Goal: Information Seeking & Learning: Learn about a topic

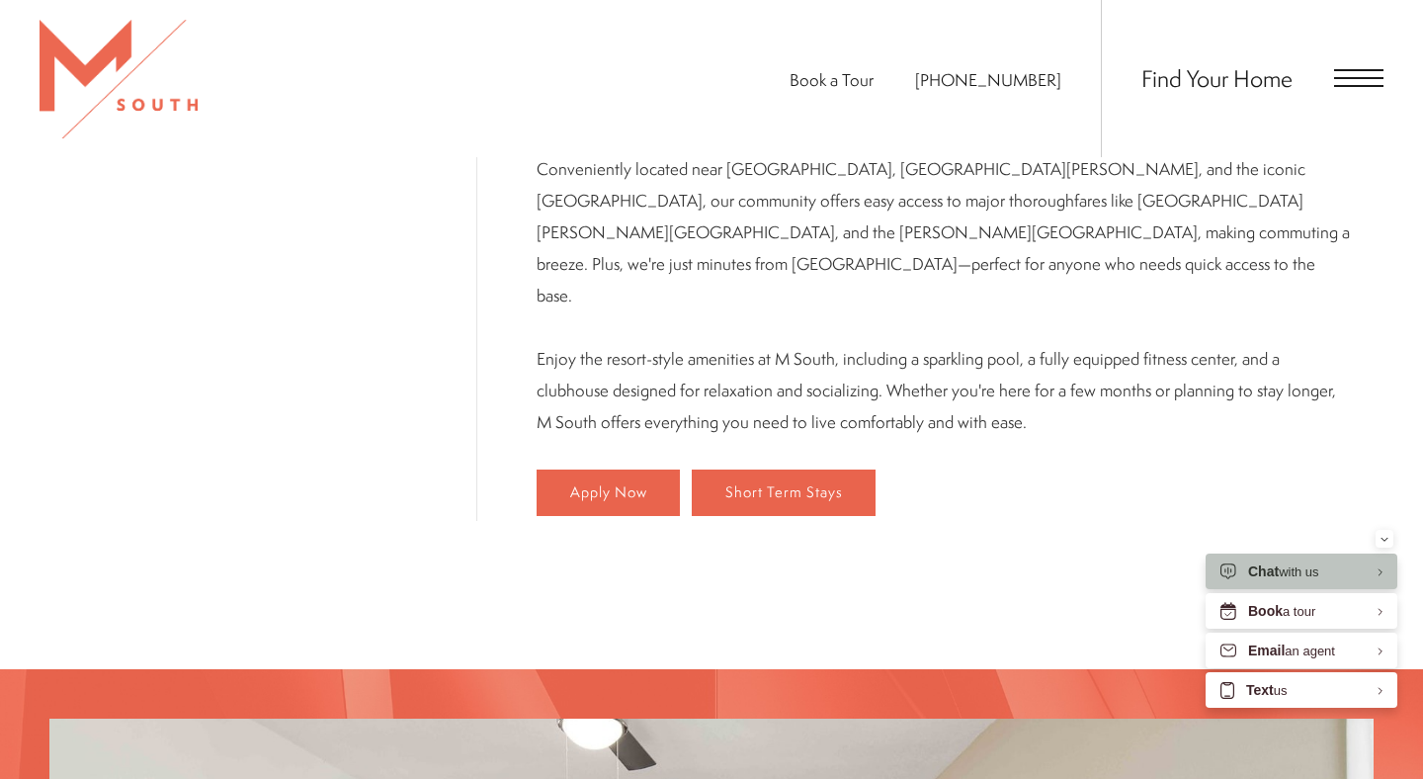
scroll to position [1194, 0]
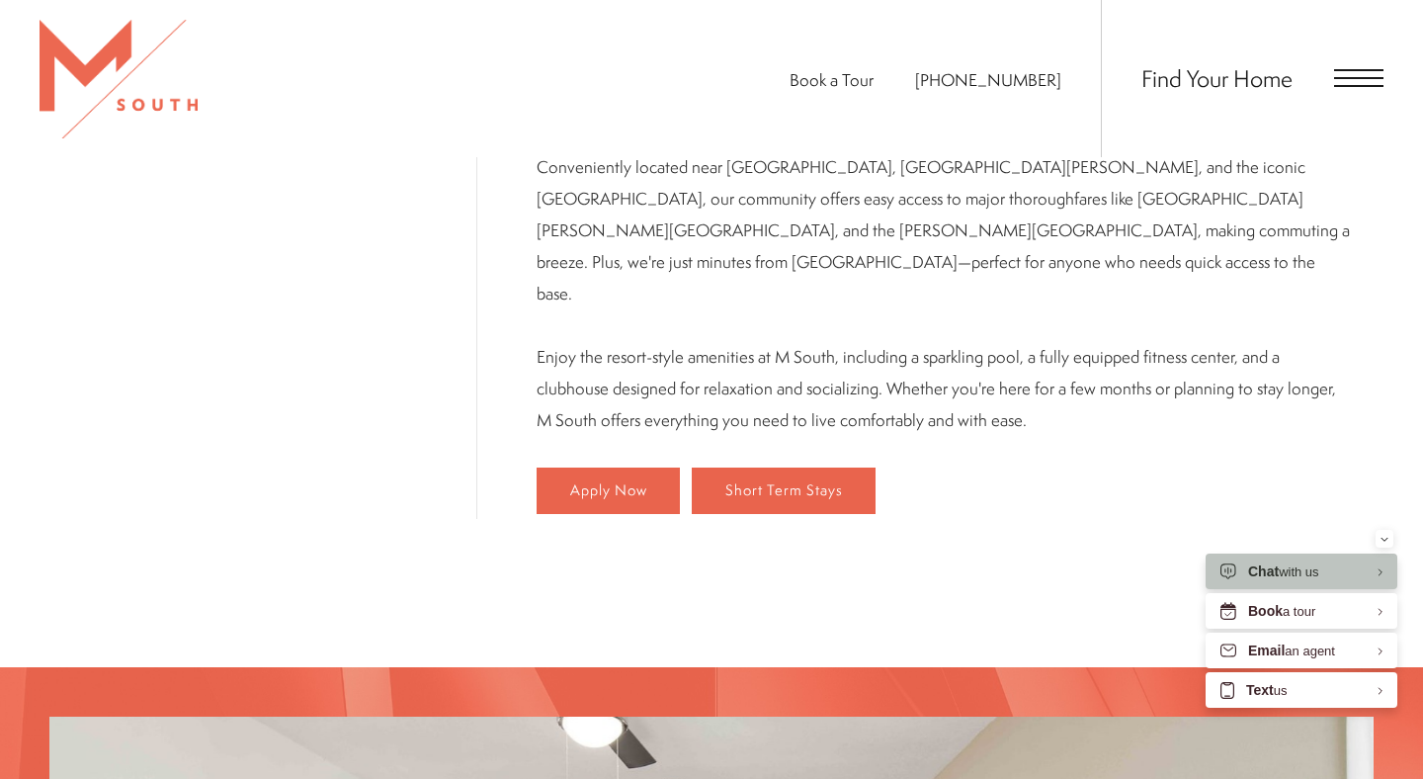
click at [1359, 78] on span "Open Menu" at bounding box center [1358, 78] width 49 height 2
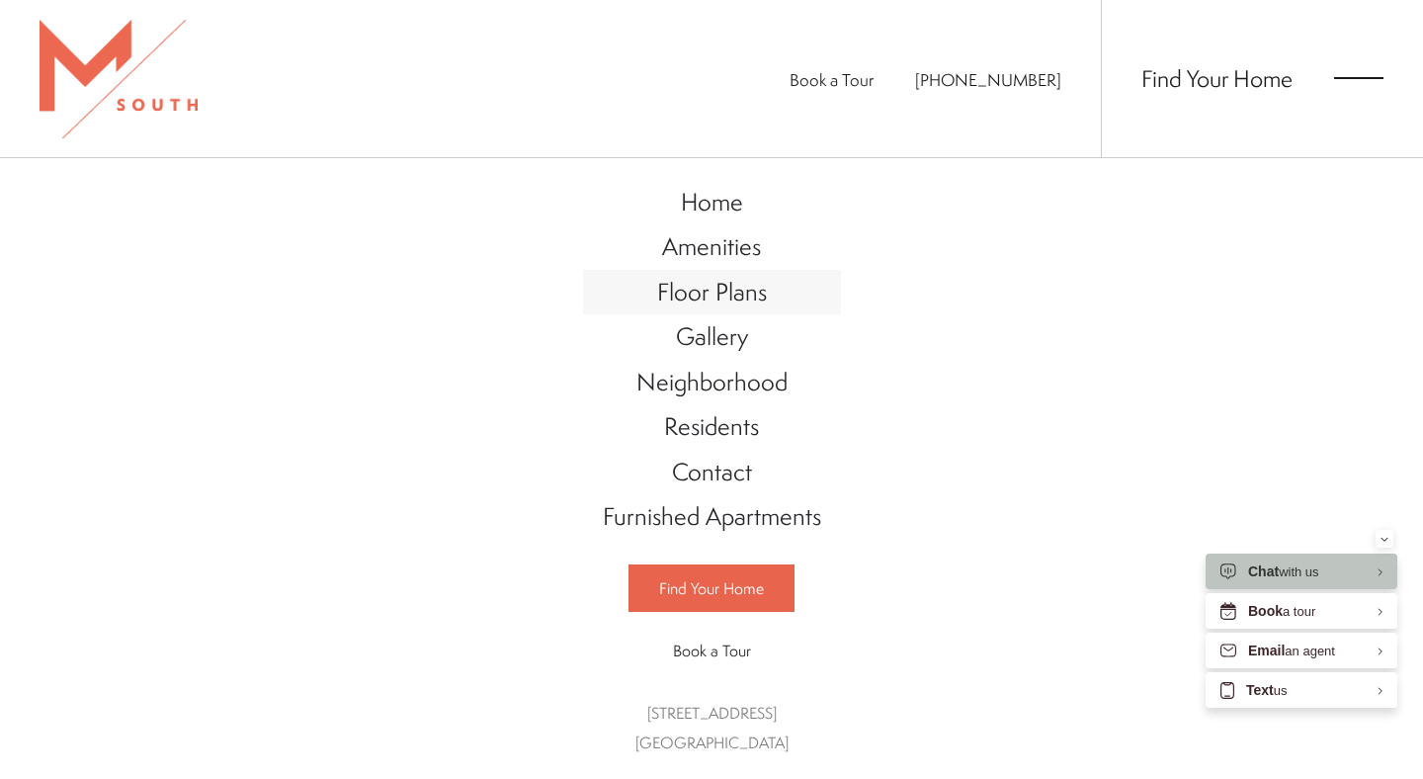
click at [776, 298] on link "Floor Plans" at bounding box center [712, 292] width 258 height 45
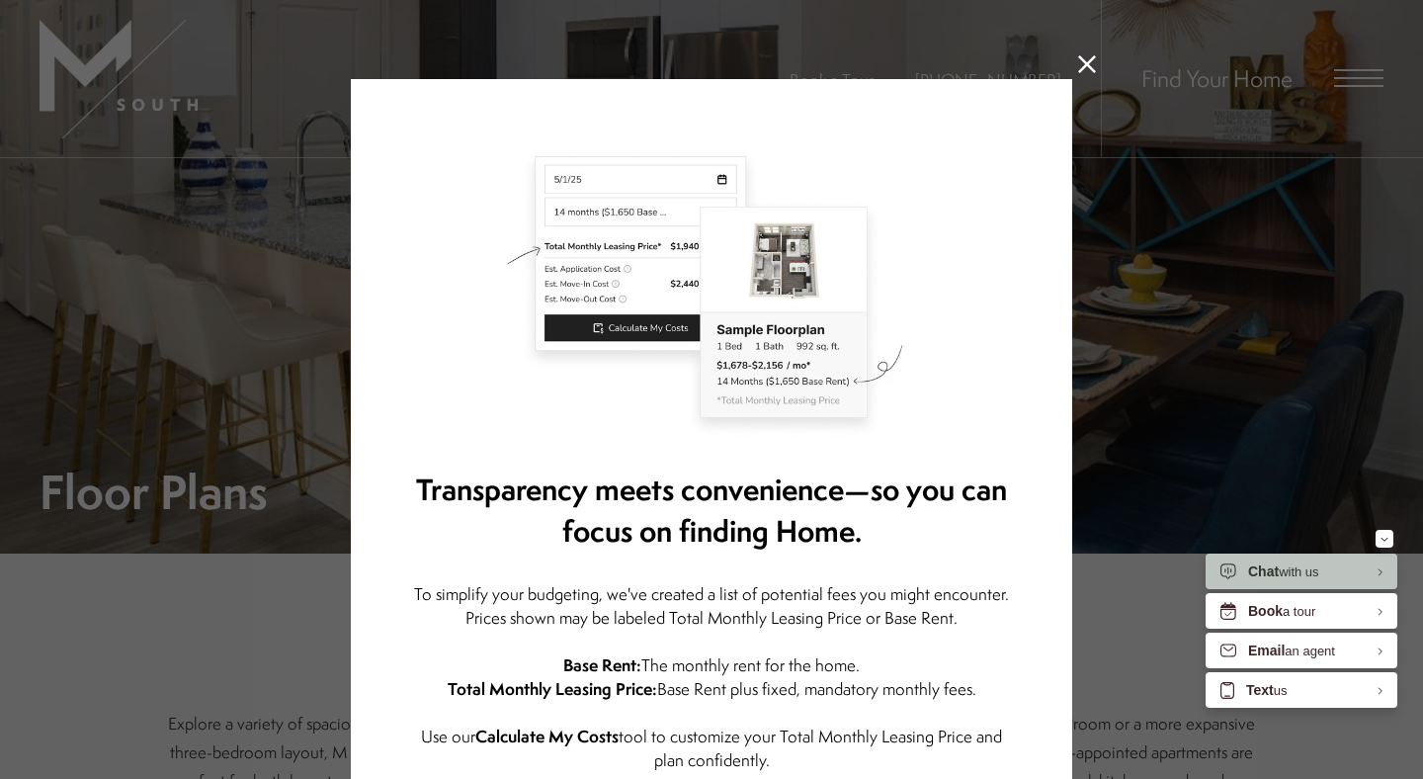
click at [1082, 64] on icon at bounding box center [1087, 64] width 18 height 18
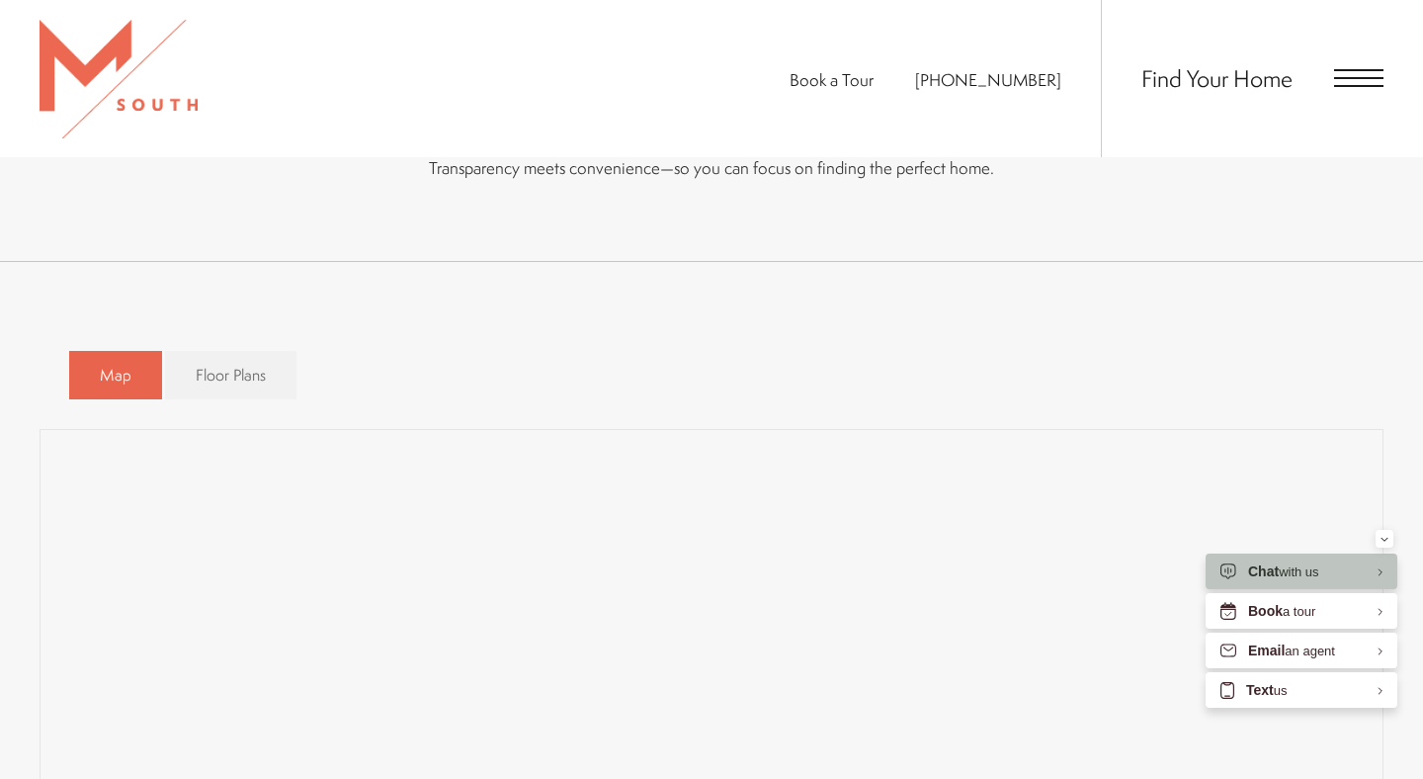
scroll to position [1145, 0]
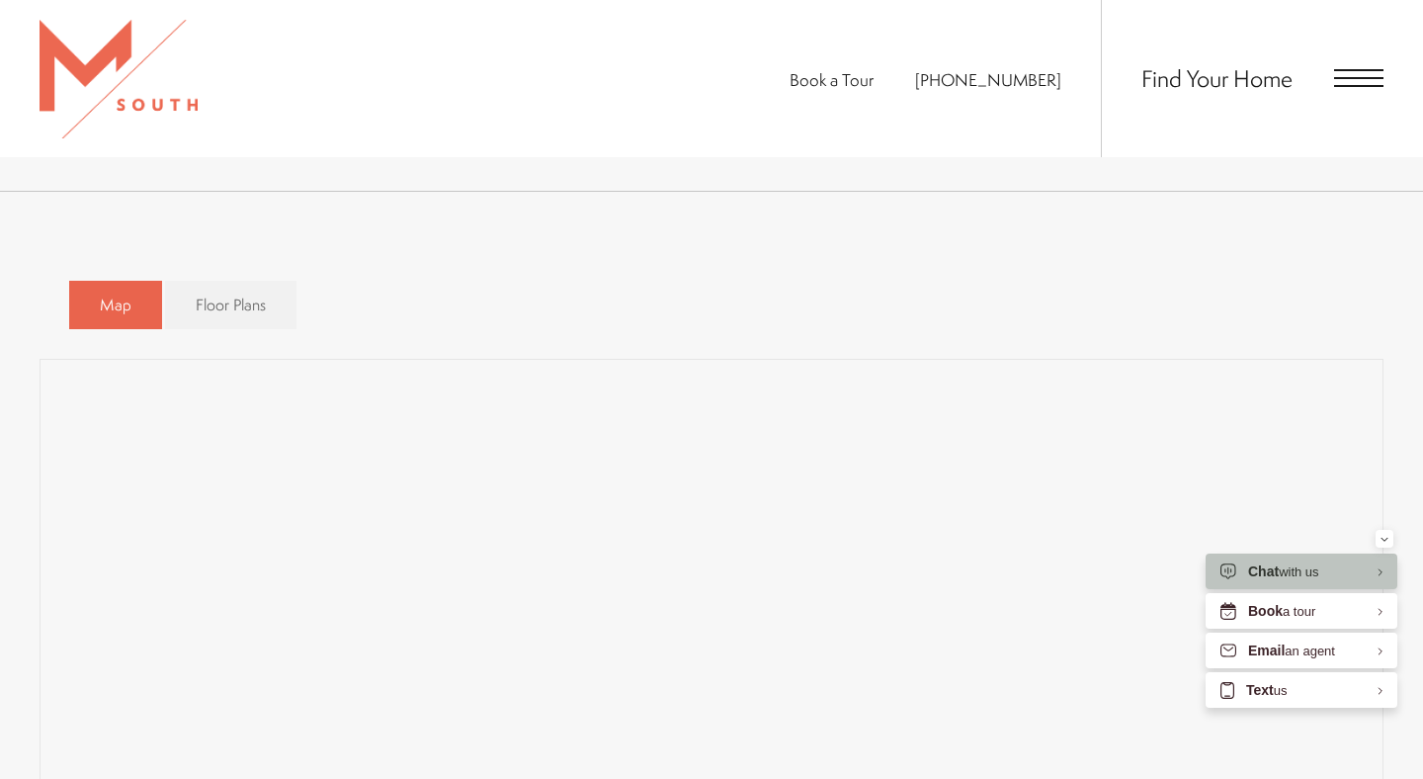
click at [1360, 61] on div "Find Your Home" at bounding box center [1242, 78] width 283 height 157
click at [1350, 86] on span "Open Menu" at bounding box center [1358, 86] width 49 height 2
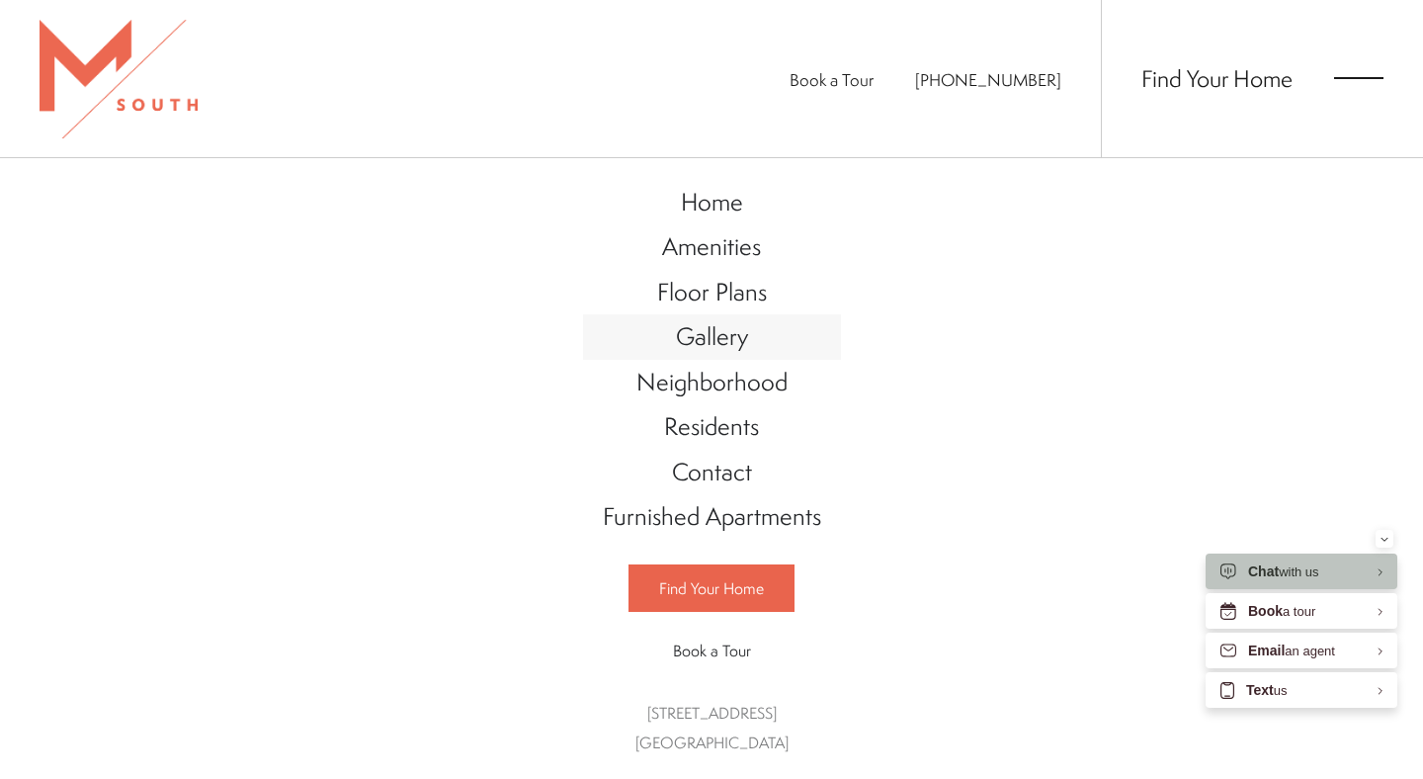
click at [705, 354] on link "Gallery" at bounding box center [712, 336] width 258 height 45
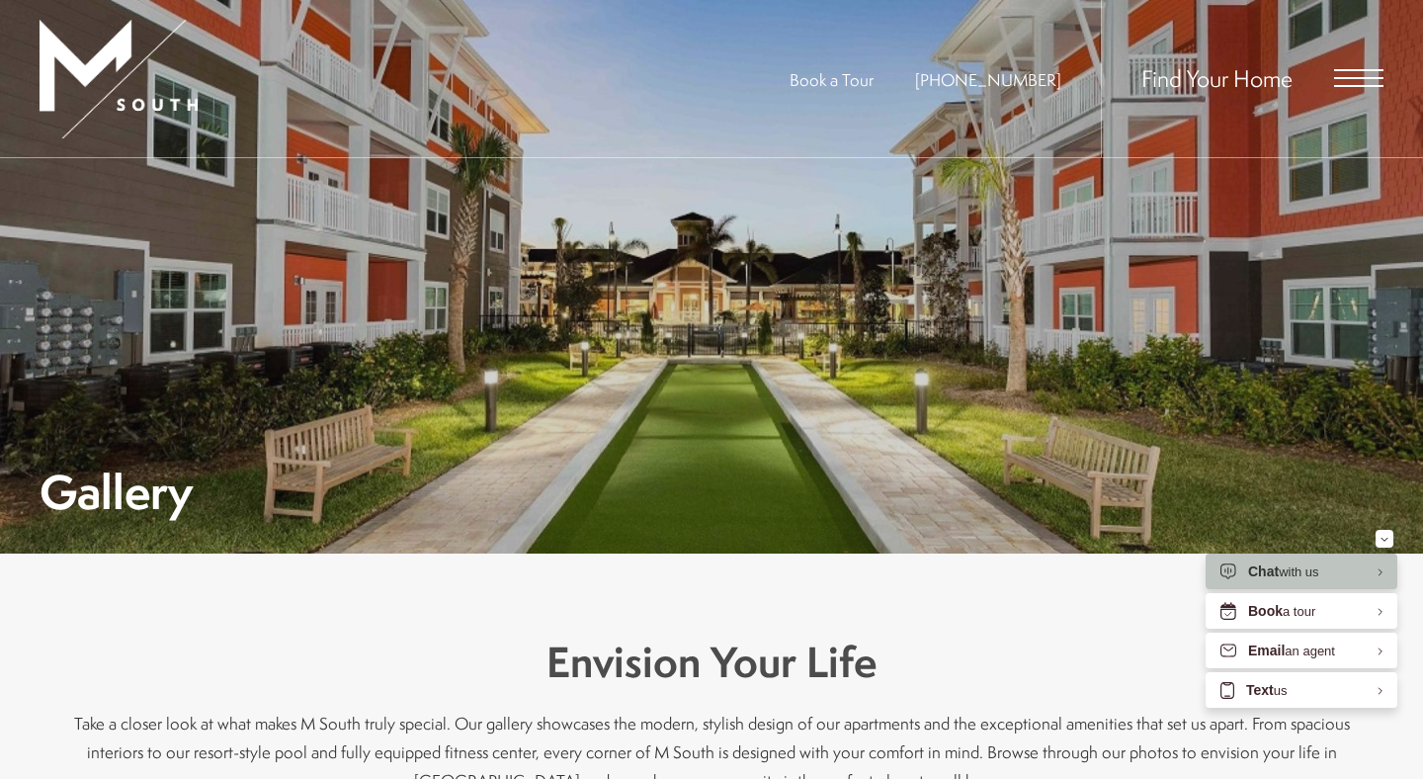
click at [139, 95] on img at bounding box center [119, 79] width 158 height 119
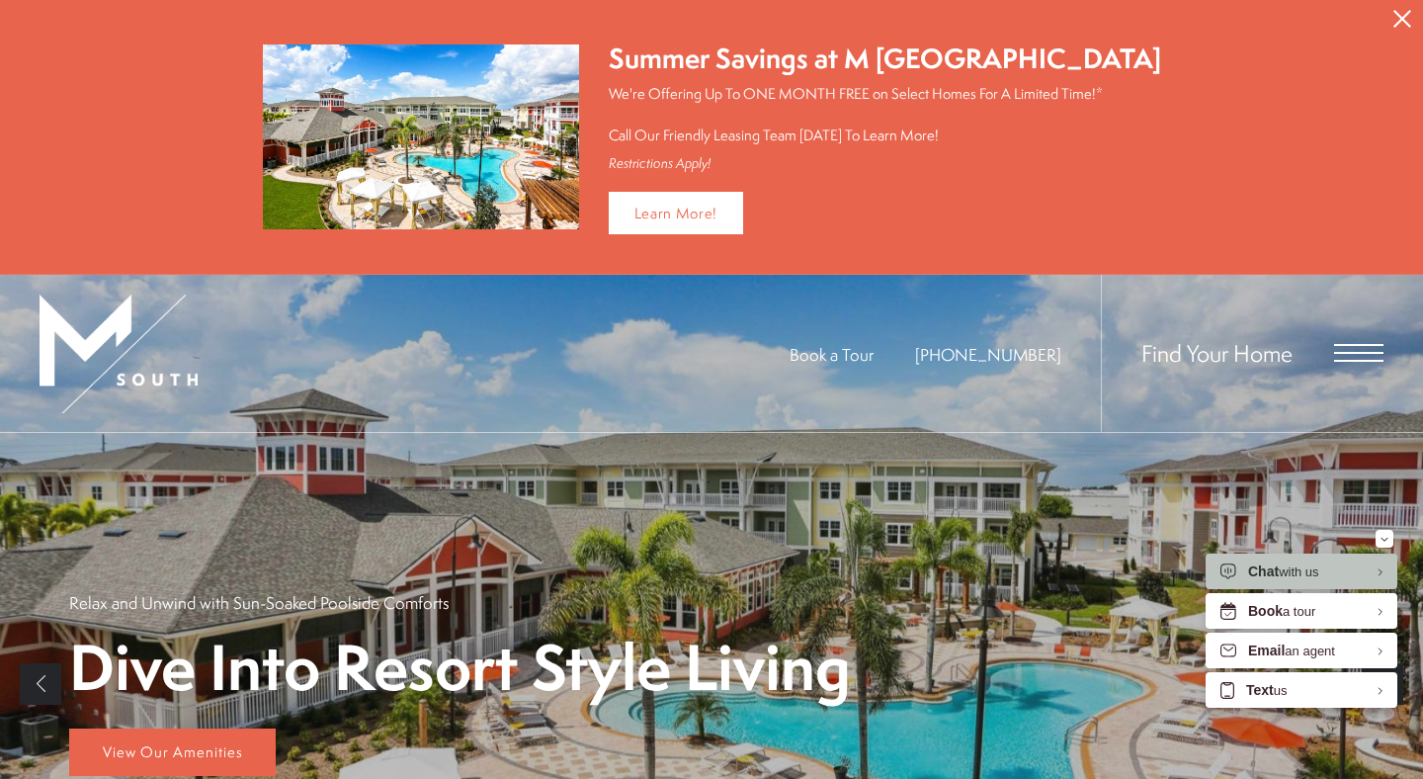
click at [1405, 19] on icon "Close Alert" at bounding box center [1402, 19] width 18 height 18
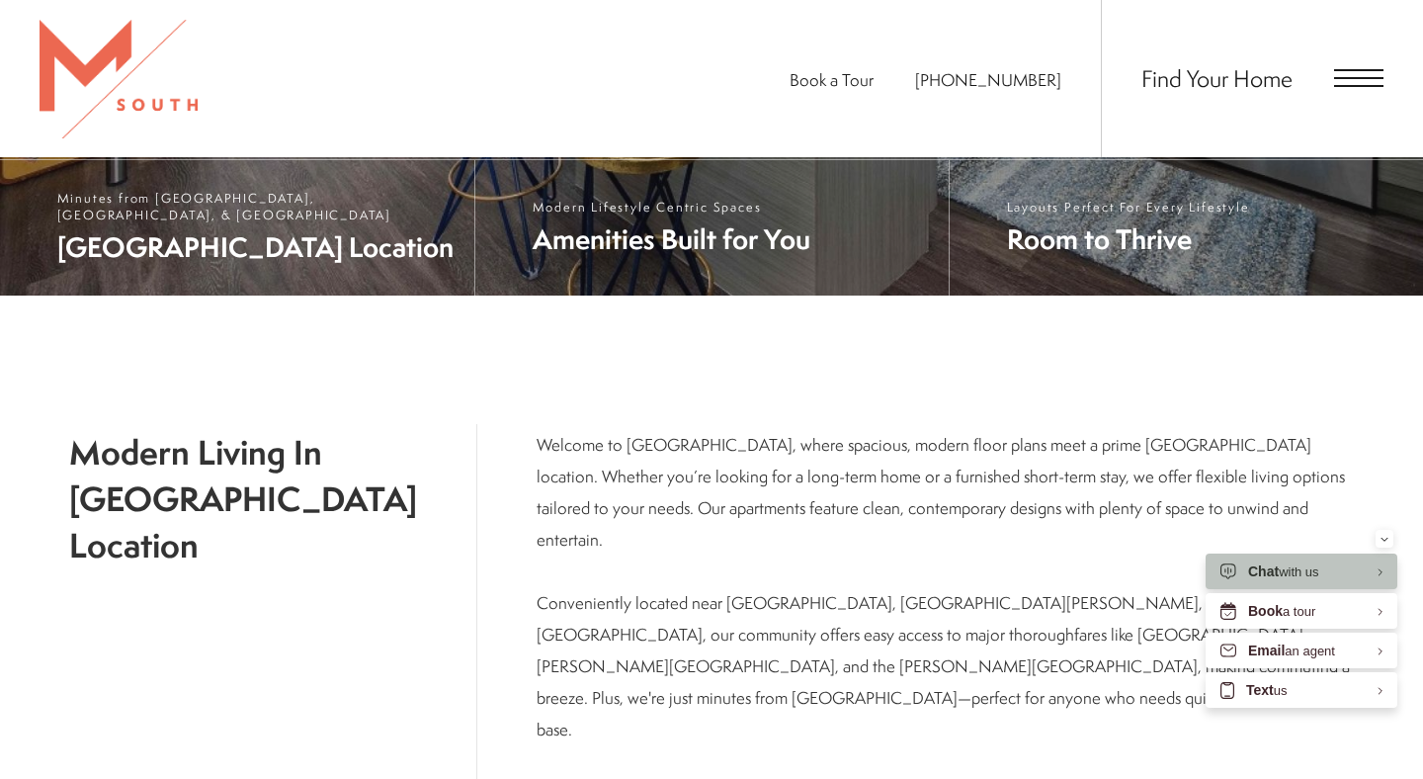
scroll to position [678, 0]
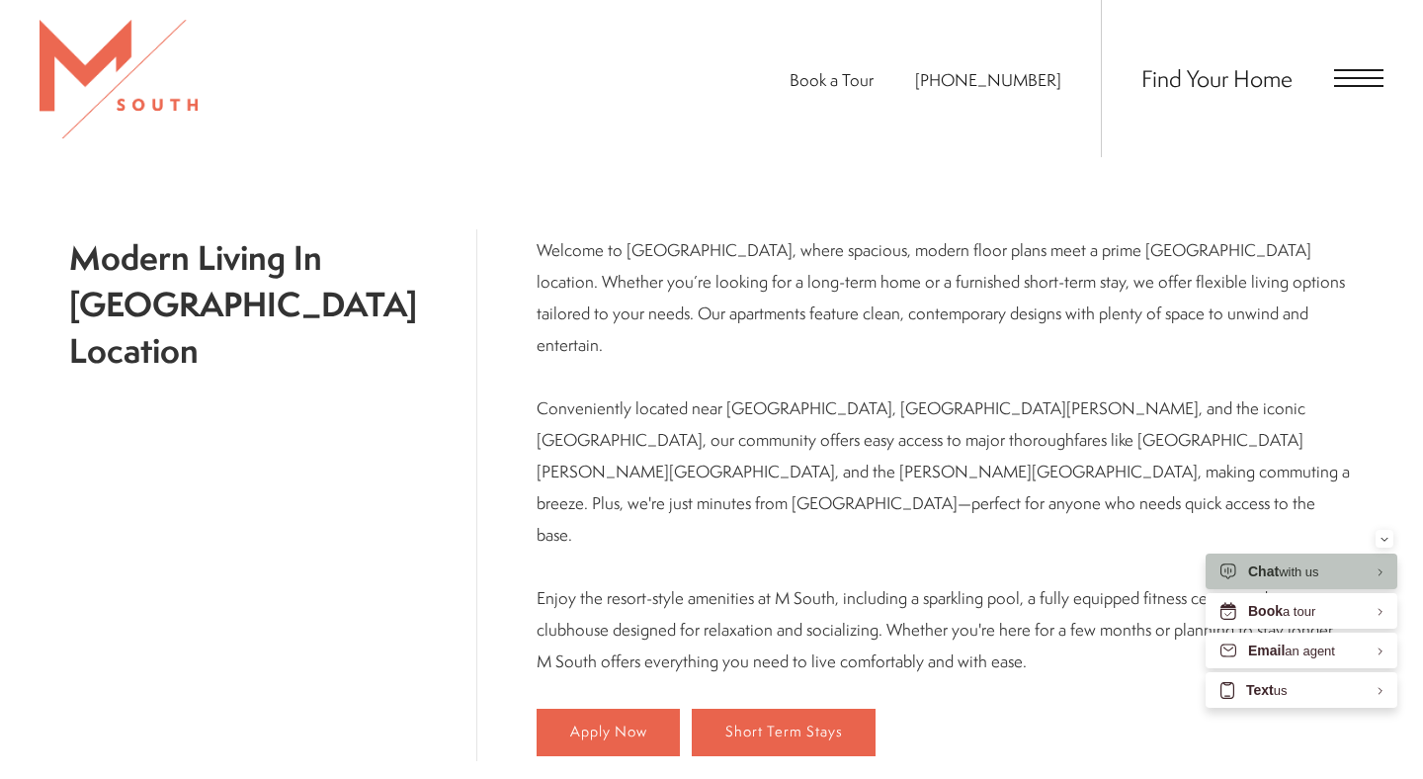
click at [1347, 64] on div "Find Your Home" at bounding box center [1242, 78] width 283 height 157
click at [1357, 77] on span "Open Menu" at bounding box center [1358, 78] width 49 height 2
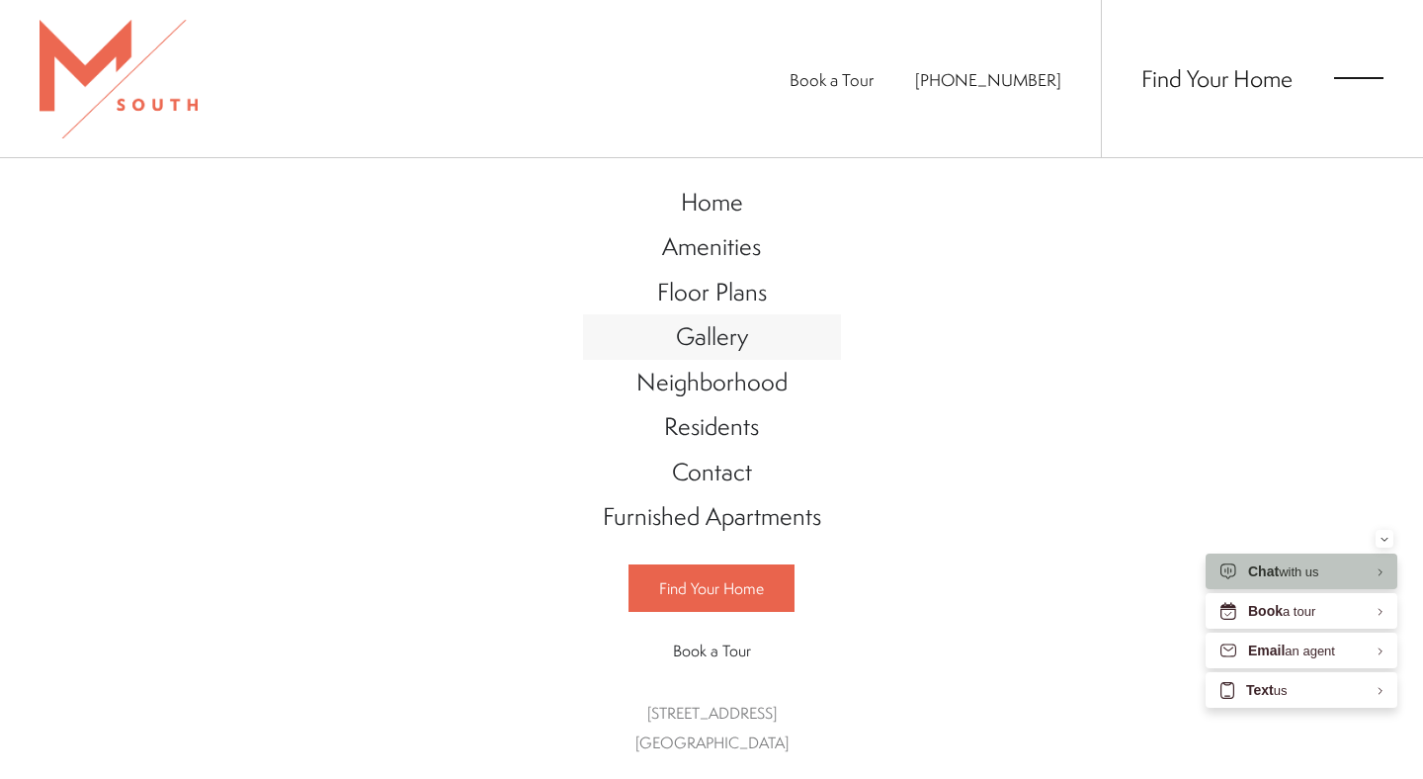
click at [765, 332] on link "Gallery" at bounding box center [712, 336] width 258 height 45
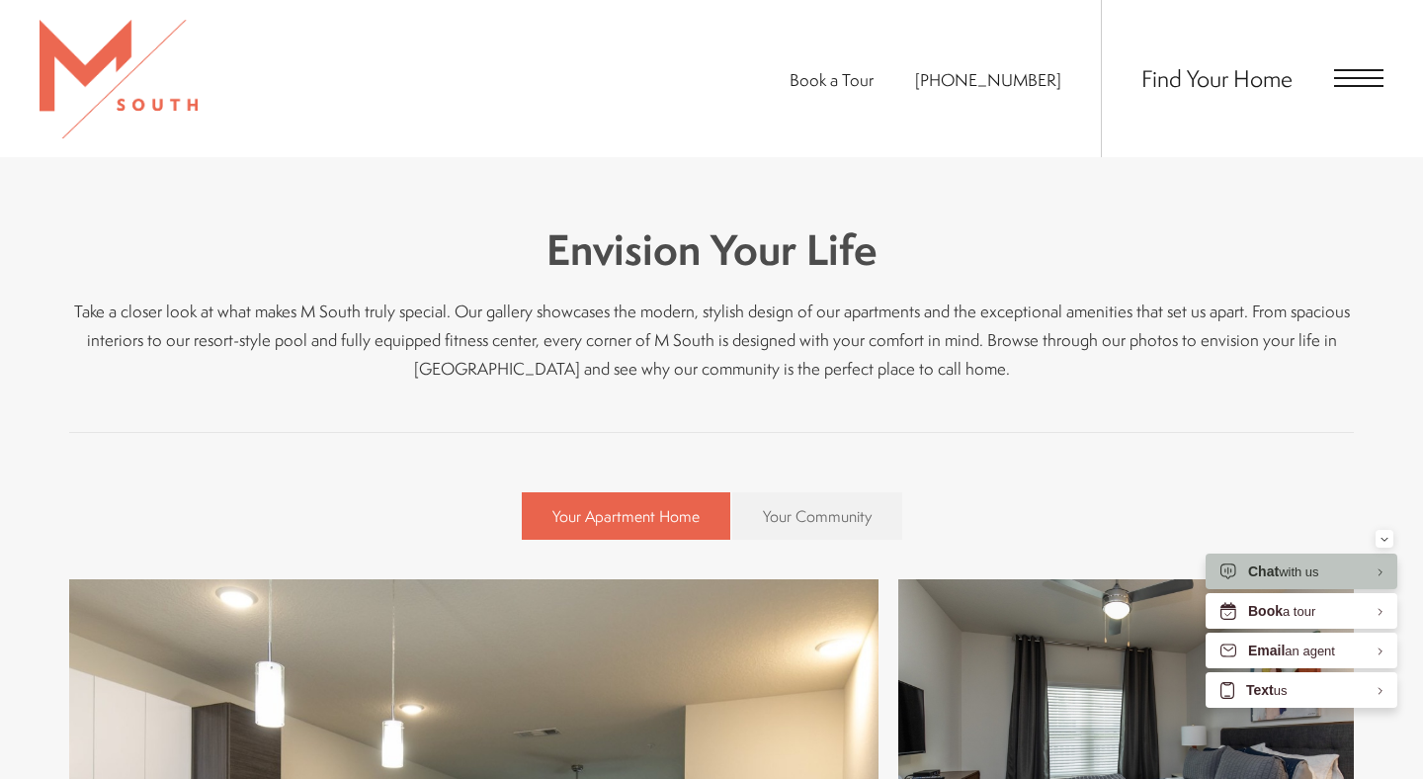
scroll to position [491, 0]
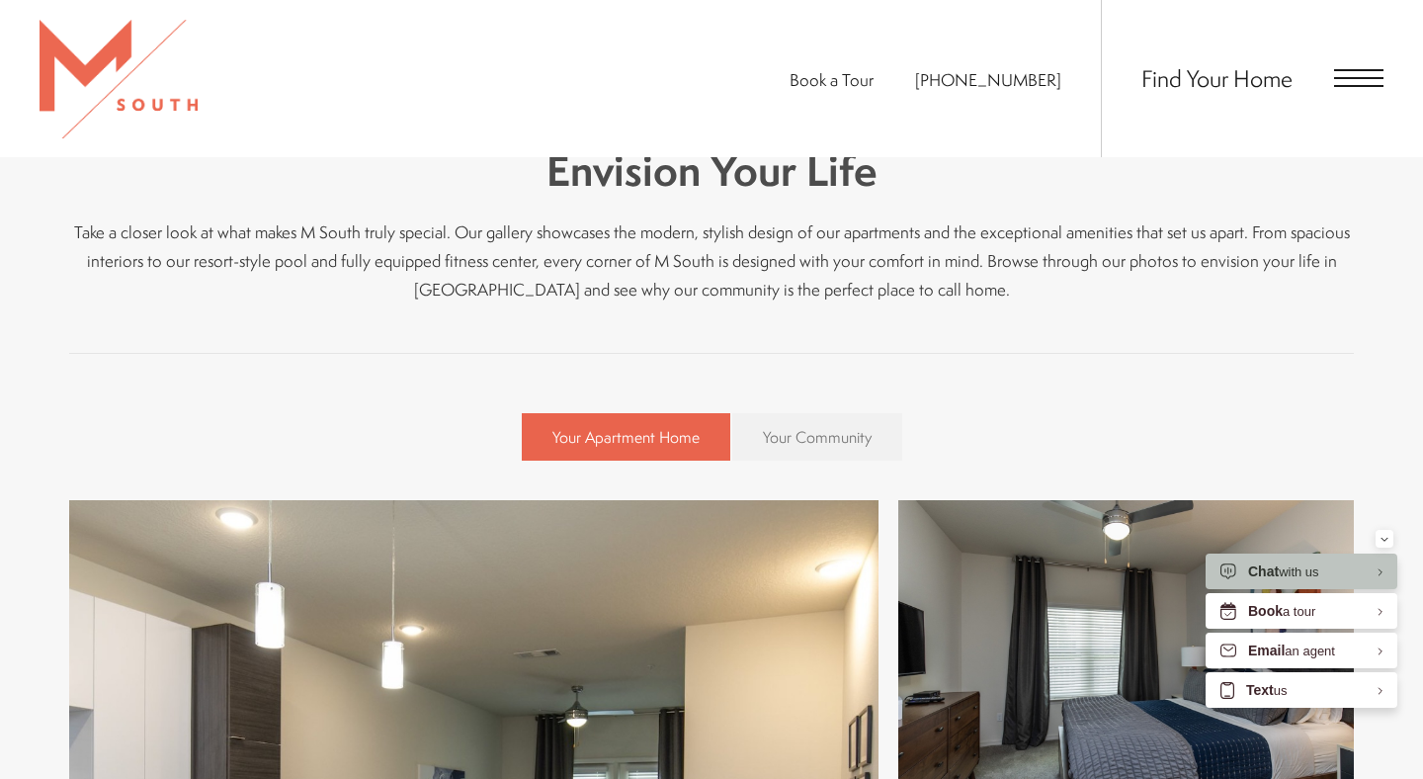
click at [798, 439] on span "Your Community" at bounding box center [817, 437] width 109 height 22
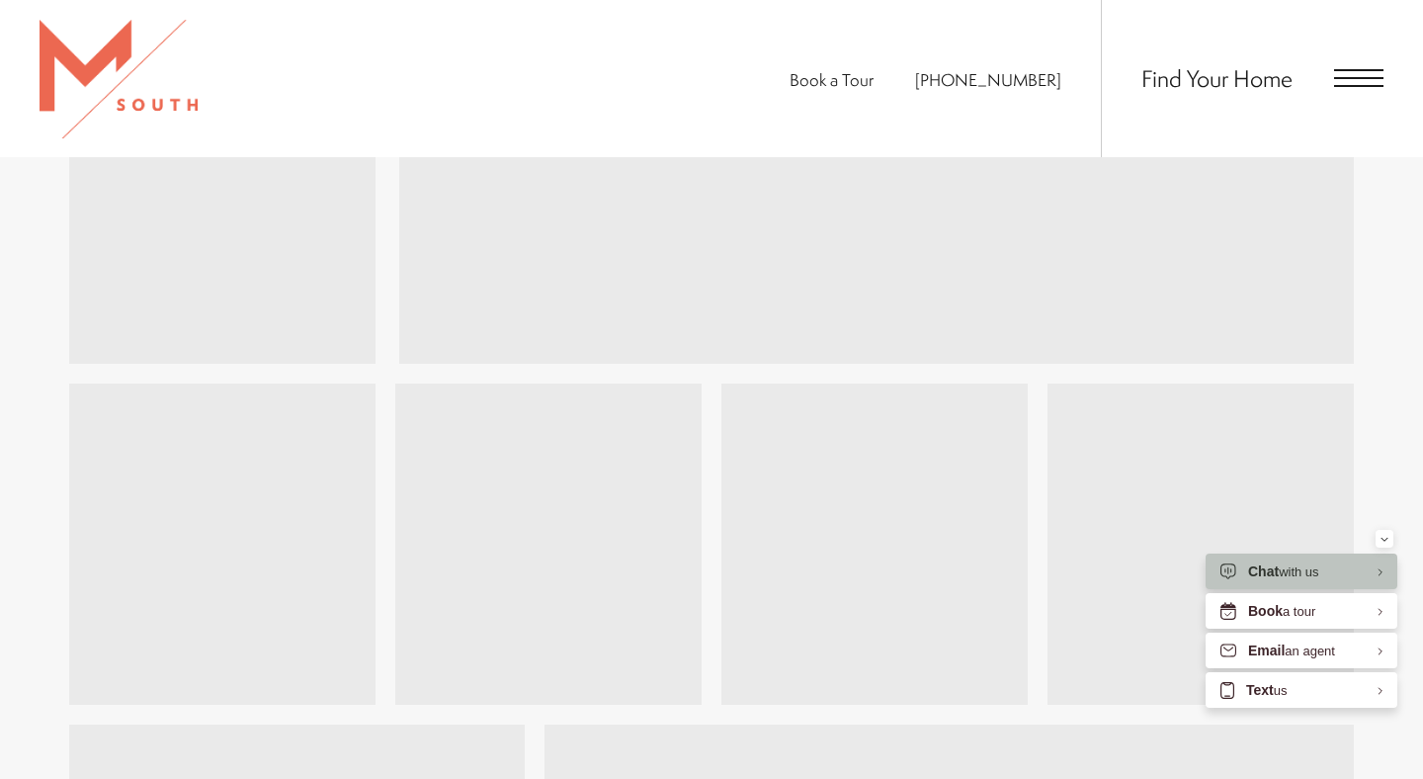
scroll to position [2608, 0]
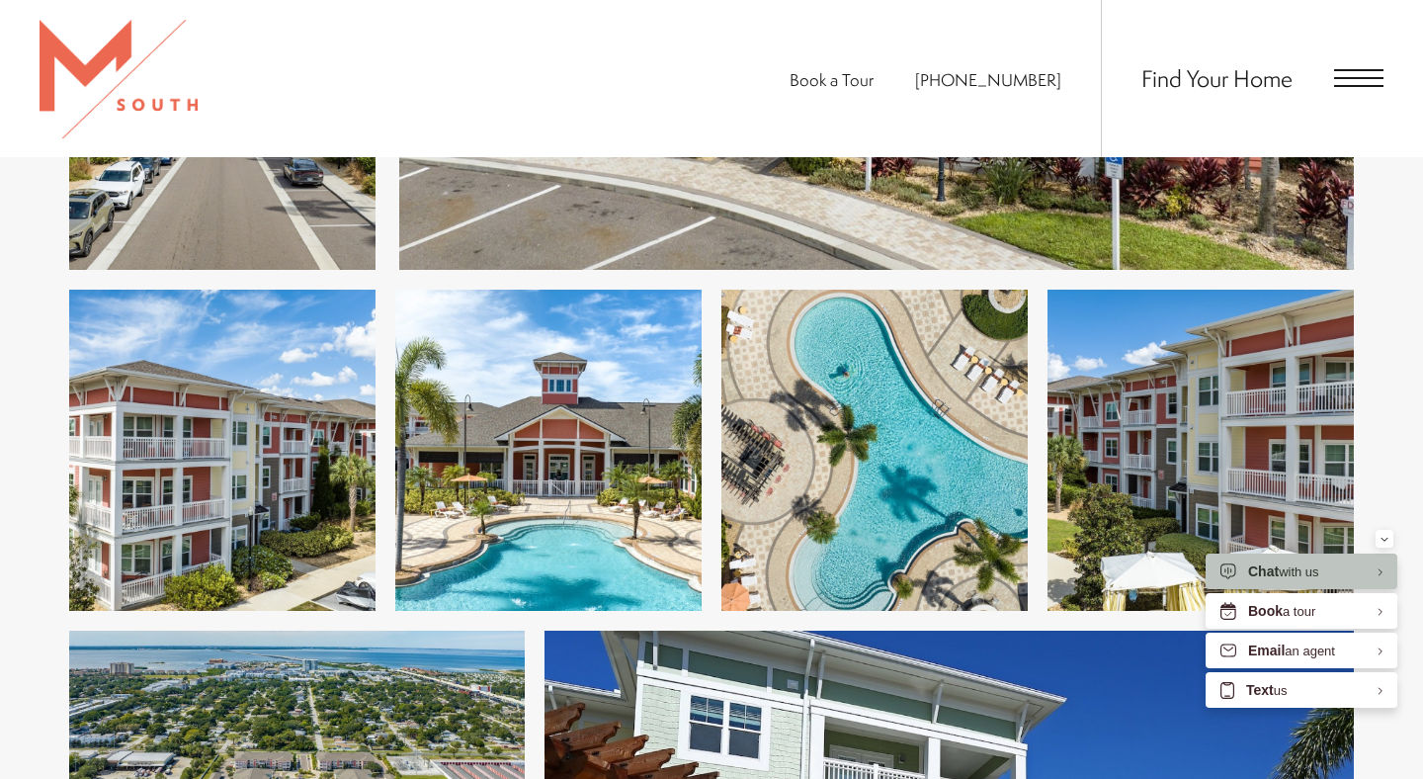
click at [631, 500] on img at bounding box center [548, 450] width 306 height 321
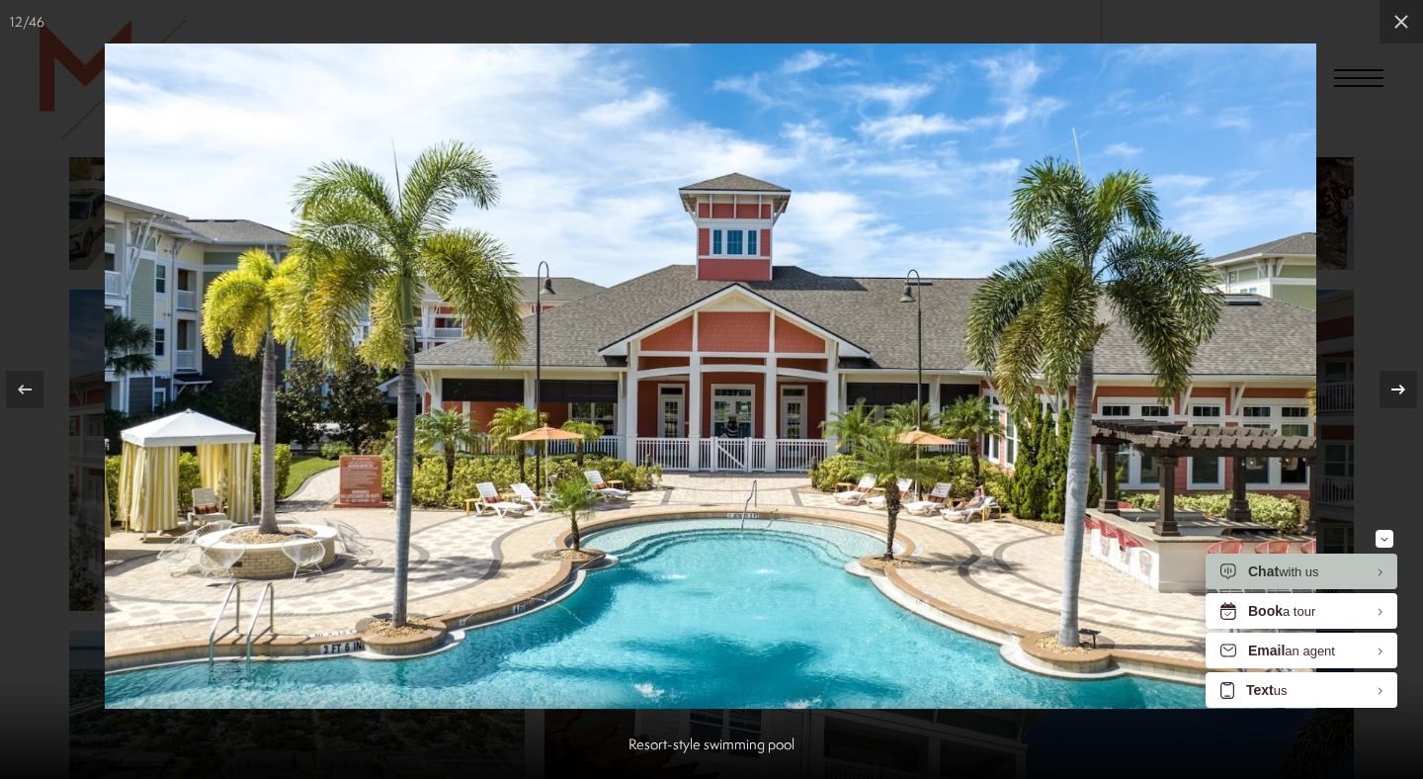
click at [1407, 390] on icon at bounding box center [1399, 390] width 24 height 24
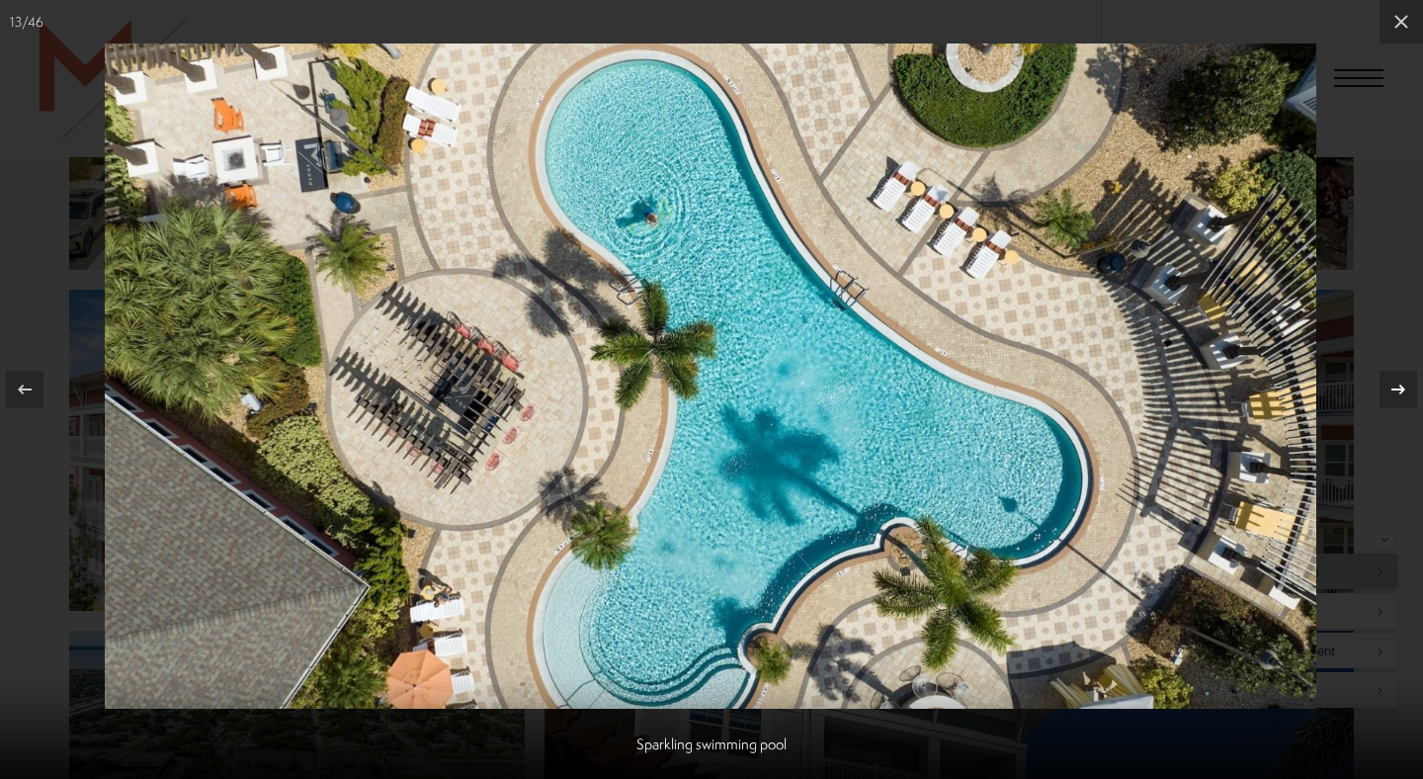
click at [1394, 398] on icon at bounding box center [1399, 390] width 24 height 24
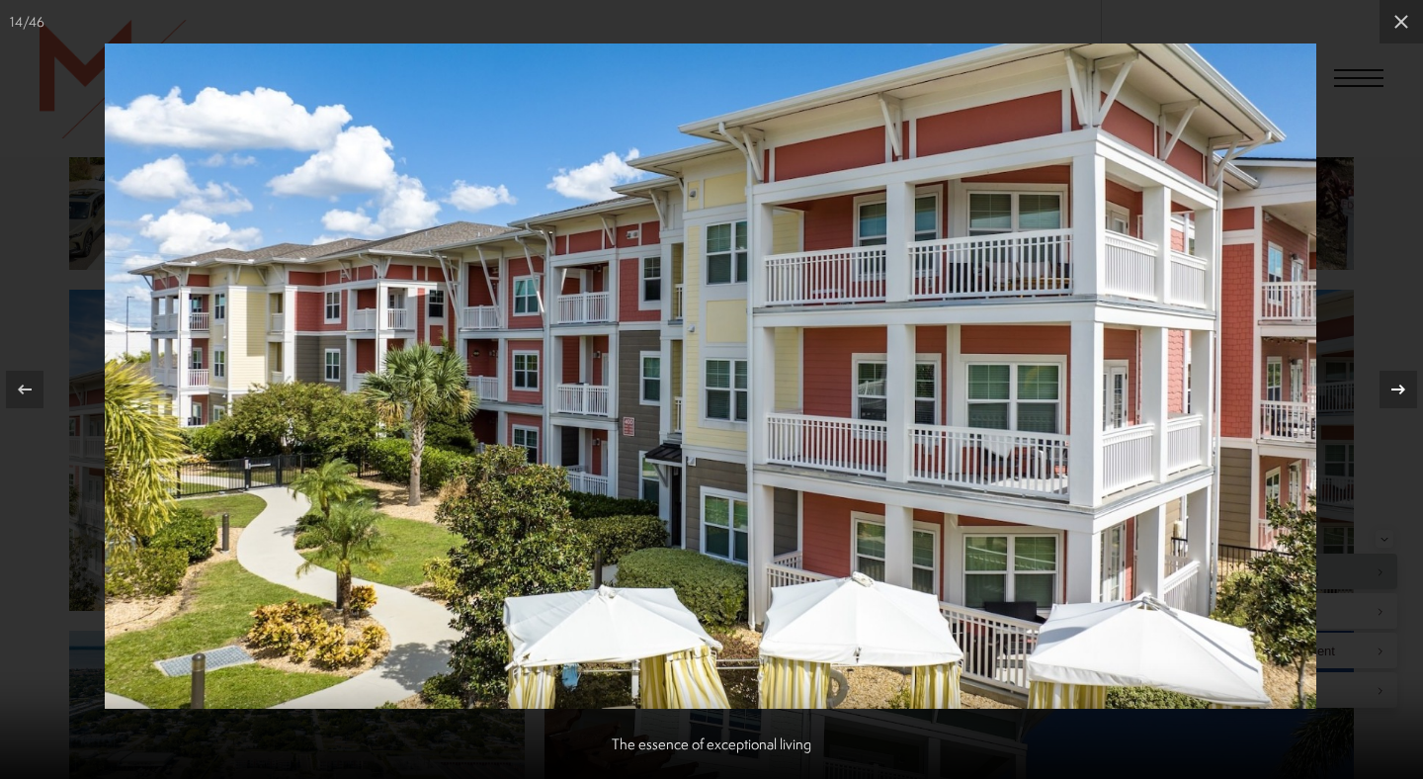
click at [1394, 398] on icon at bounding box center [1399, 390] width 24 height 24
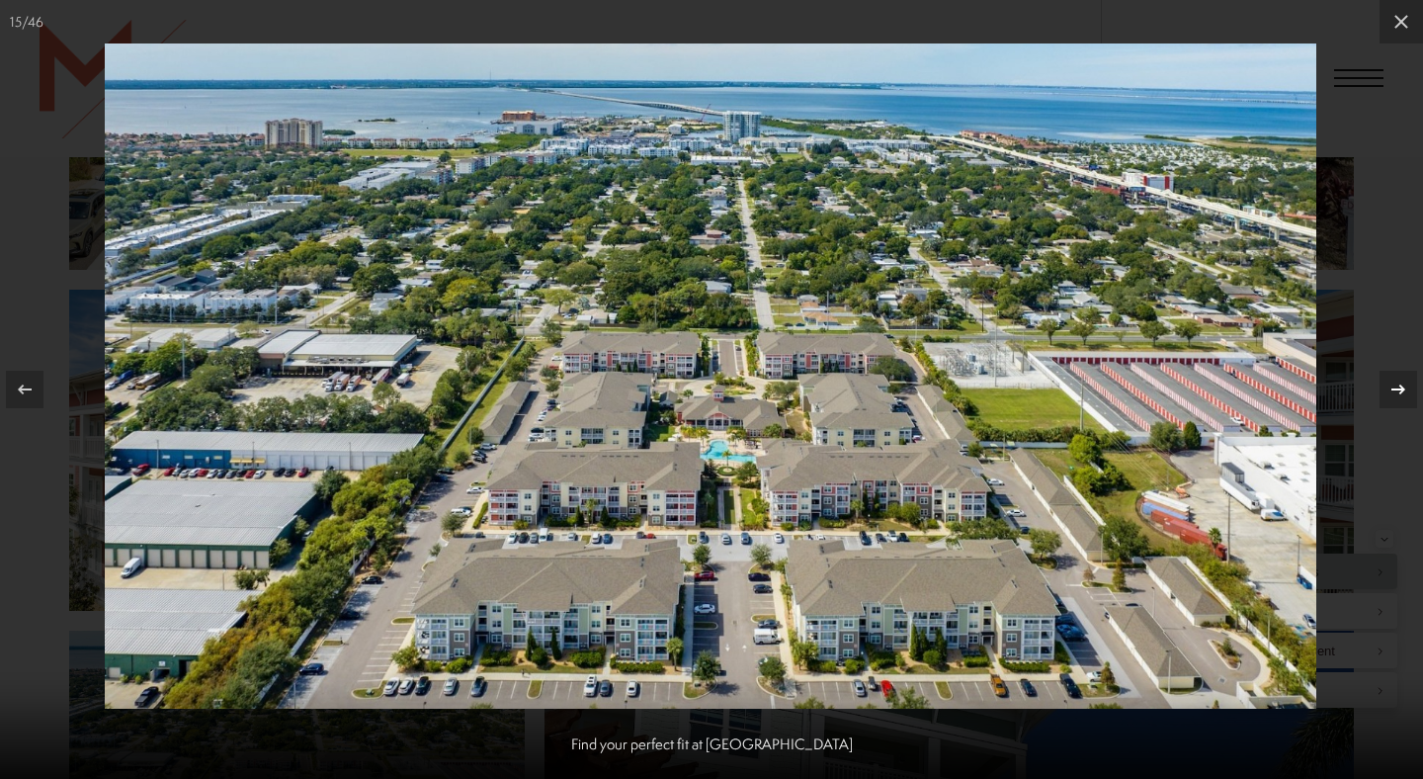
click at [1415, 395] on div at bounding box center [1399, 390] width 38 height 38
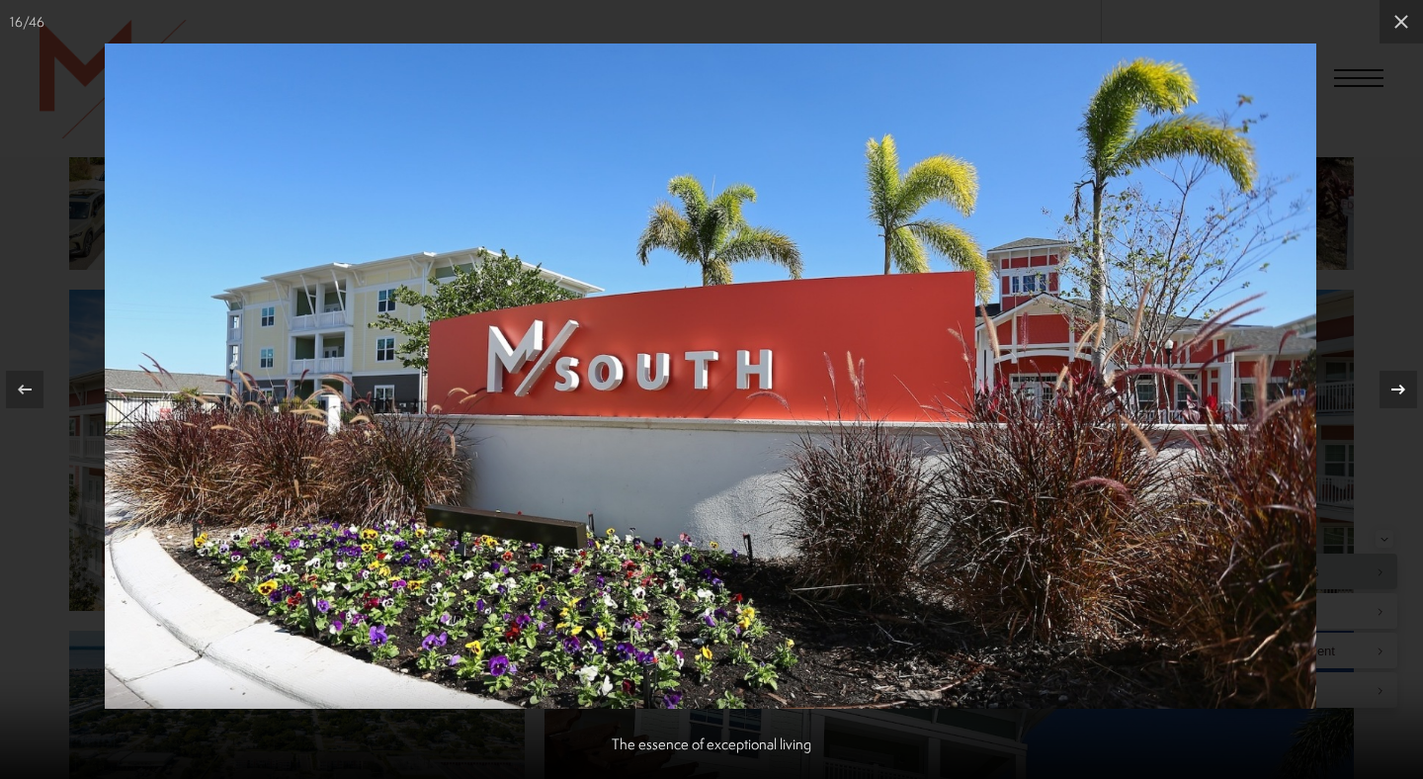
click at [1415, 395] on div at bounding box center [1399, 390] width 38 height 38
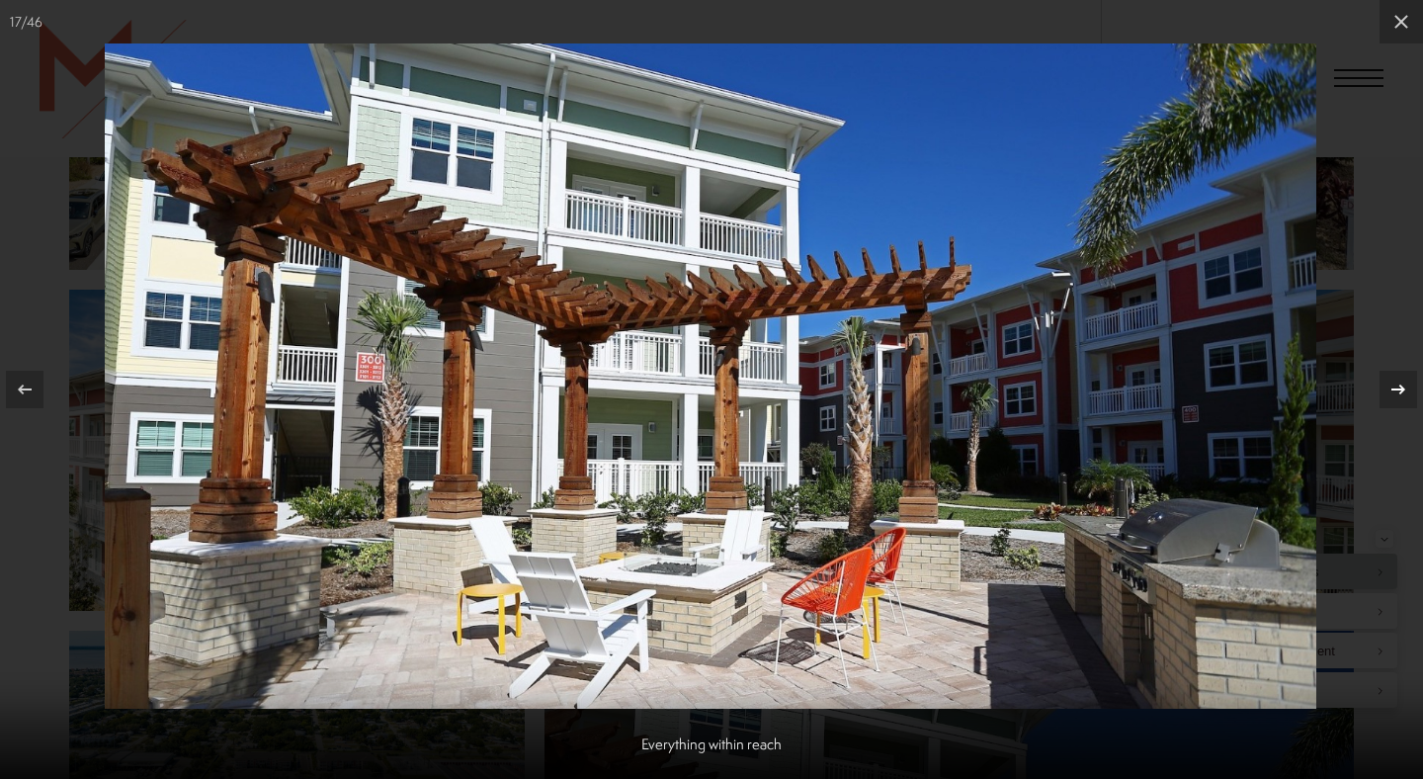
click at [1415, 395] on div at bounding box center [1399, 390] width 38 height 38
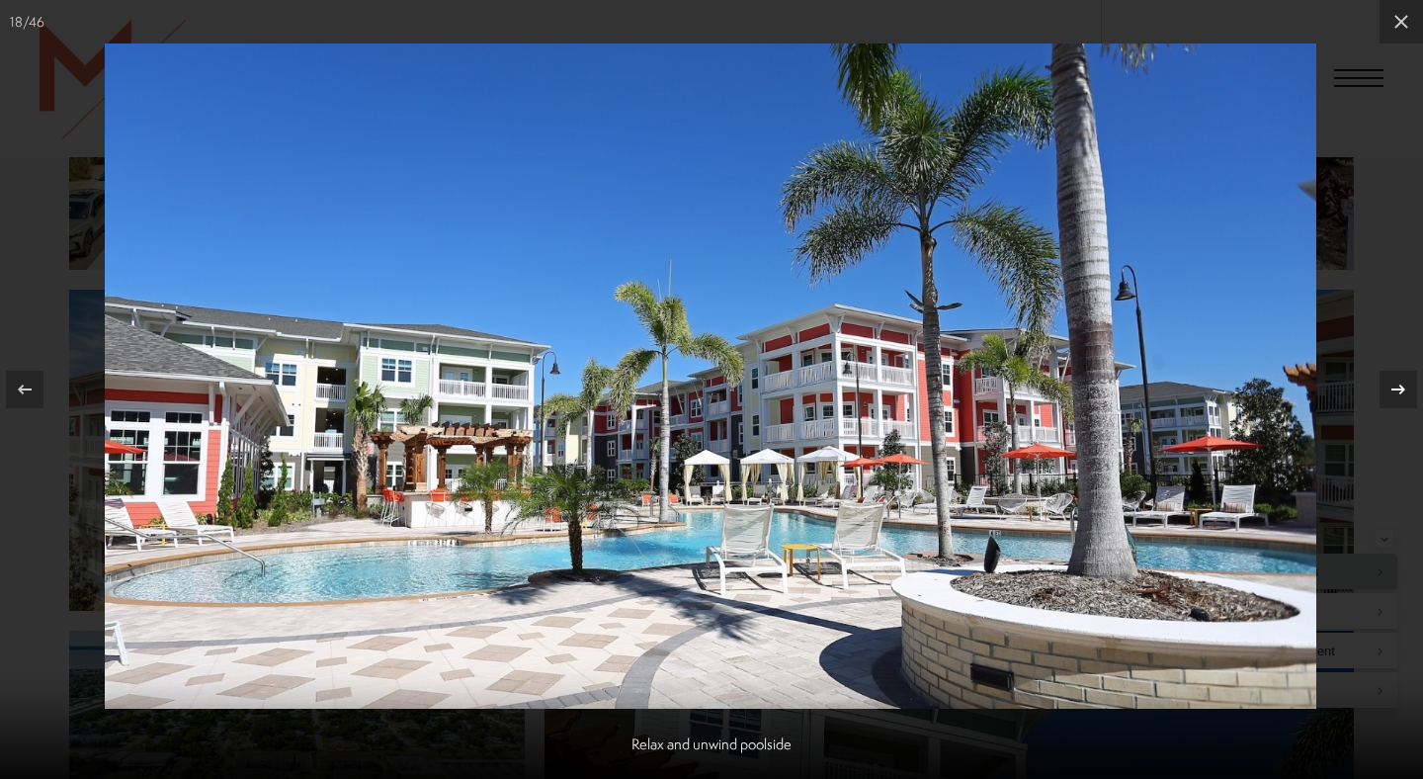
click at [1415, 395] on div at bounding box center [1399, 390] width 38 height 38
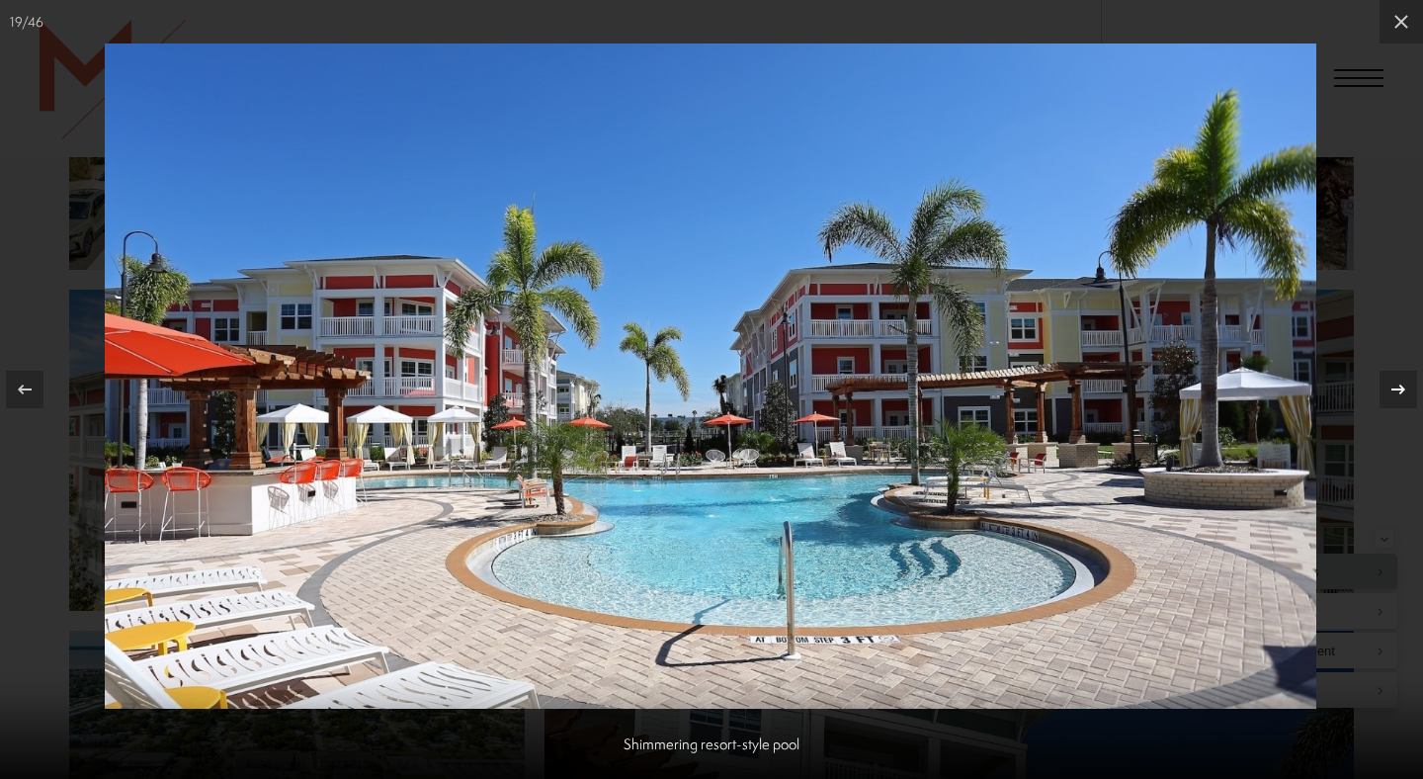
click at [1402, 371] on div at bounding box center [1399, 390] width 38 height 38
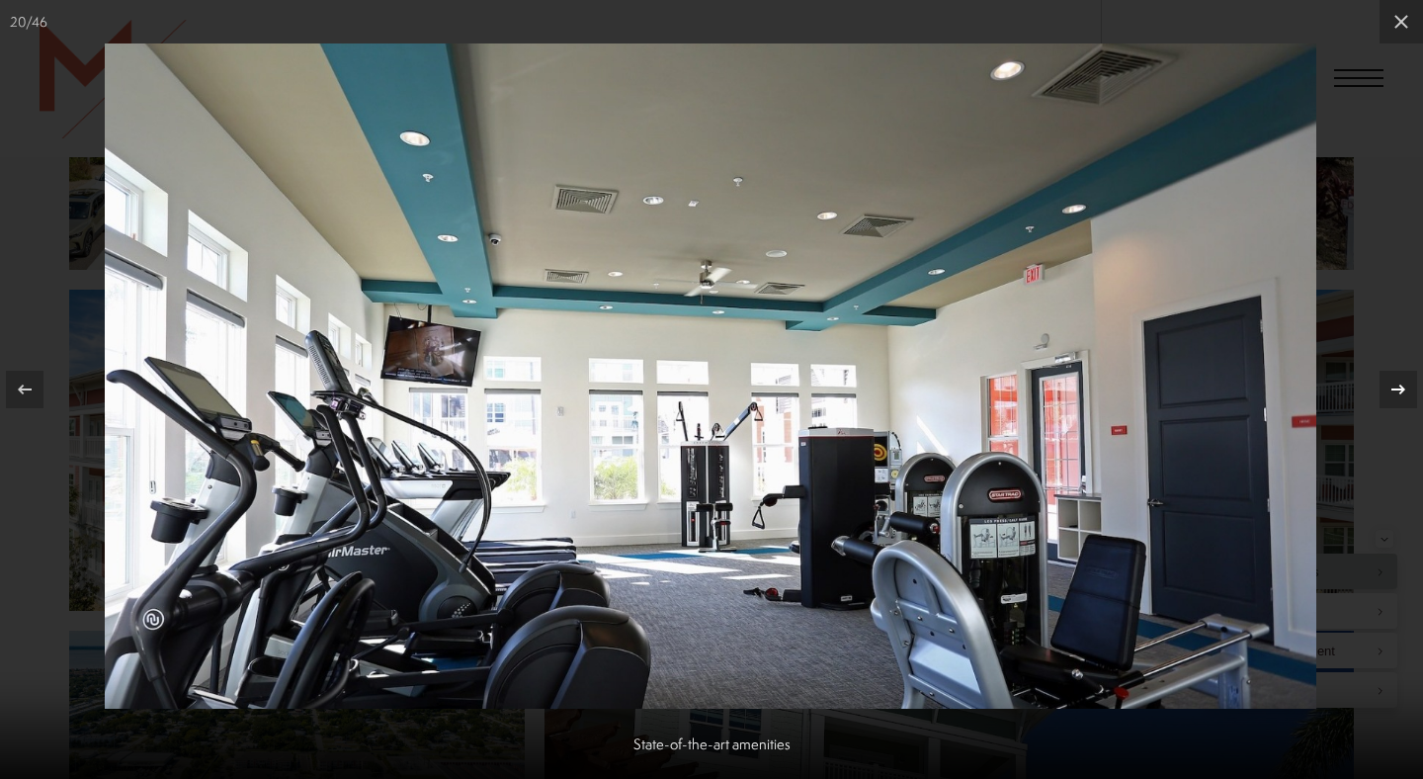
click at [1402, 370] on button at bounding box center [1388, 389] width 69 height 99
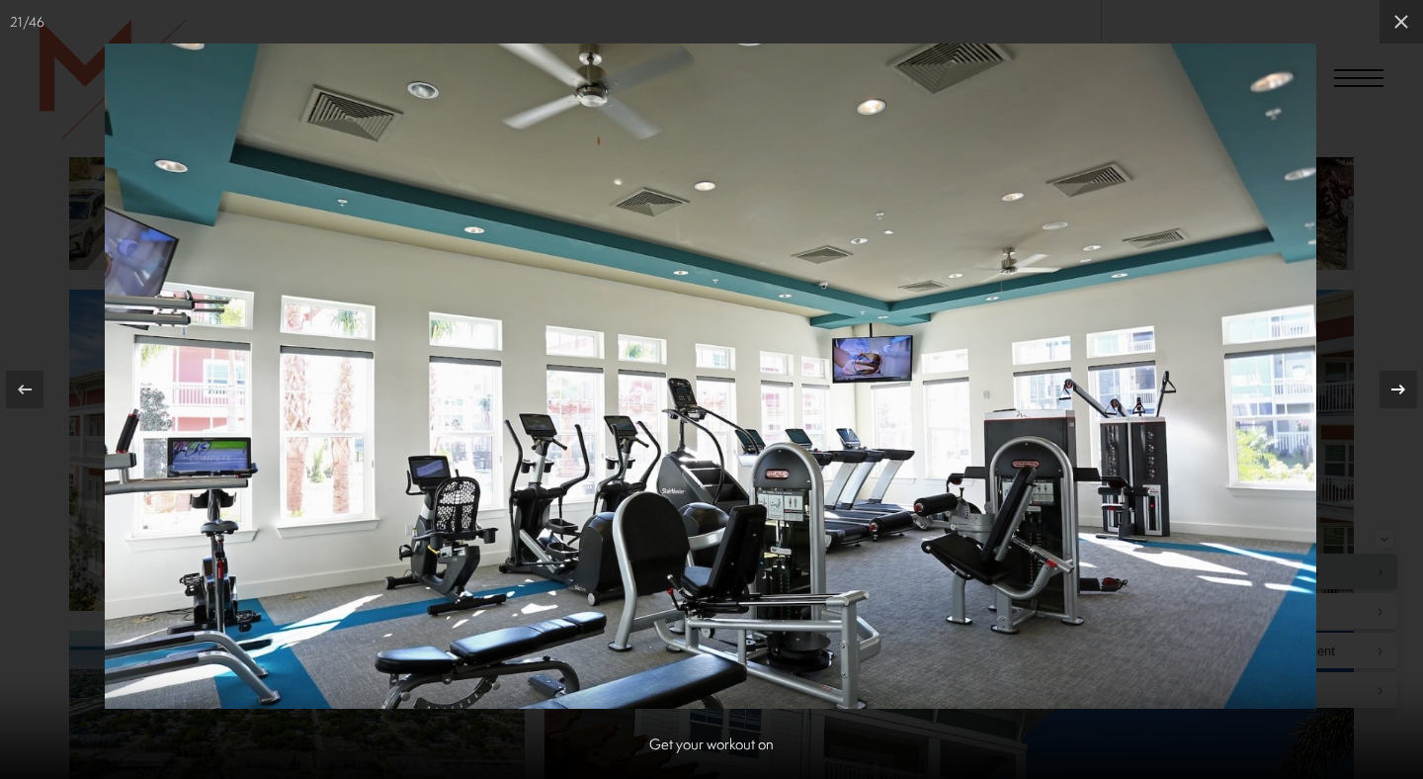
click at [1400, 382] on icon at bounding box center [1399, 390] width 24 height 24
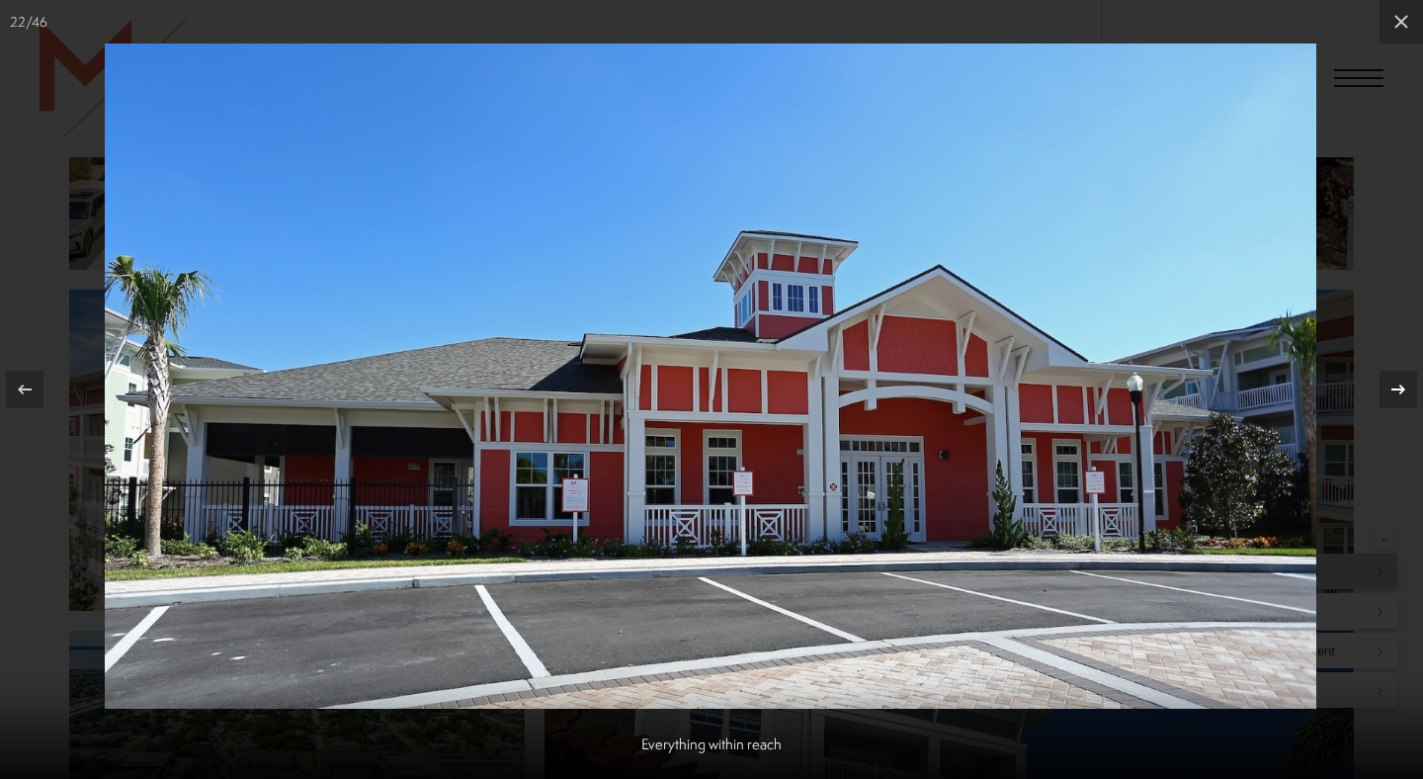
click at [1400, 382] on icon at bounding box center [1399, 390] width 24 height 24
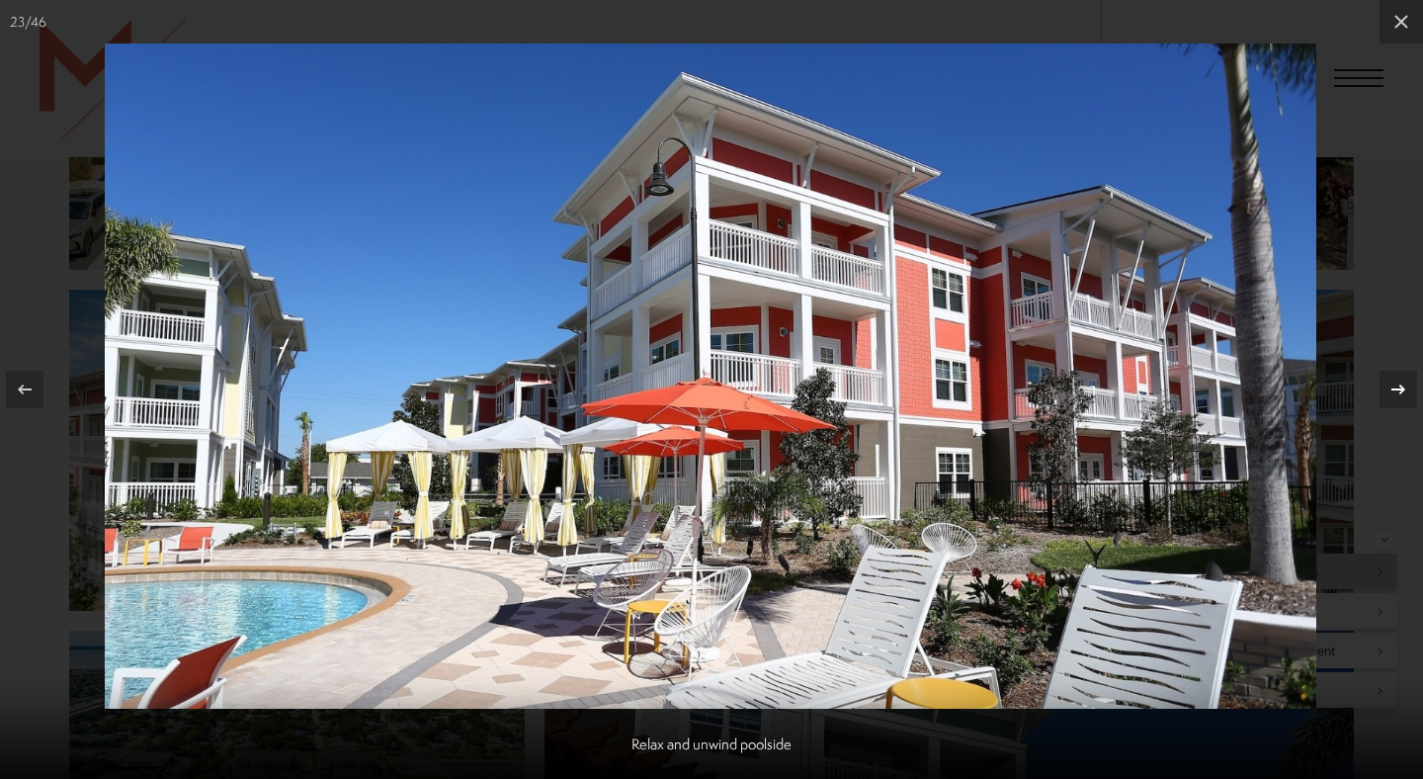
click at [1400, 382] on icon at bounding box center [1399, 390] width 24 height 24
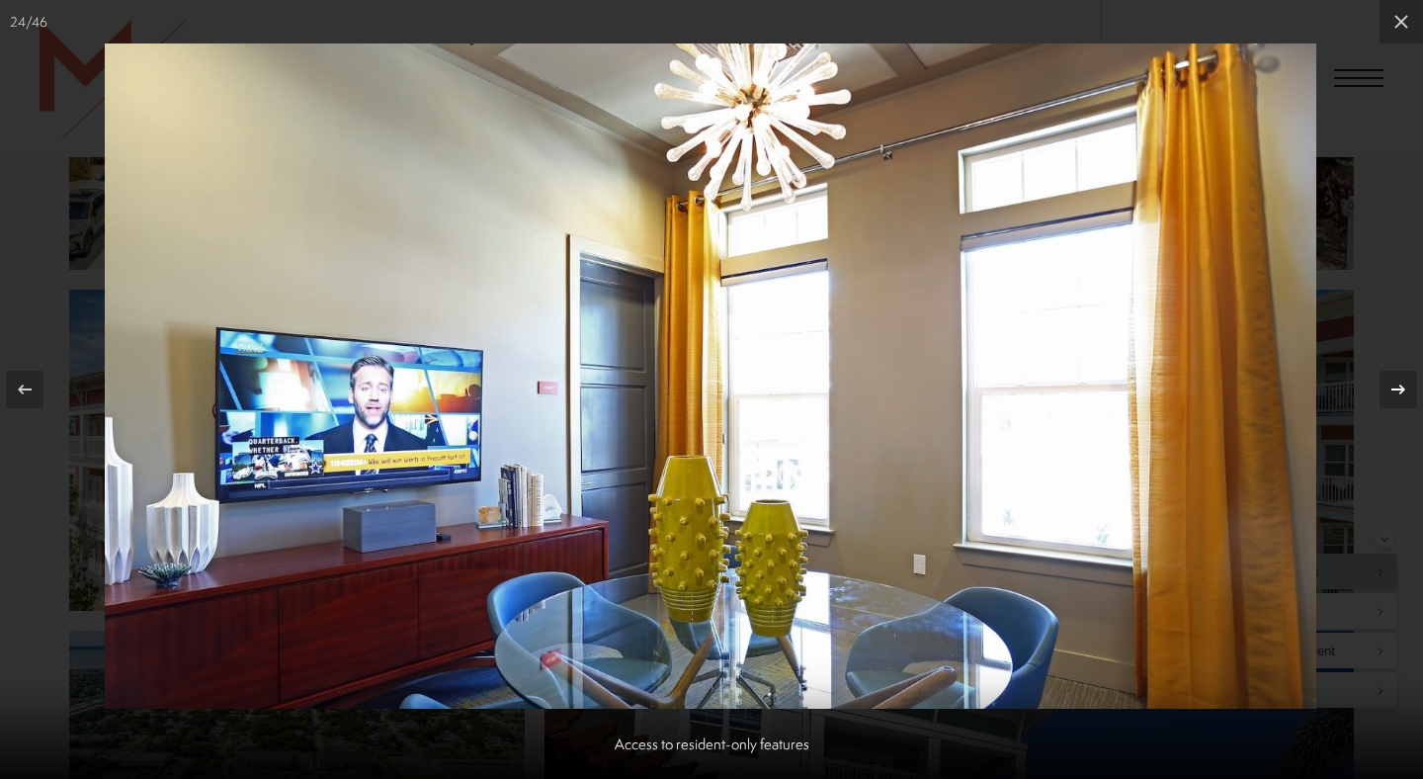
click at [1398, 388] on icon at bounding box center [1398, 389] width 14 height 10
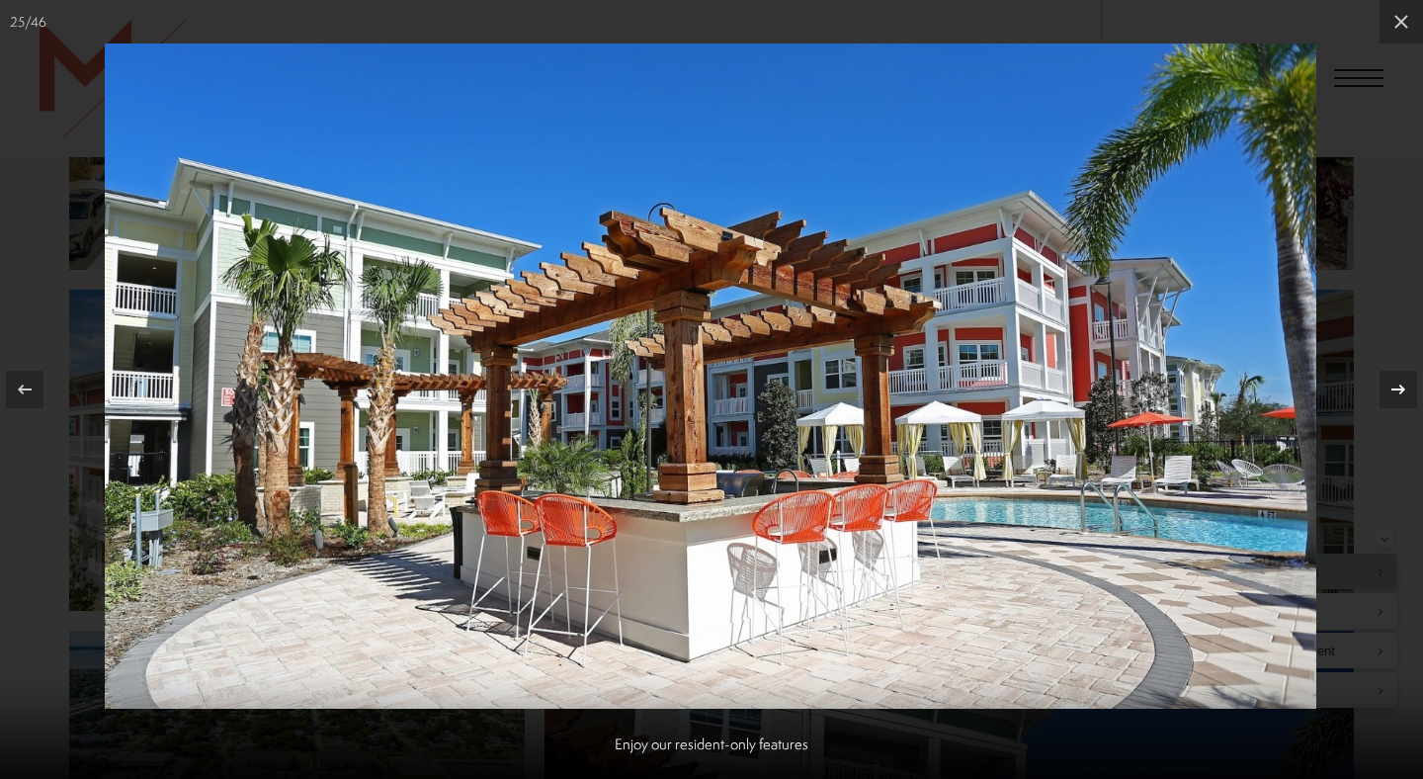
click at [1398, 388] on icon at bounding box center [1398, 389] width 14 height 10
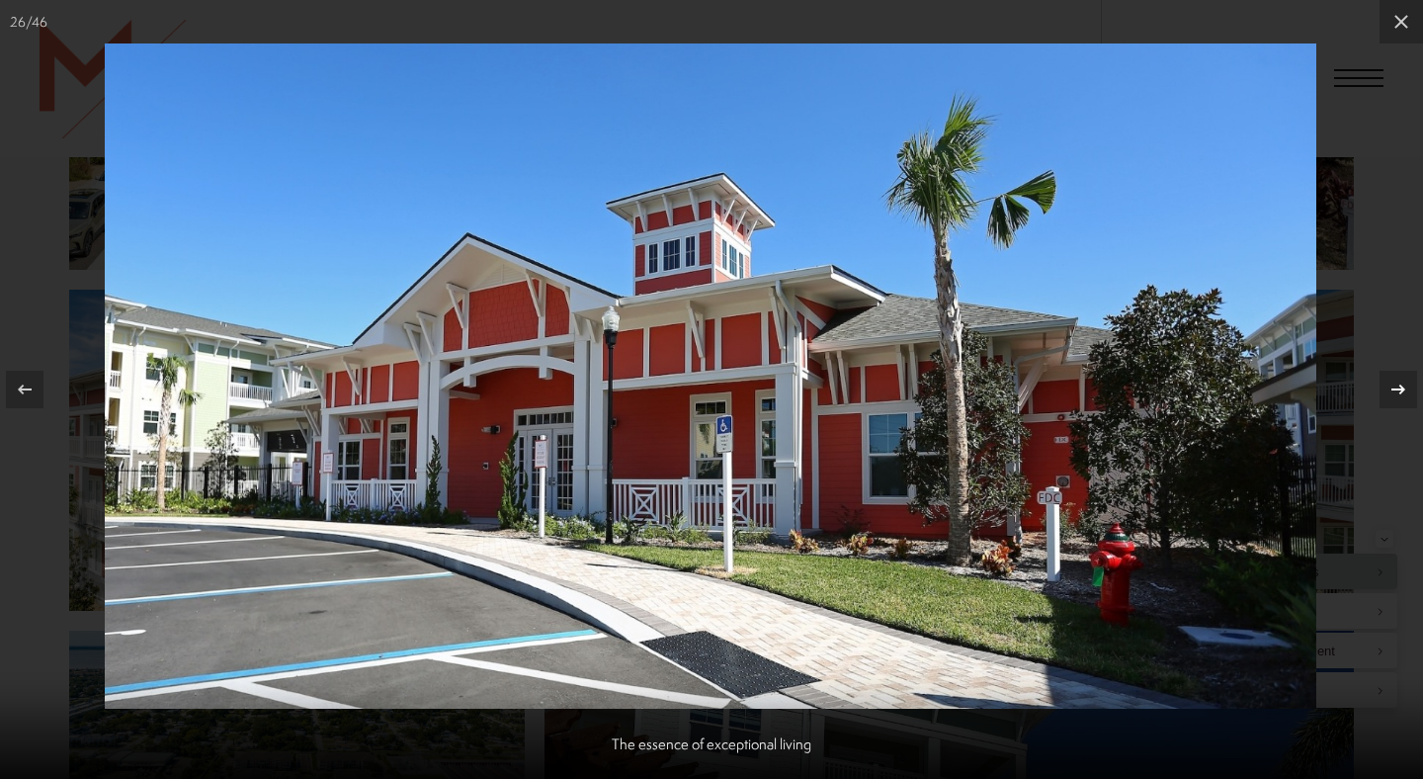
click at [1398, 388] on icon at bounding box center [1398, 389] width 14 height 10
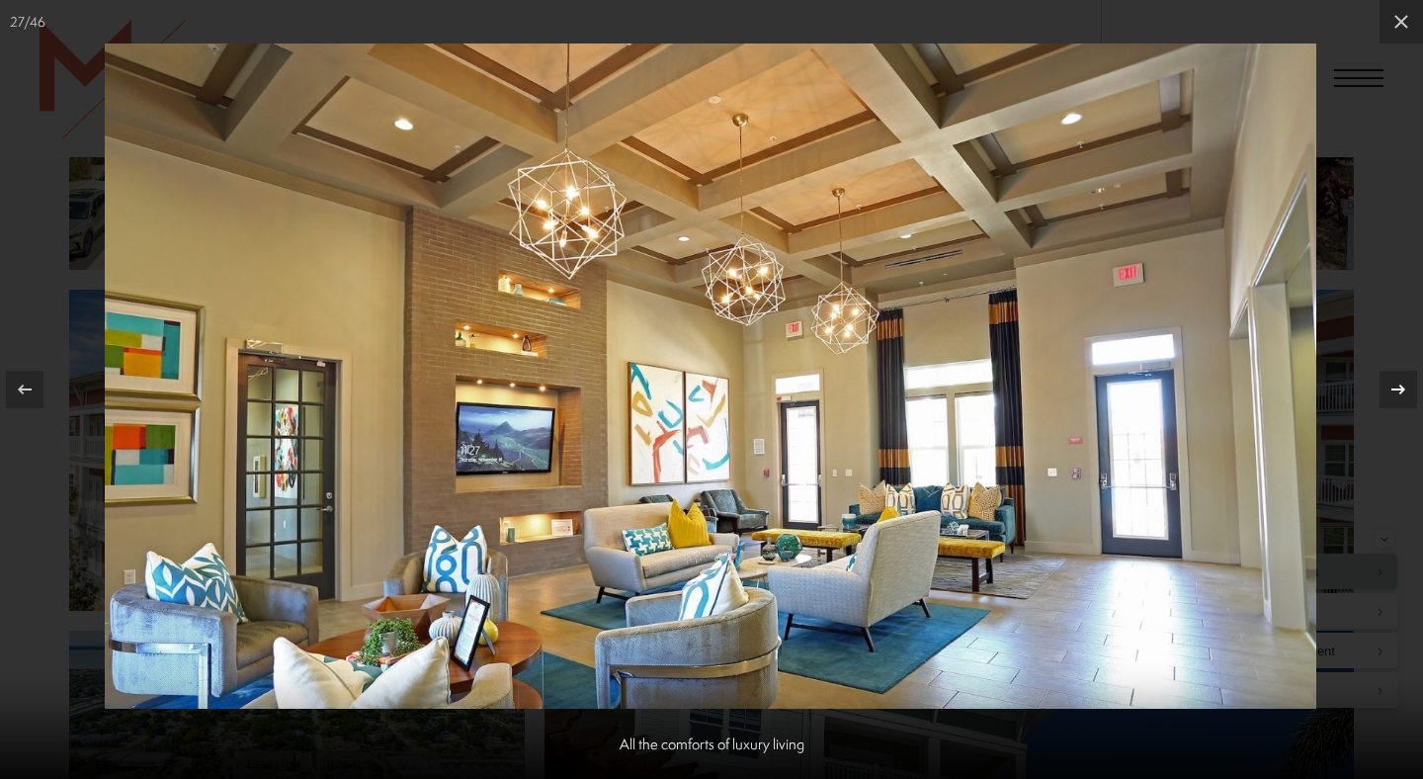
click at [1398, 386] on icon at bounding box center [1399, 390] width 24 height 24
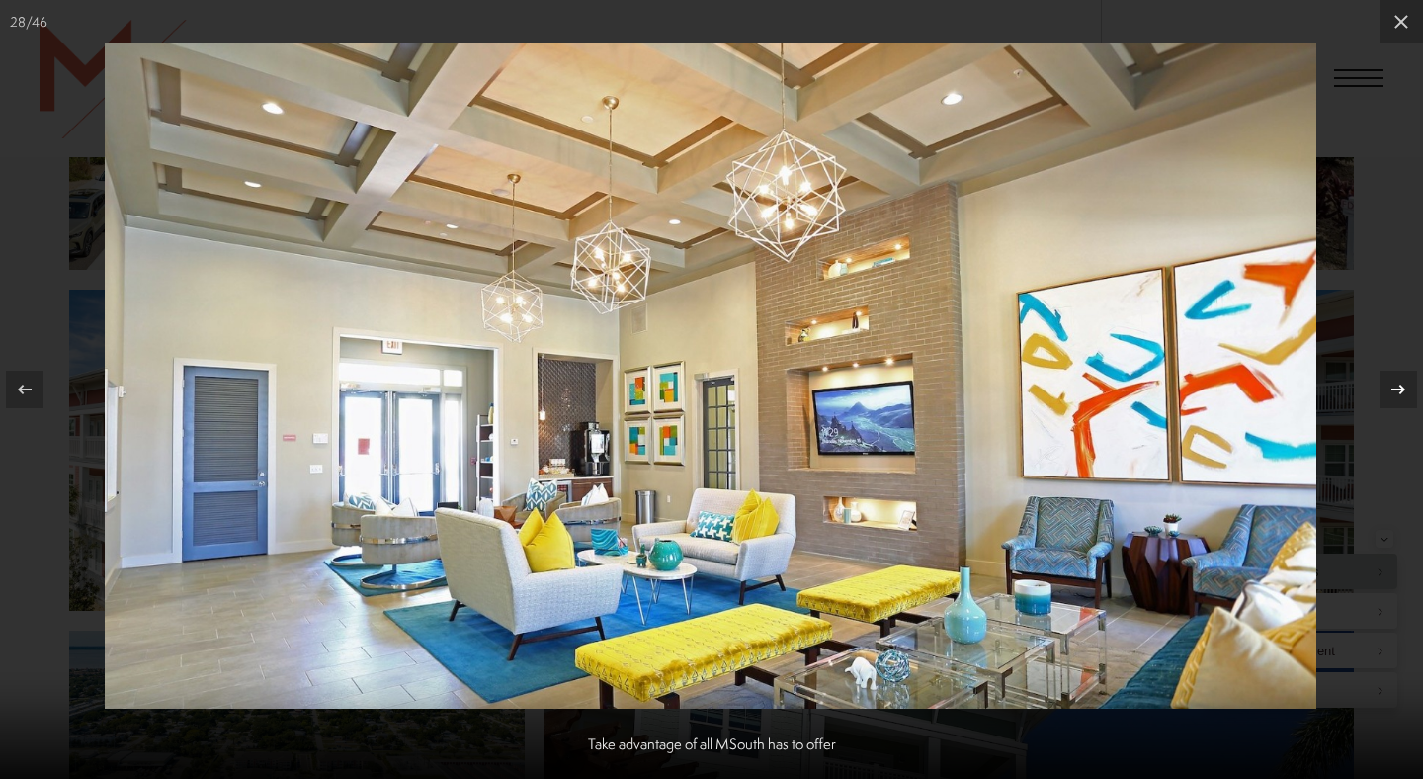
click at [1398, 386] on icon at bounding box center [1399, 390] width 24 height 24
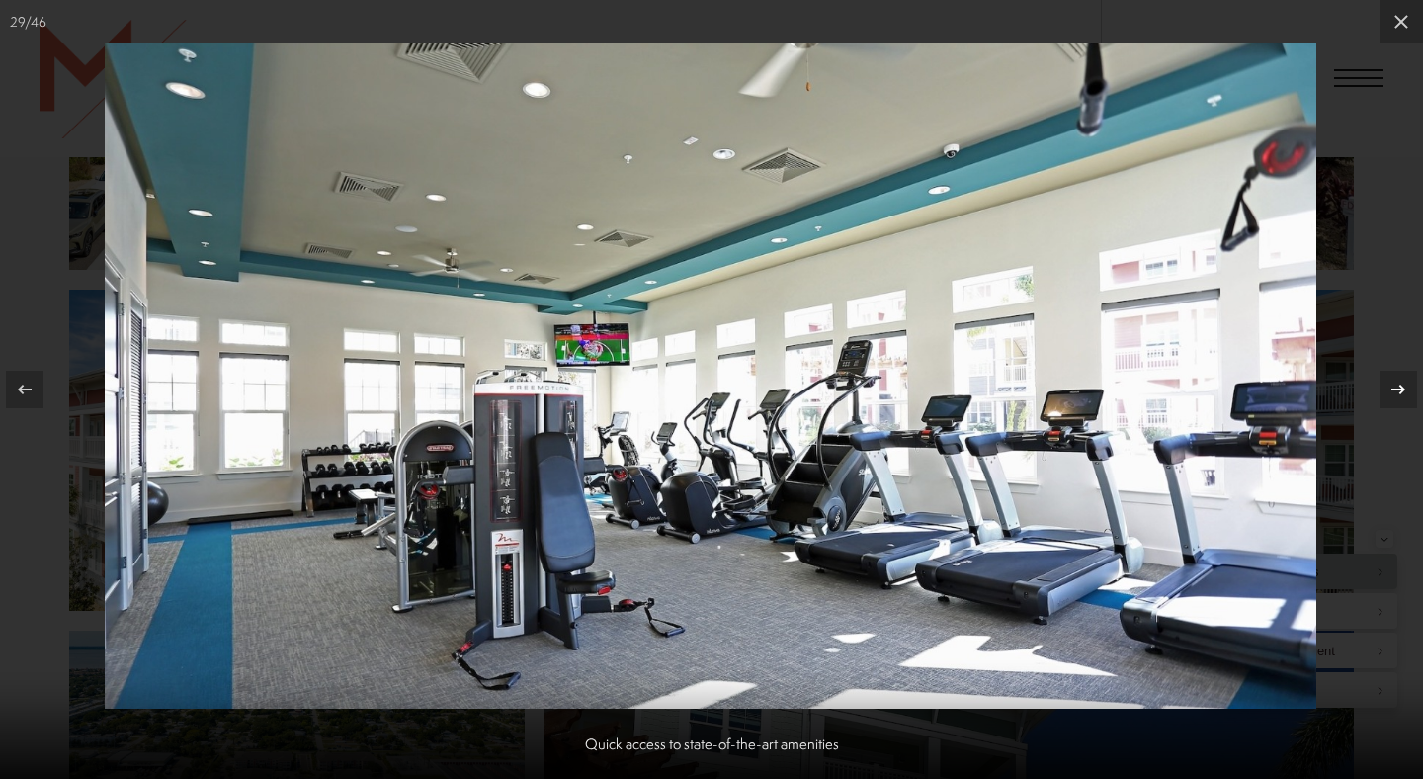
click at [1398, 386] on icon at bounding box center [1399, 390] width 24 height 24
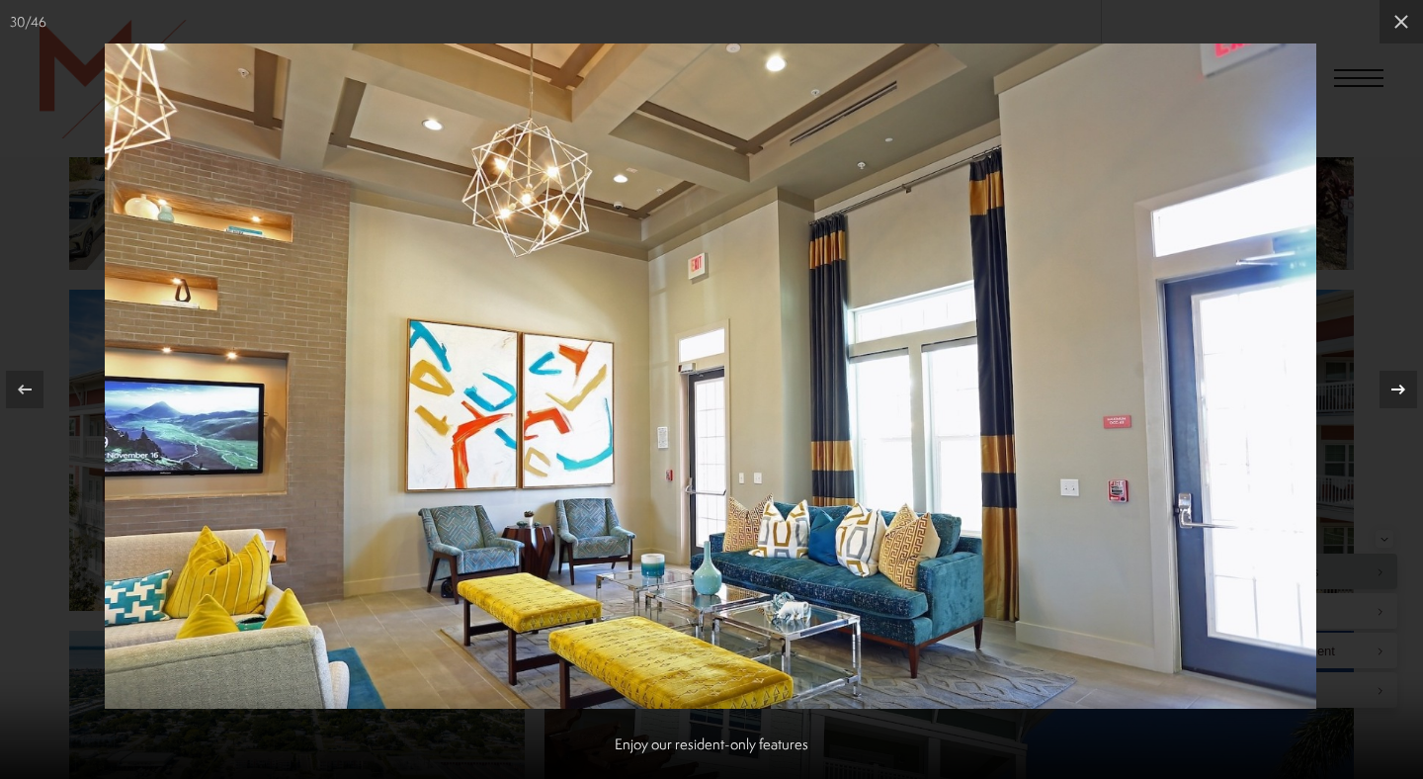
click at [1398, 386] on icon at bounding box center [1399, 390] width 24 height 24
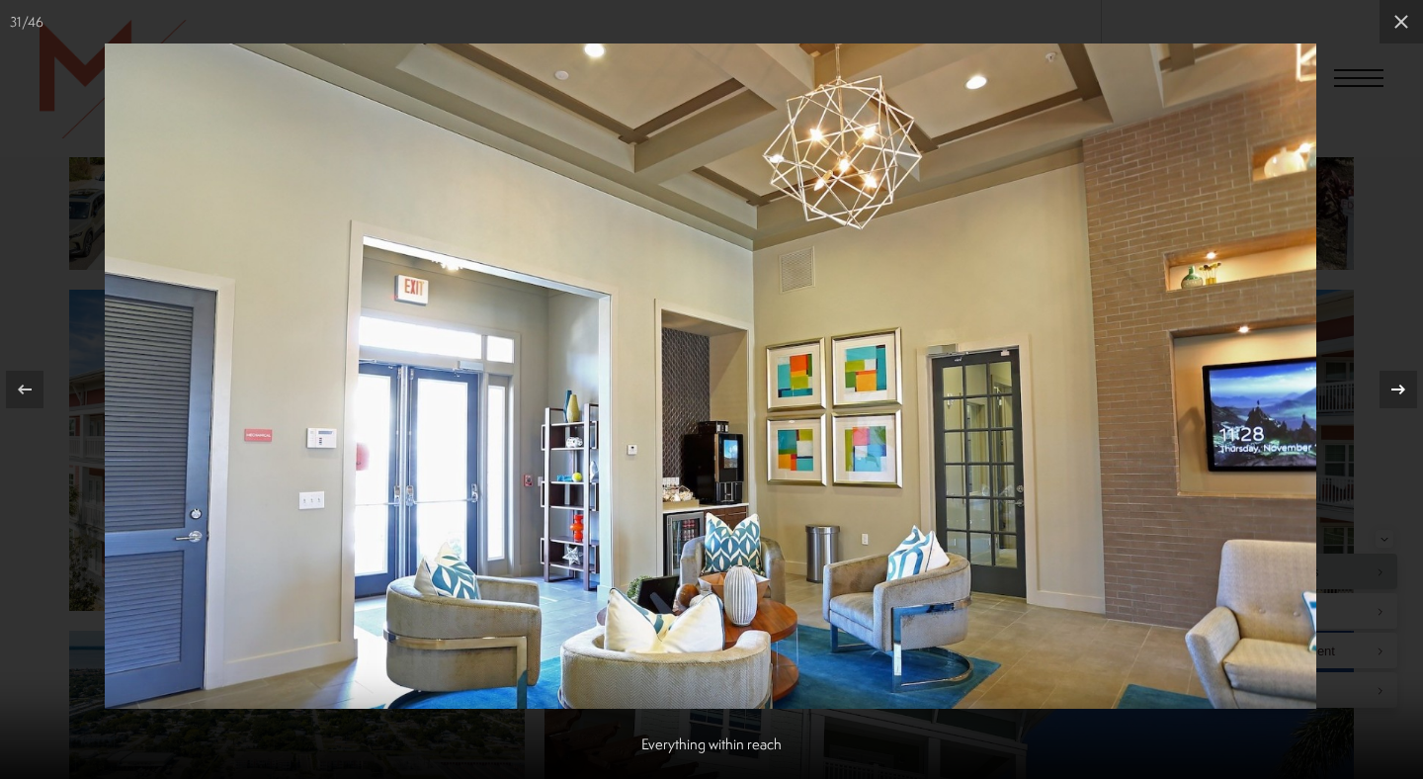
click at [1398, 386] on icon at bounding box center [1399, 390] width 24 height 24
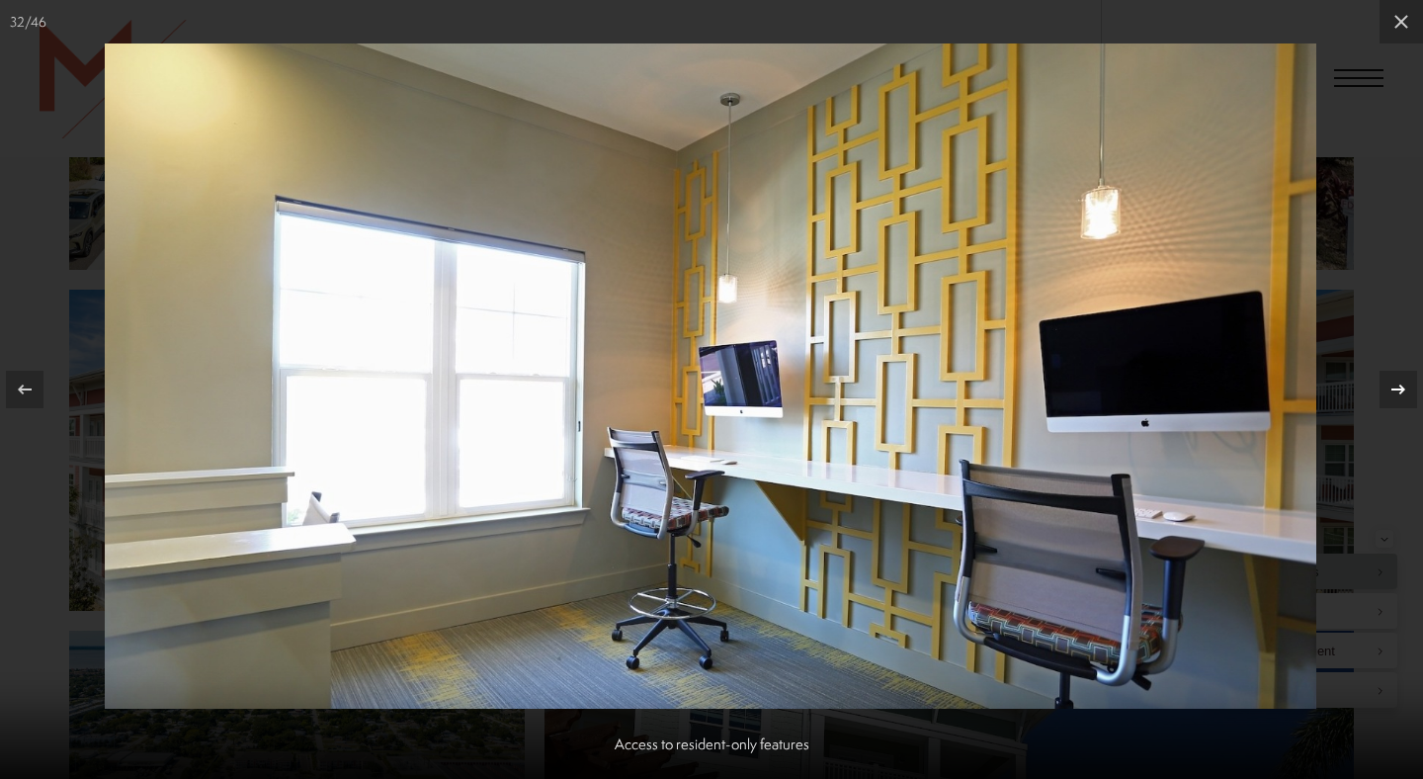
click at [1398, 386] on icon at bounding box center [1399, 390] width 24 height 24
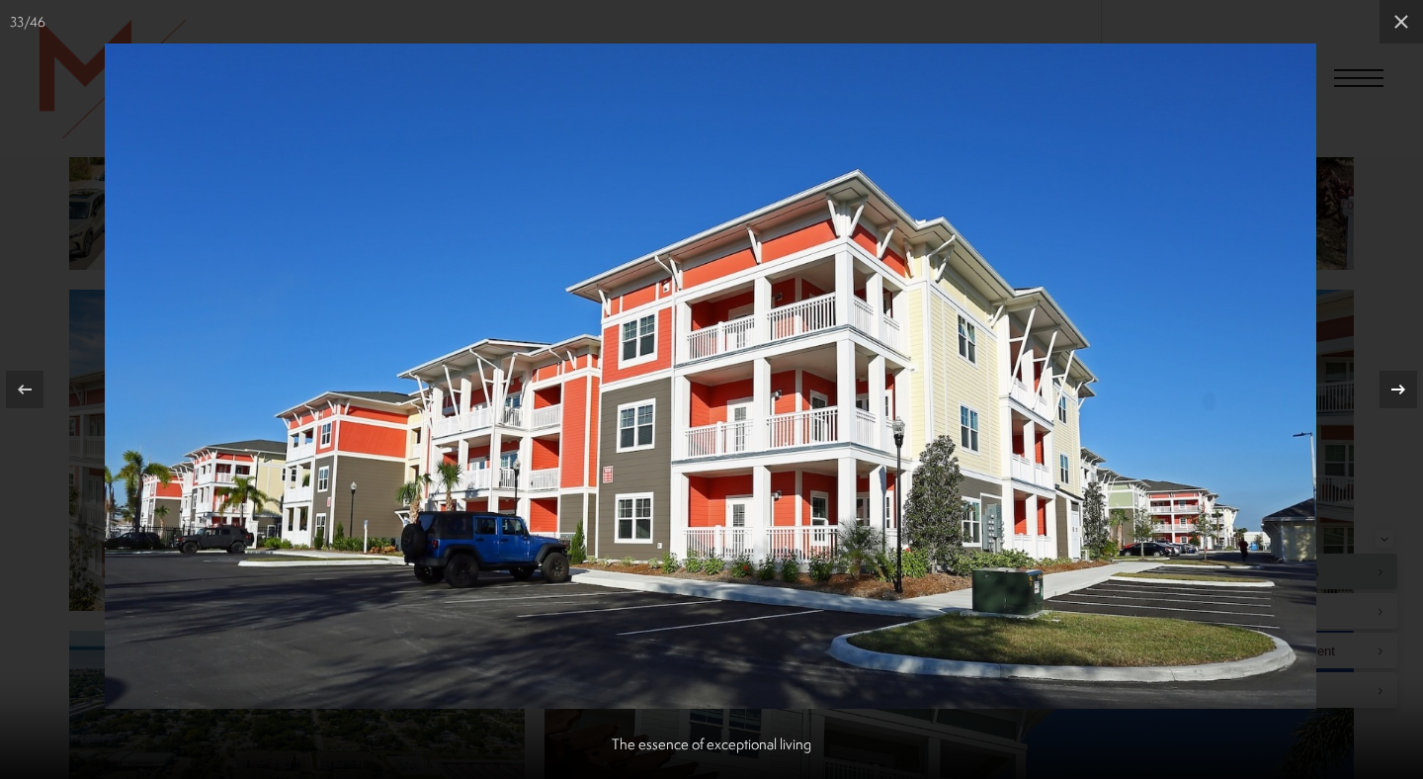
click at [1398, 386] on icon at bounding box center [1399, 390] width 24 height 24
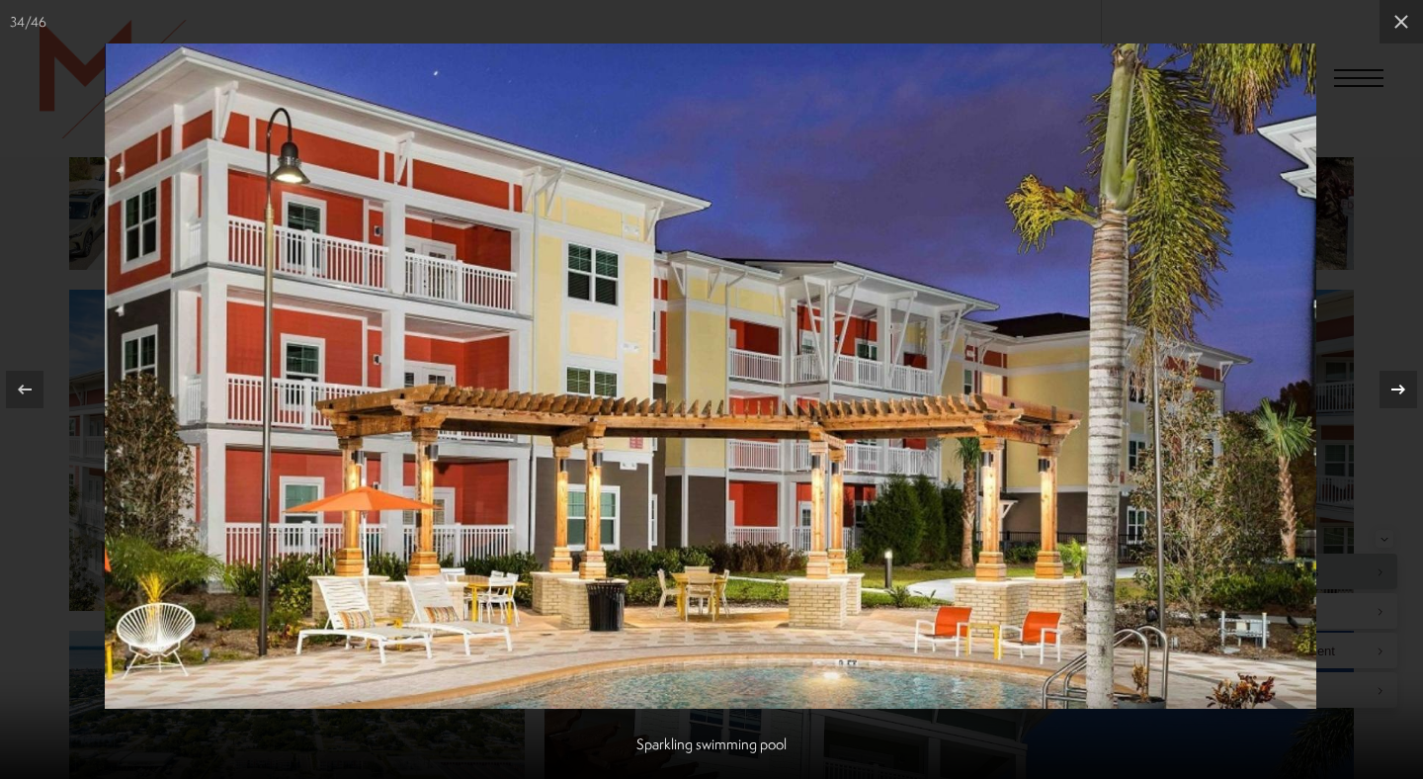
click at [1398, 386] on icon at bounding box center [1399, 390] width 24 height 24
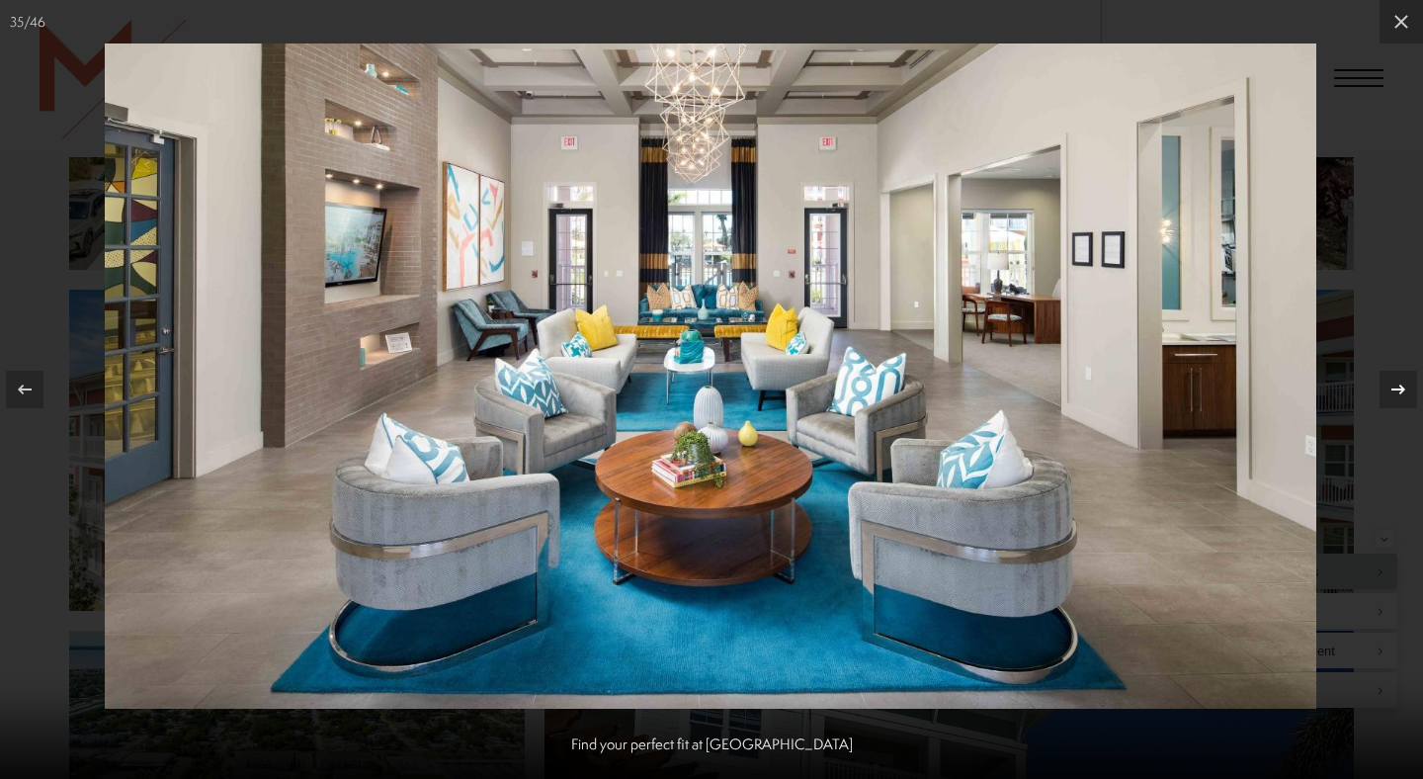
click at [1398, 386] on icon at bounding box center [1399, 390] width 24 height 24
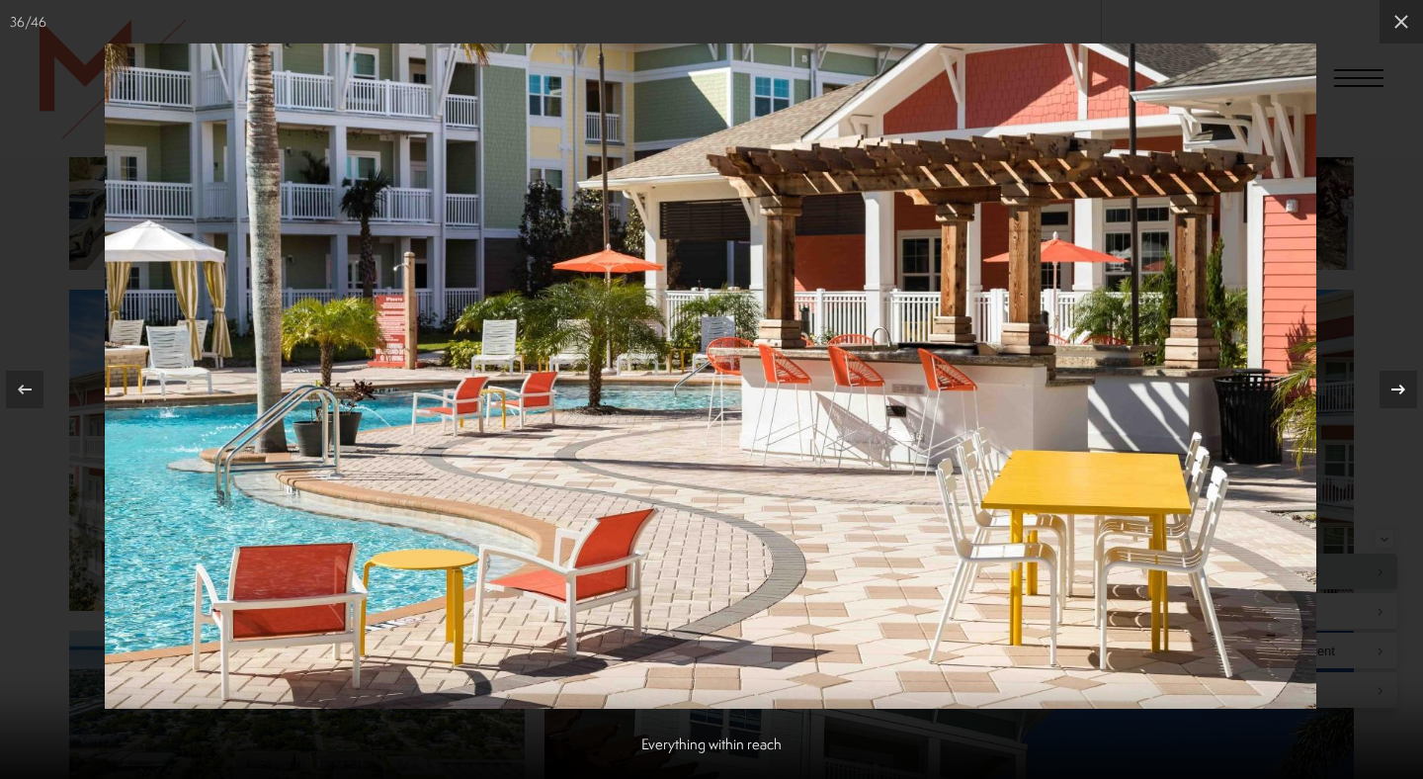
click at [1398, 386] on icon at bounding box center [1399, 390] width 24 height 24
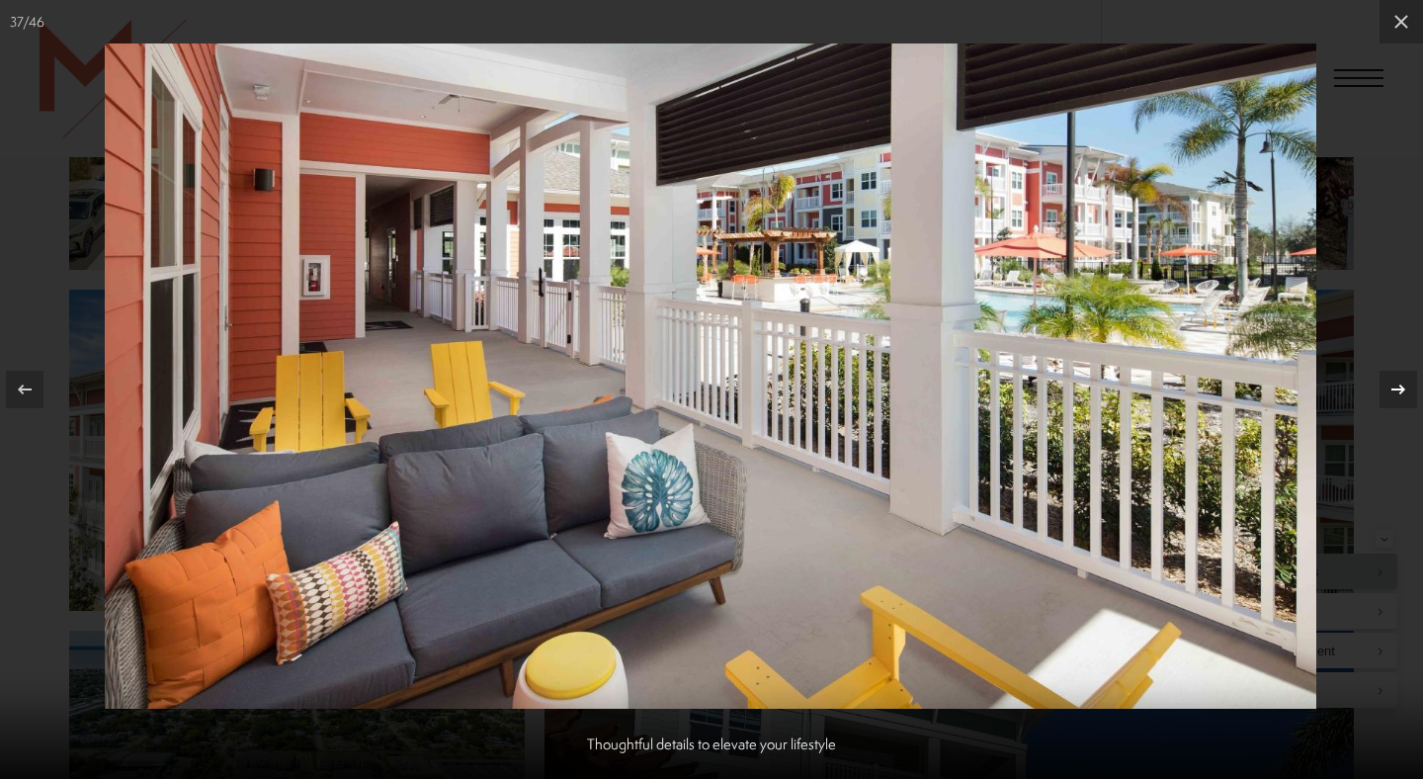
click at [1391, 397] on icon at bounding box center [1399, 390] width 24 height 24
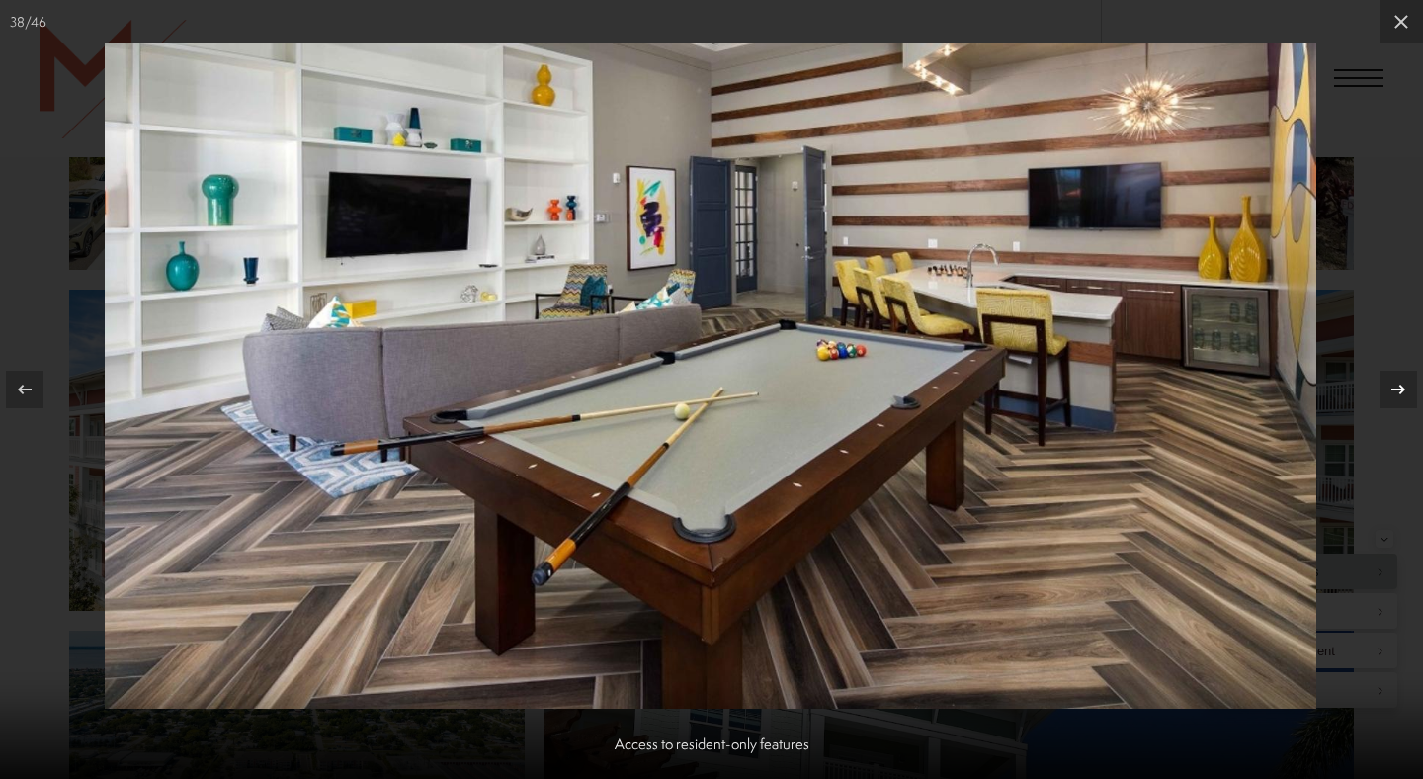
click at [1391, 397] on icon at bounding box center [1399, 390] width 24 height 24
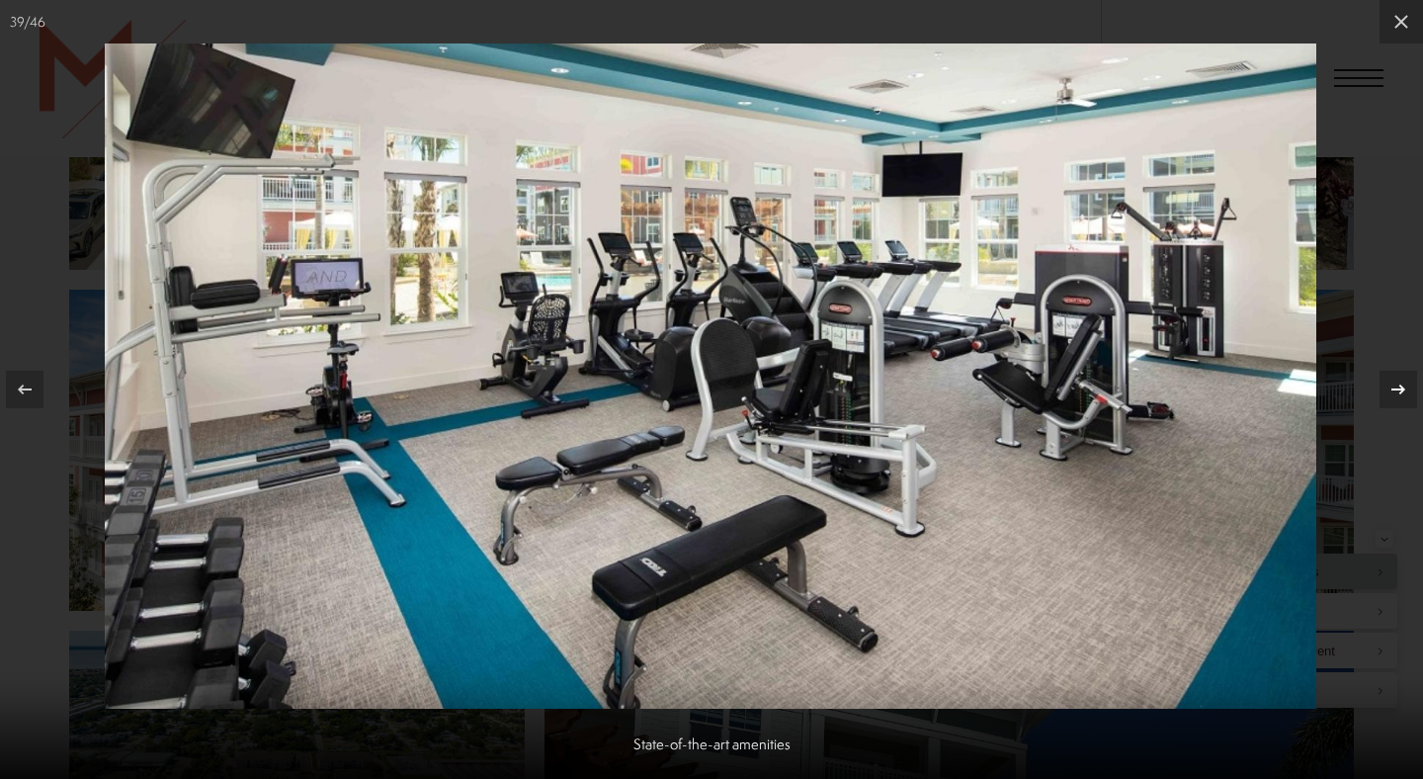
click at [1391, 398] on icon at bounding box center [1399, 390] width 24 height 24
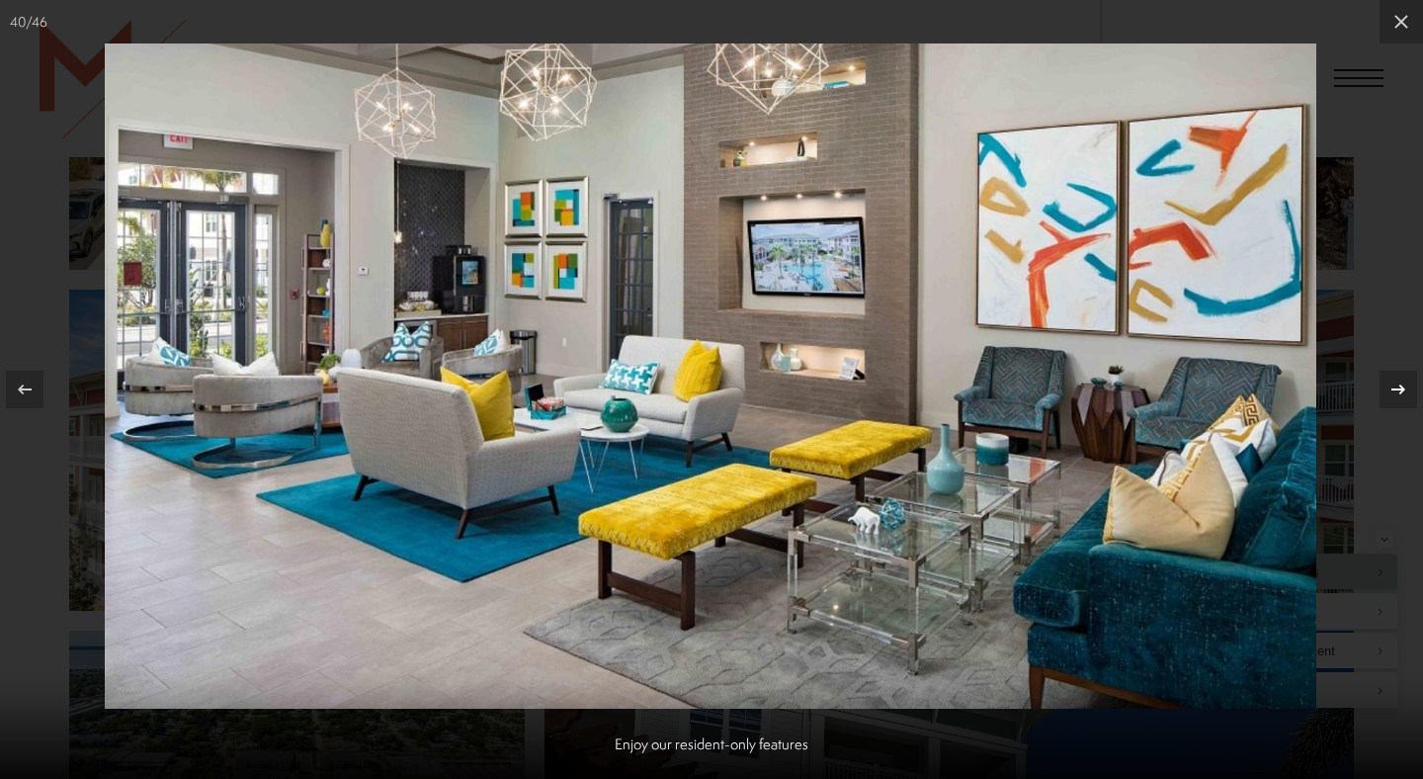
click at [1391, 398] on icon at bounding box center [1399, 390] width 24 height 24
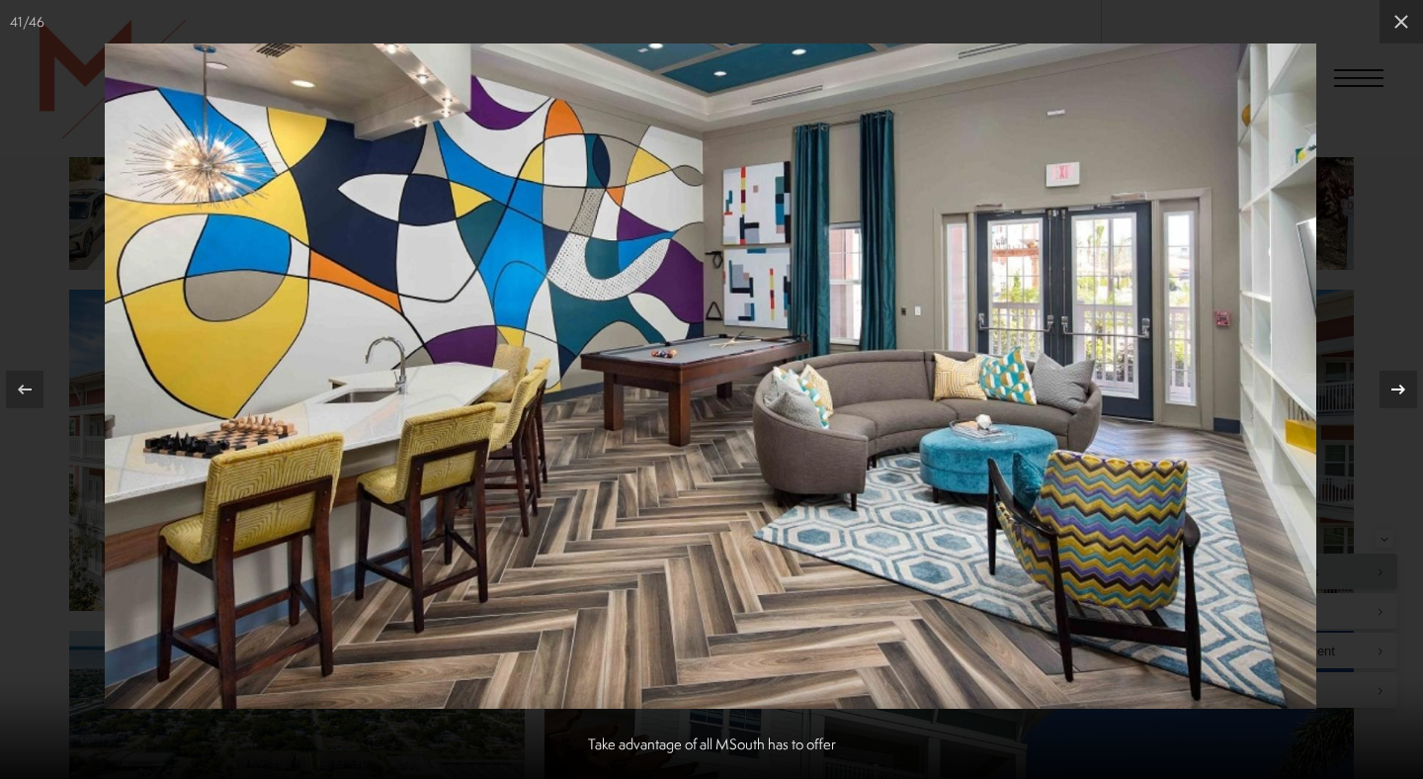
click at [1391, 398] on icon at bounding box center [1399, 390] width 24 height 24
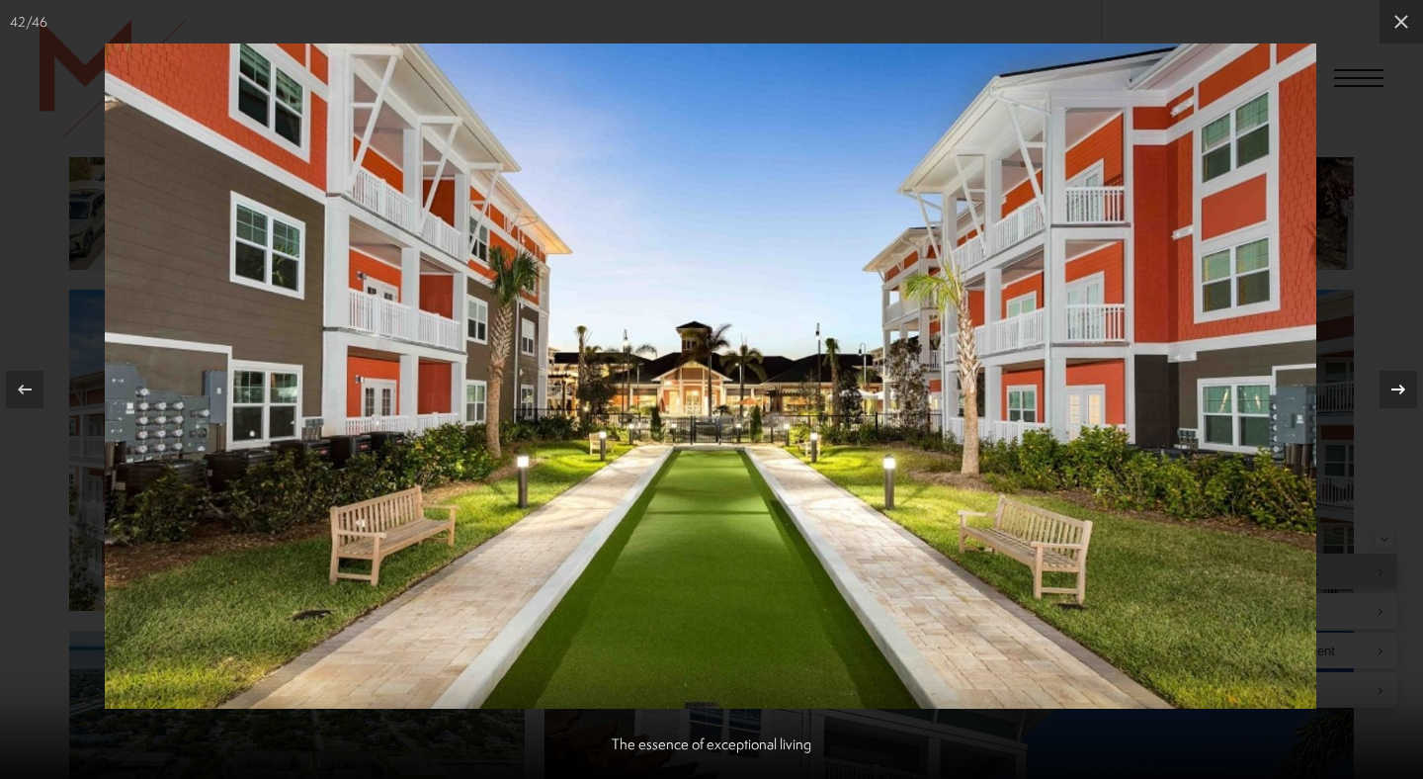
click at [1391, 398] on icon at bounding box center [1399, 390] width 24 height 24
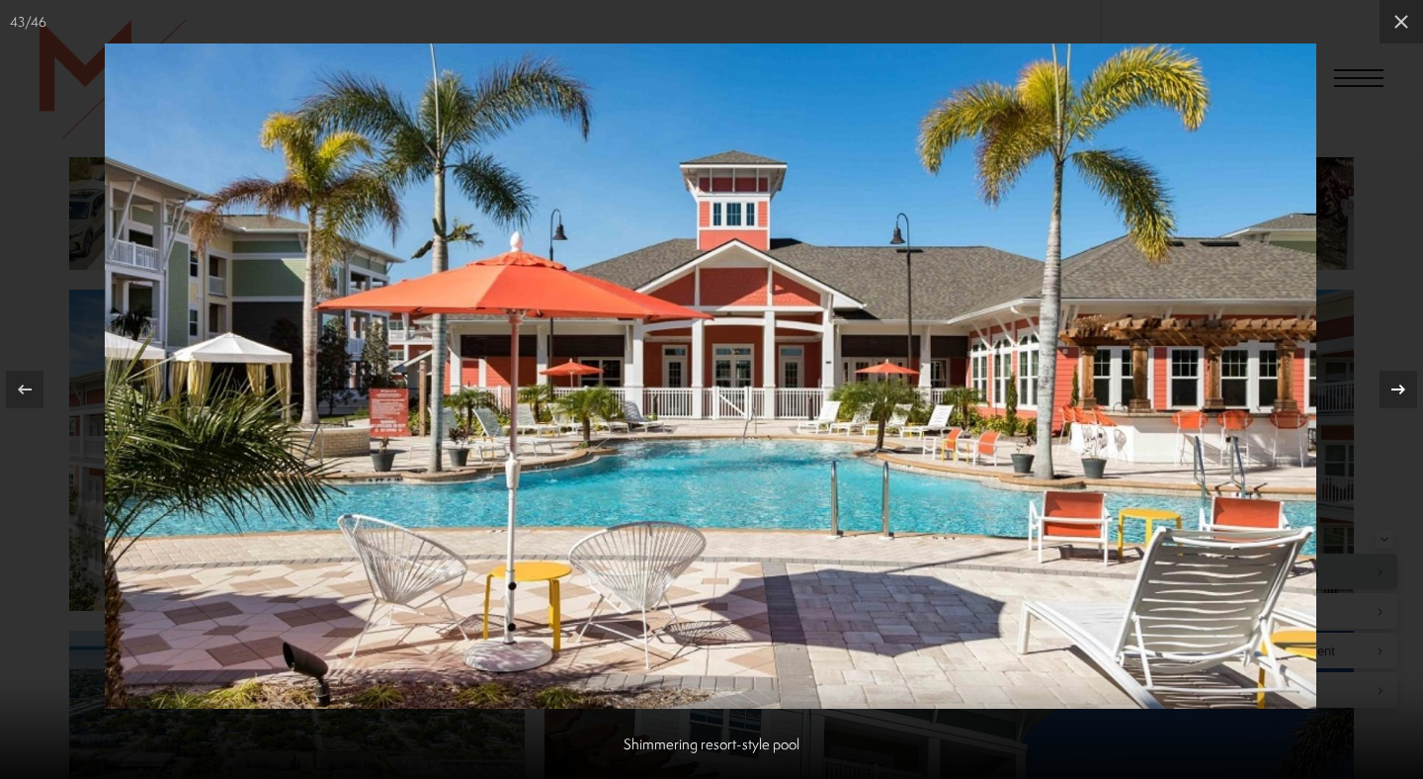
click at [1391, 398] on icon at bounding box center [1399, 390] width 24 height 24
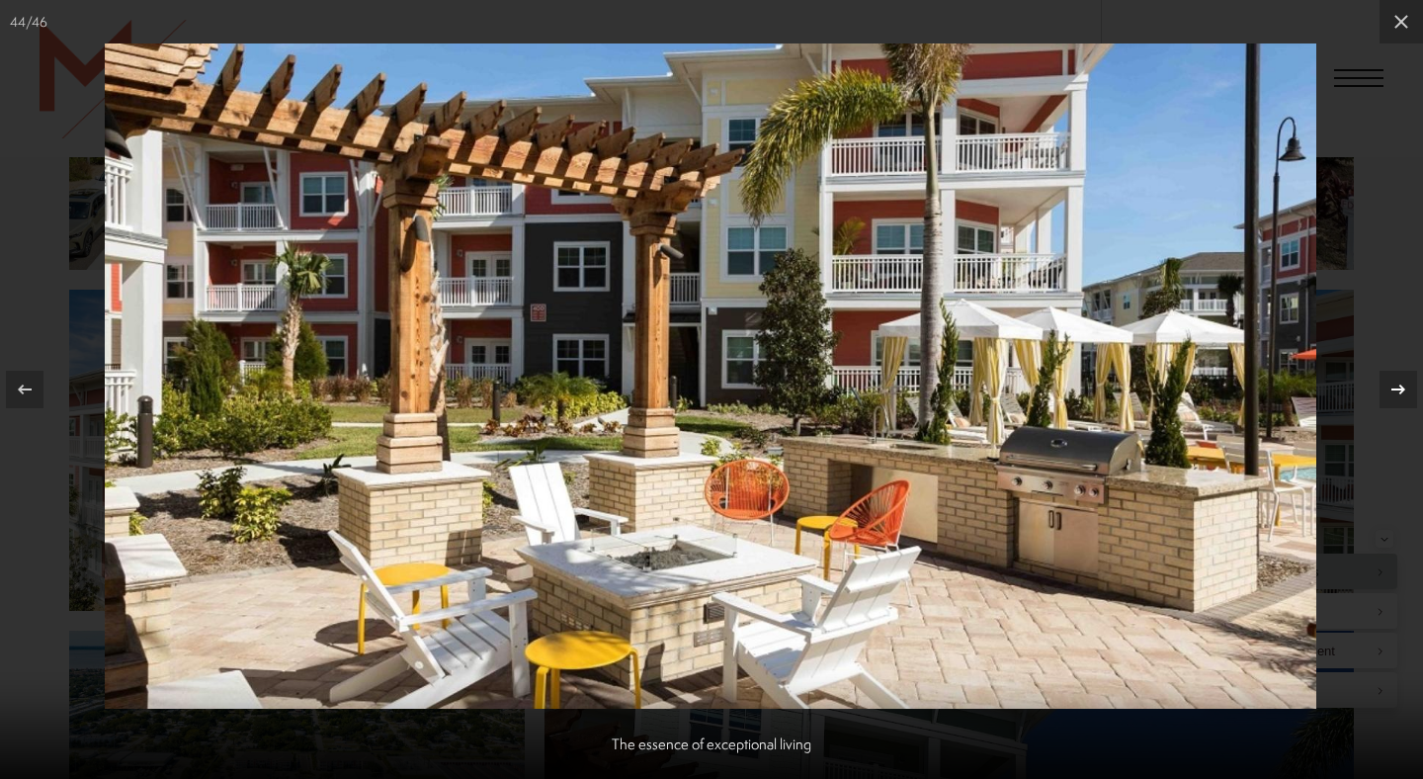
click at [1391, 398] on icon at bounding box center [1399, 390] width 24 height 24
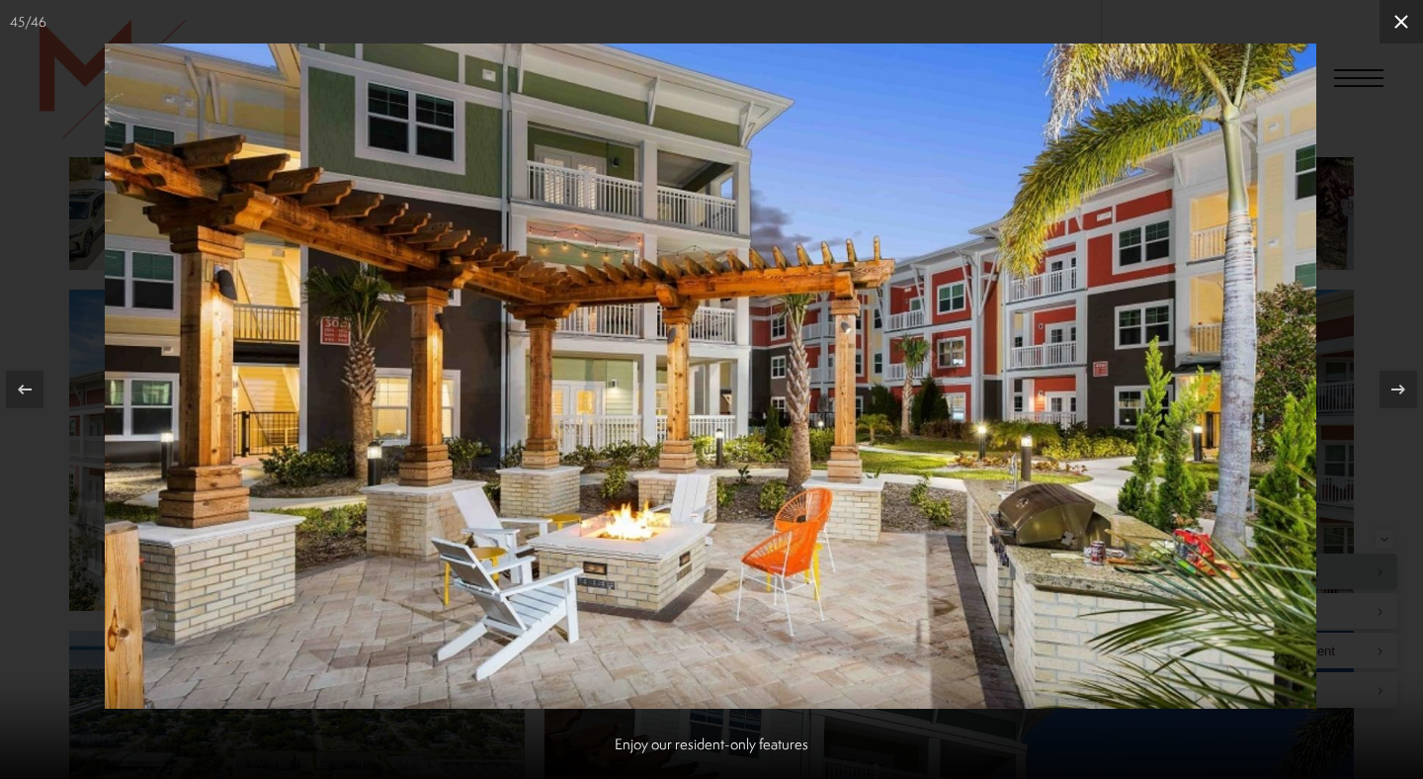
click at [1399, 17] on icon at bounding box center [1402, 22] width 24 height 24
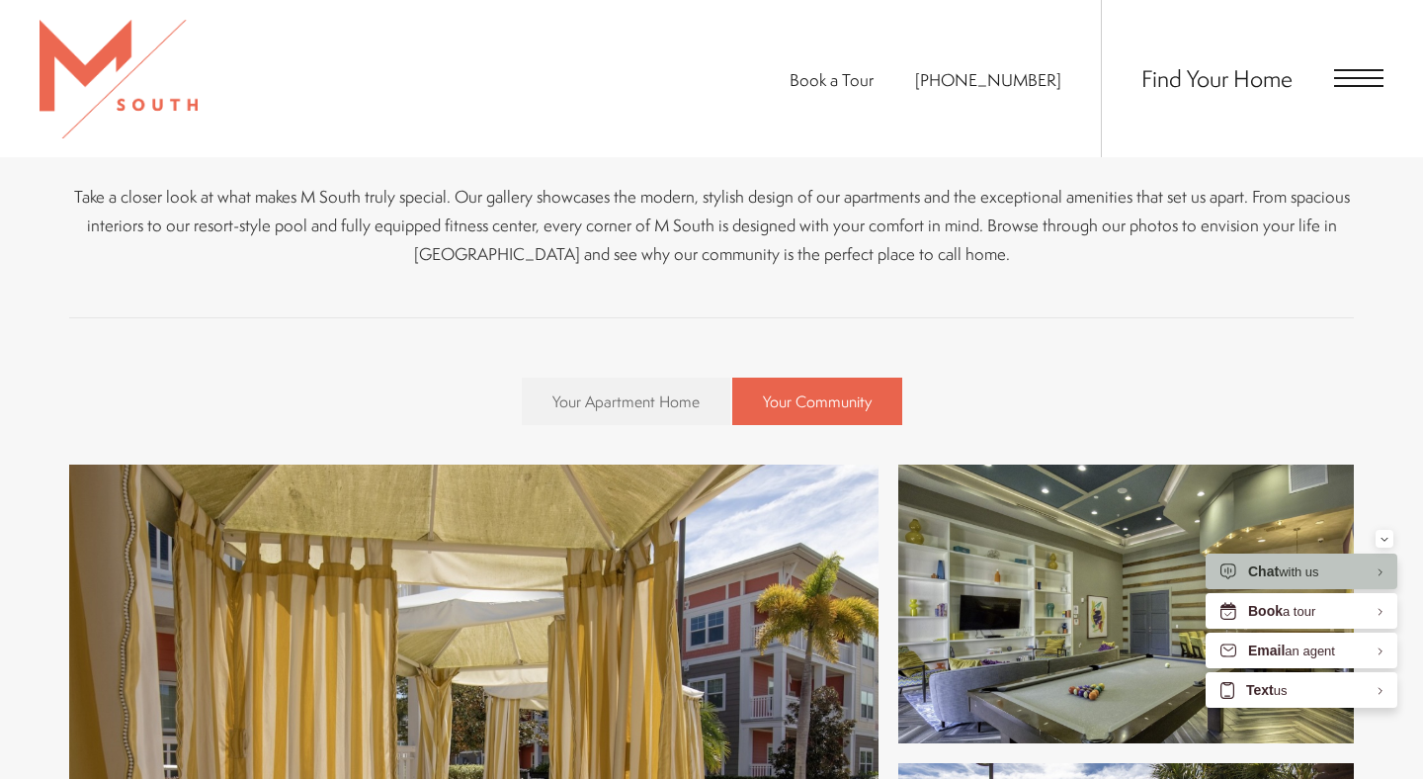
scroll to position [548, 0]
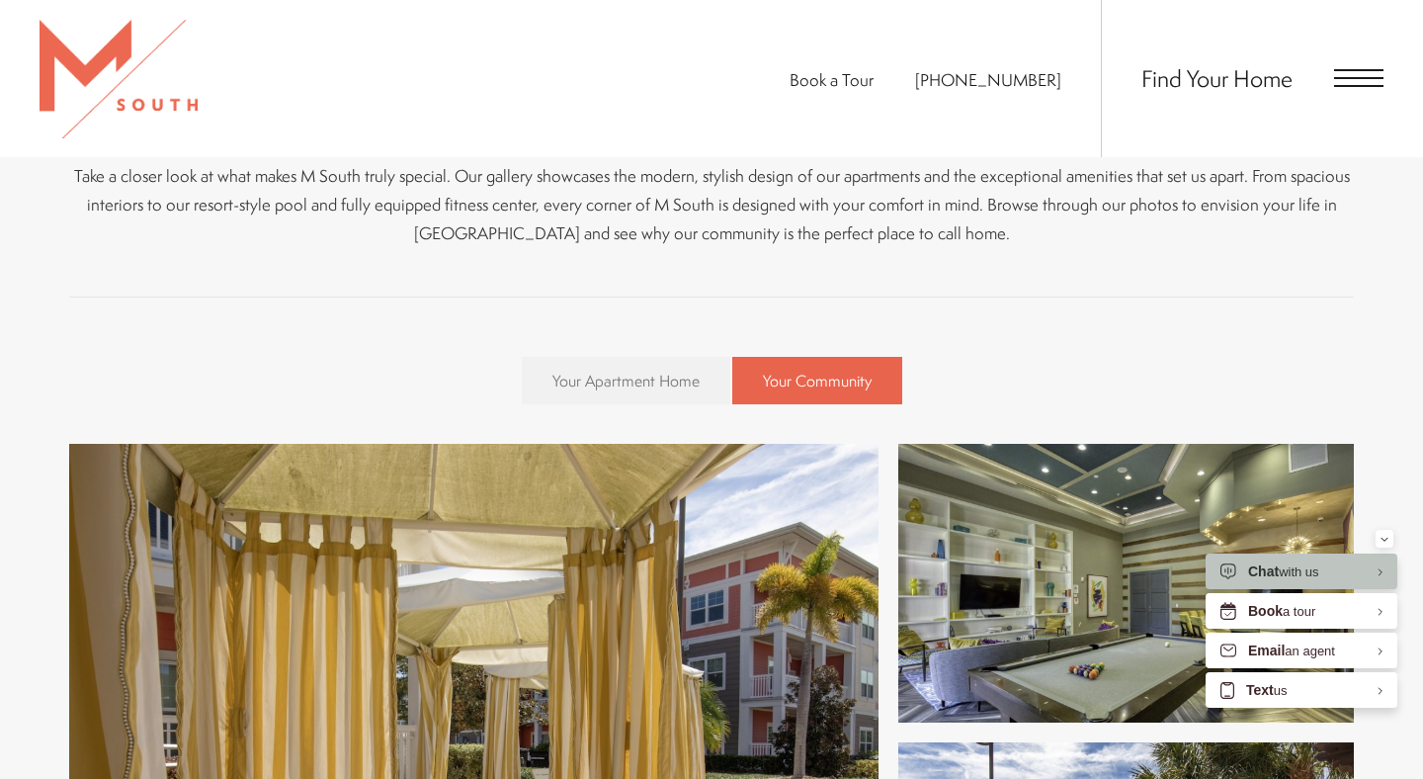
click at [587, 371] on span "Your Apartment Home" at bounding box center [625, 381] width 147 height 22
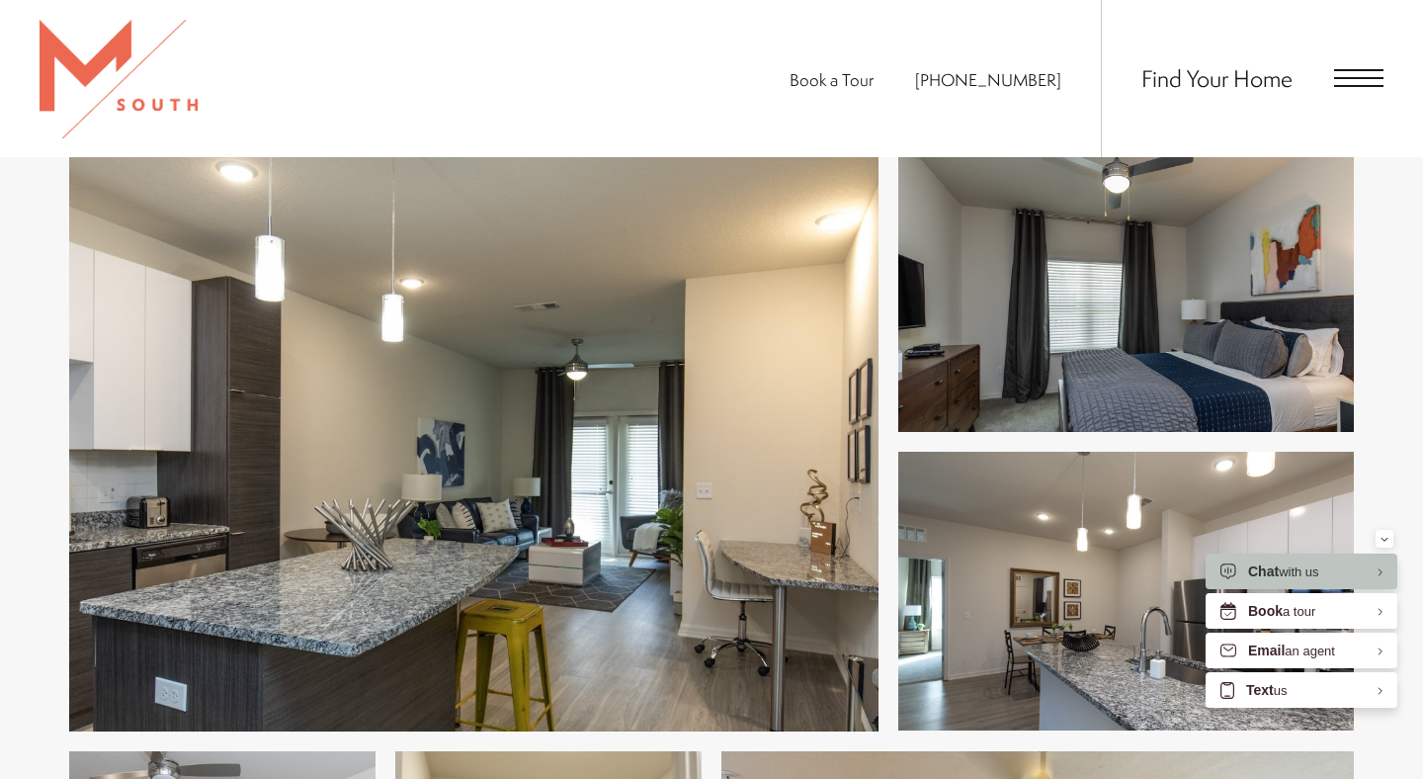
scroll to position [865, 0]
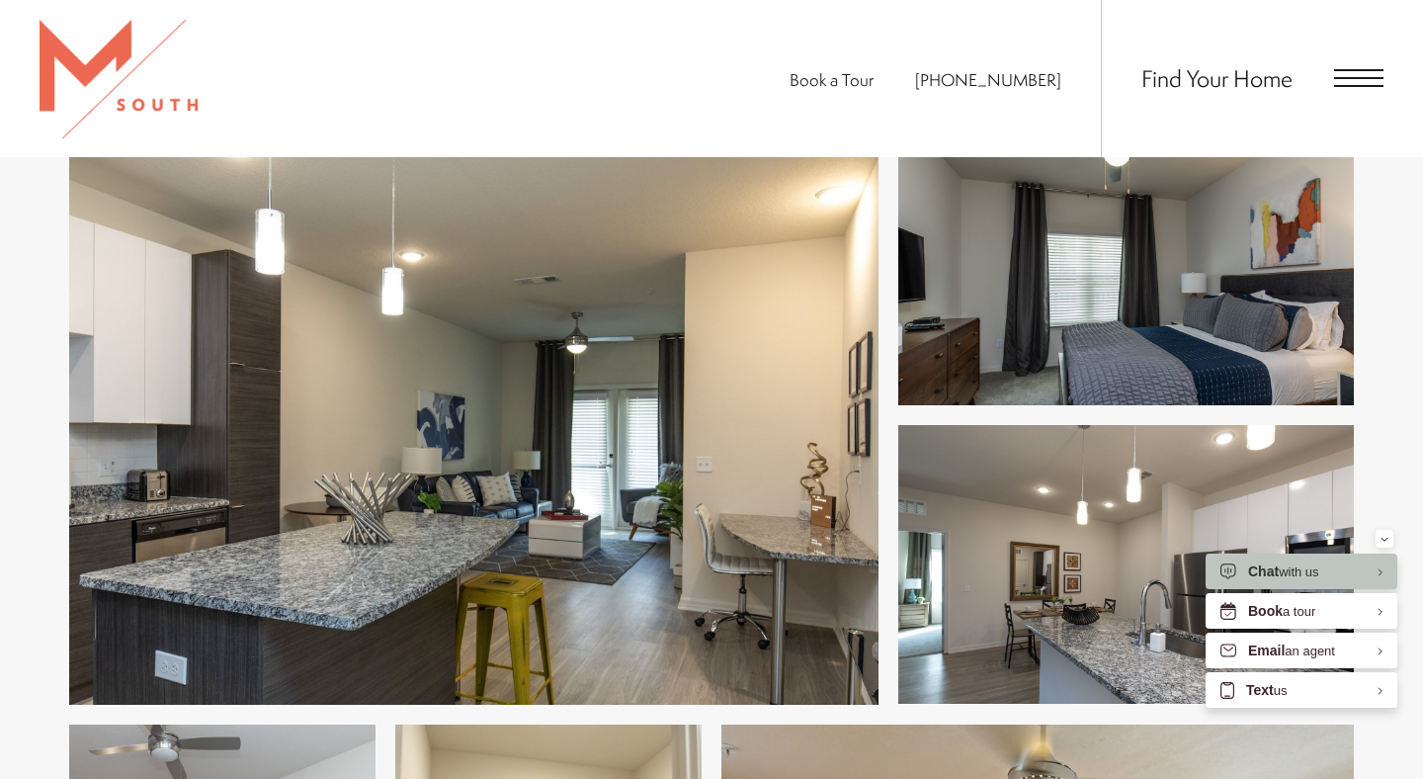
click at [440, 467] on img at bounding box center [473, 415] width 809 height 578
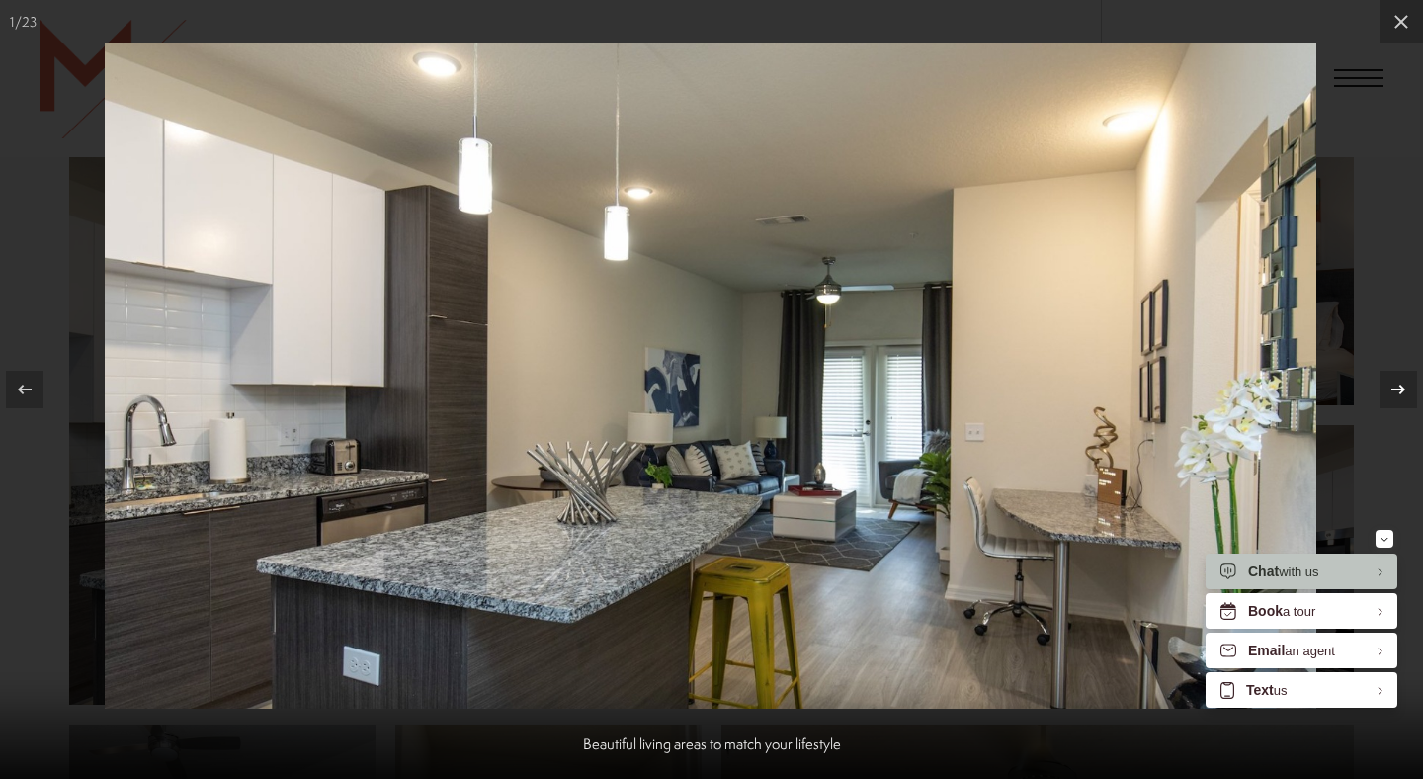
click at [1393, 398] on icon at bounding box center [1399, 390] width 24 height 24
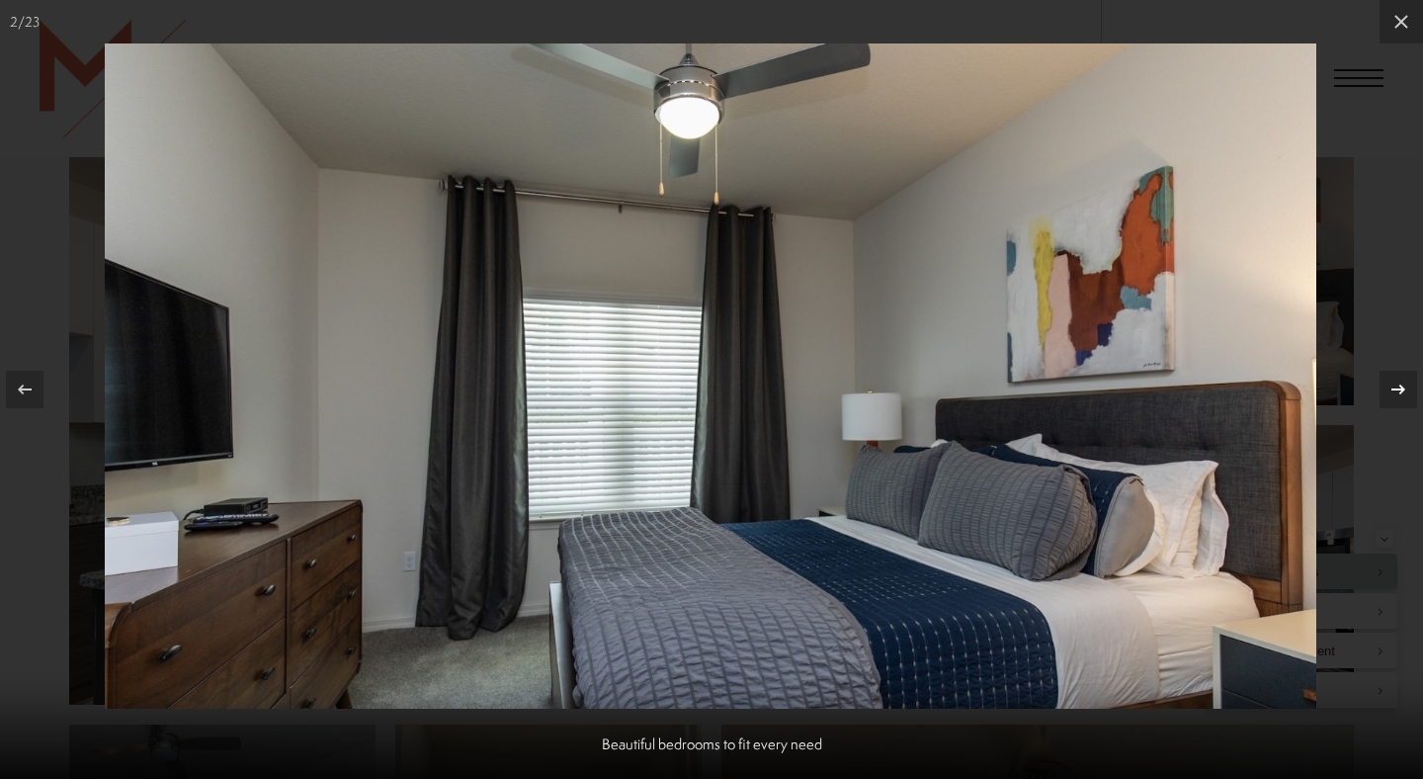
click at [1399, 386] on icon at bounding box center [1398, 389] width 14 height 10
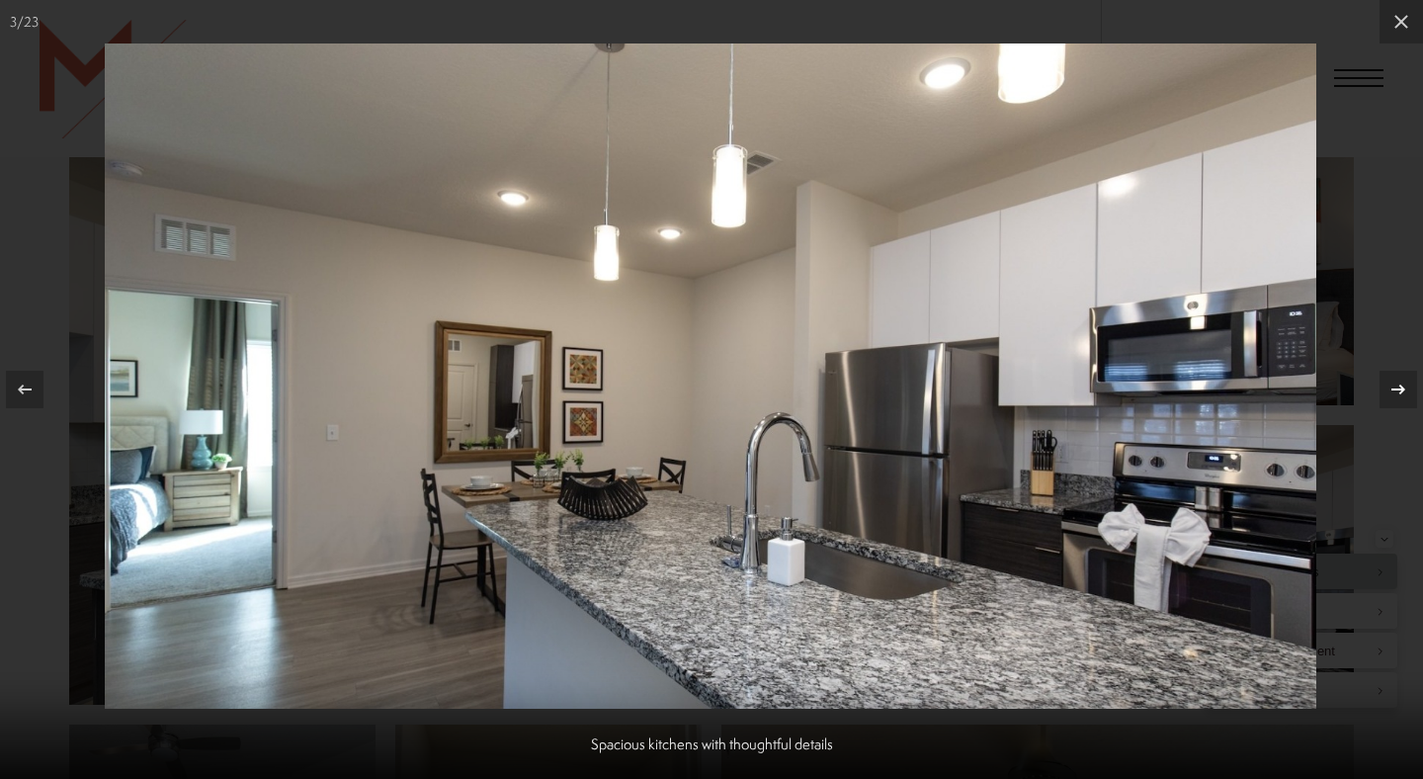
click at [1399, 386] on icon at bounding box center [1398, 389] width 14 height 10
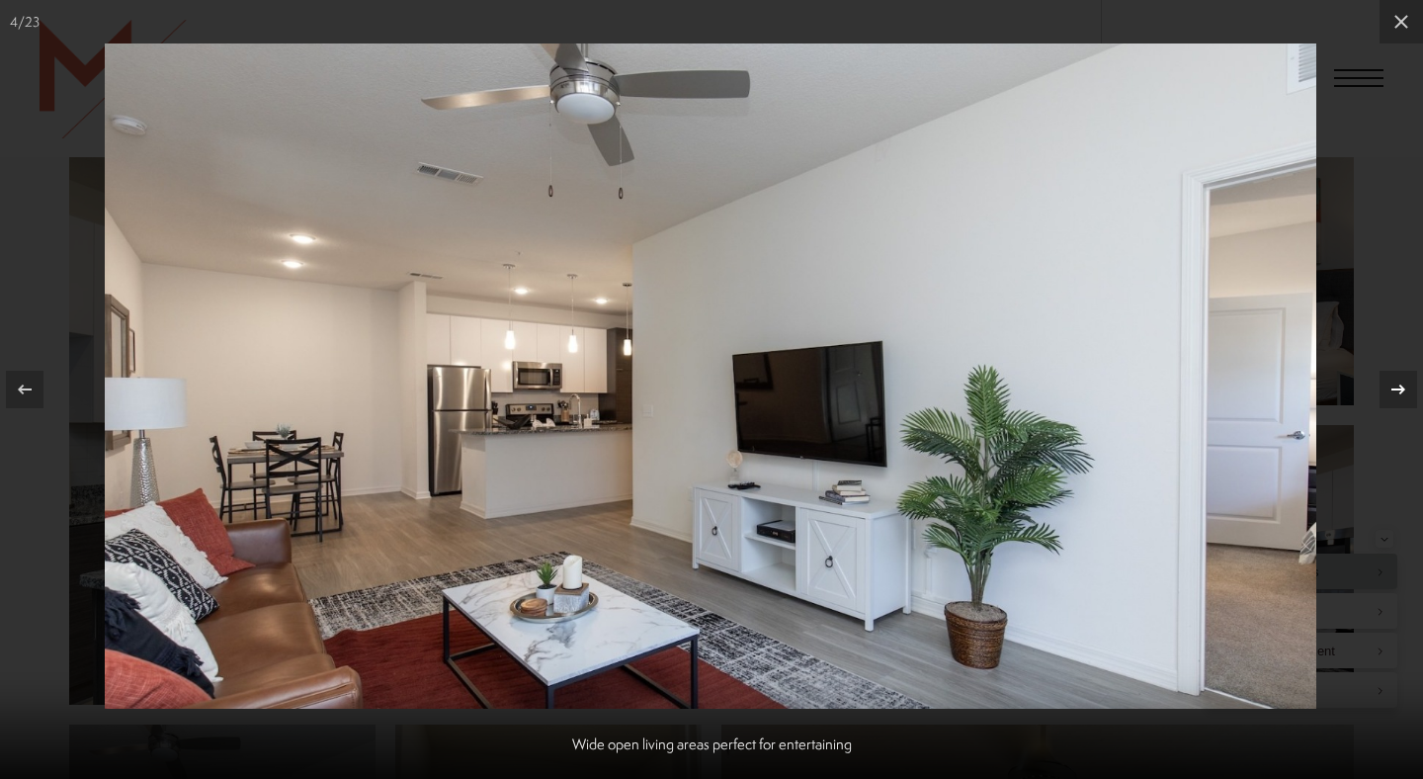
click at [1399, 386] on icon at bounding box center [1398, 389] width 14 height 10
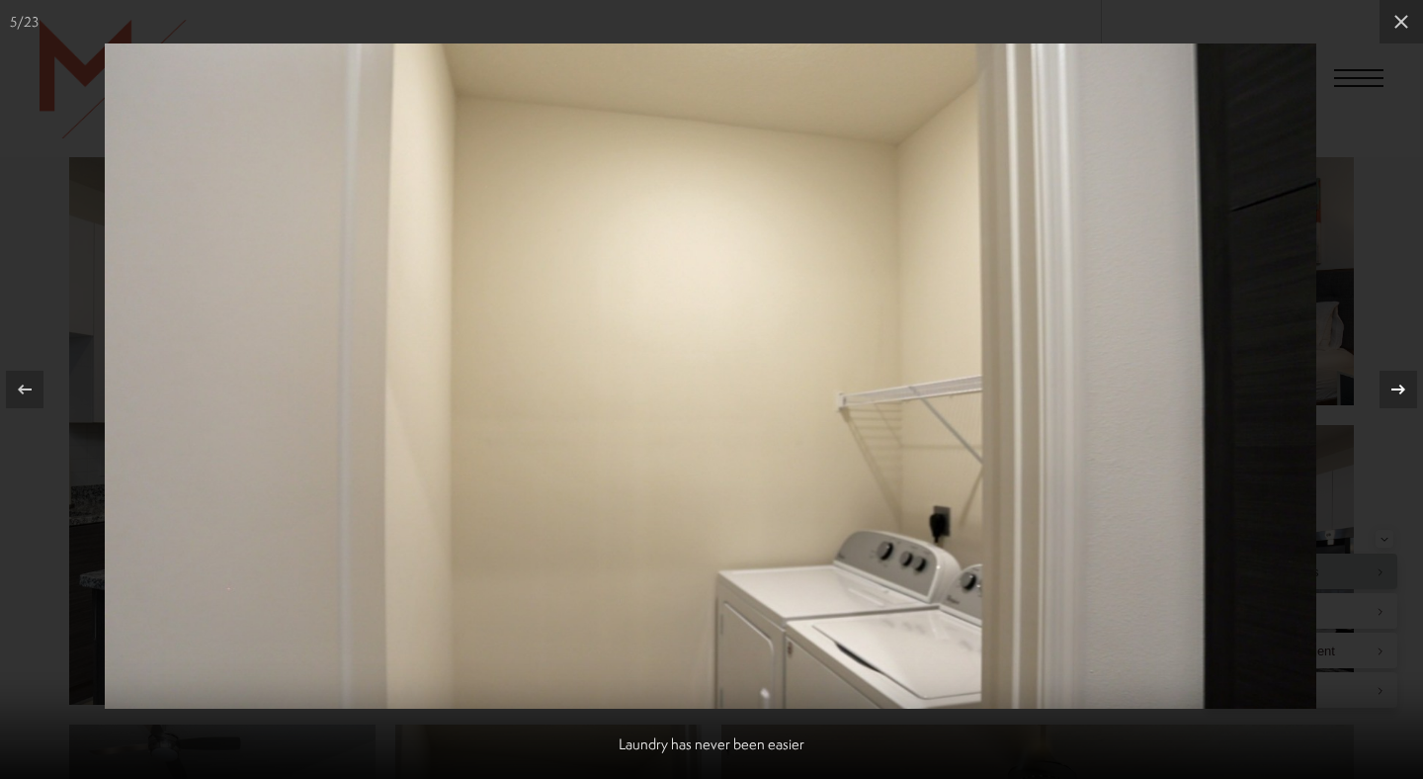
click at [1399, 386] on icon at bounding box center [1398, 389] width 14 height 10
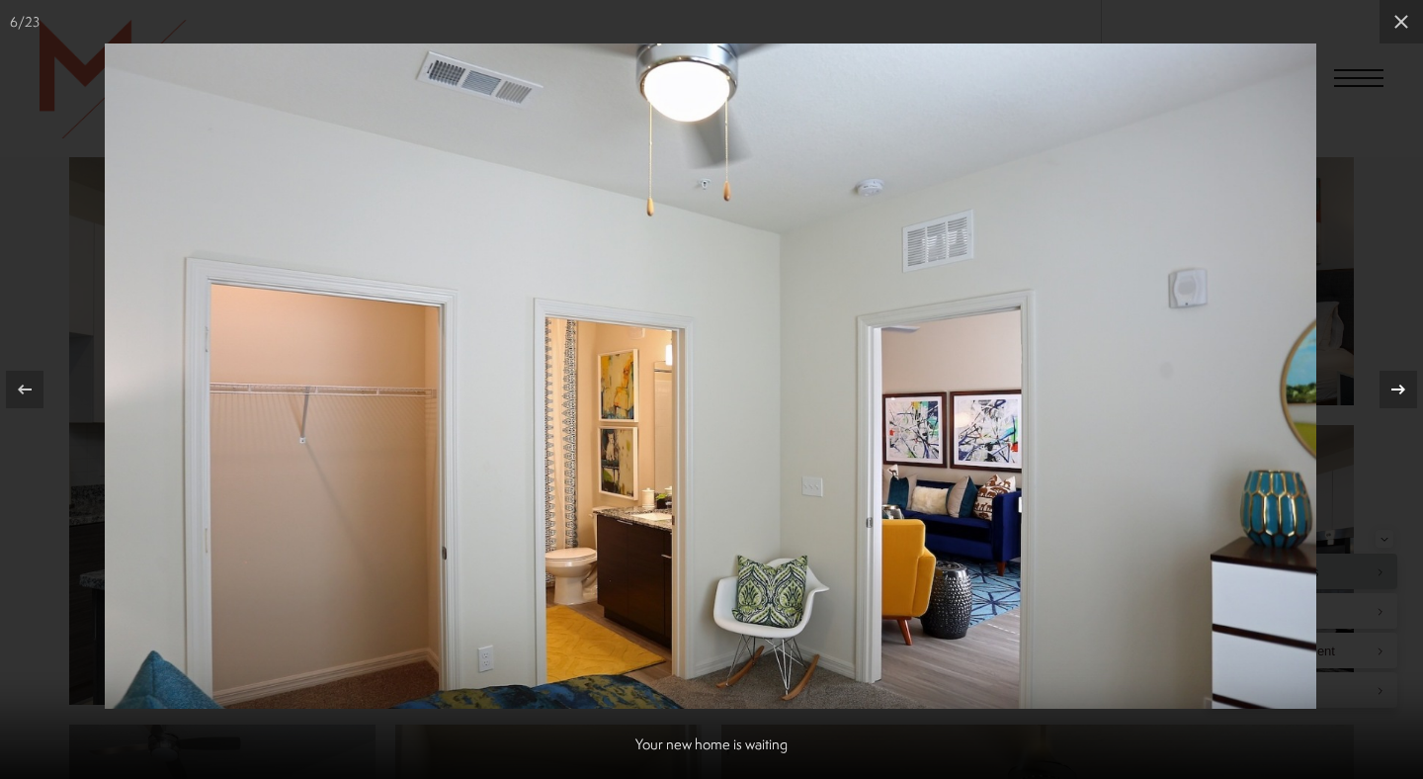
click at [1398, 390] on icon at bounding box center [1399, 390] width 24 height 24
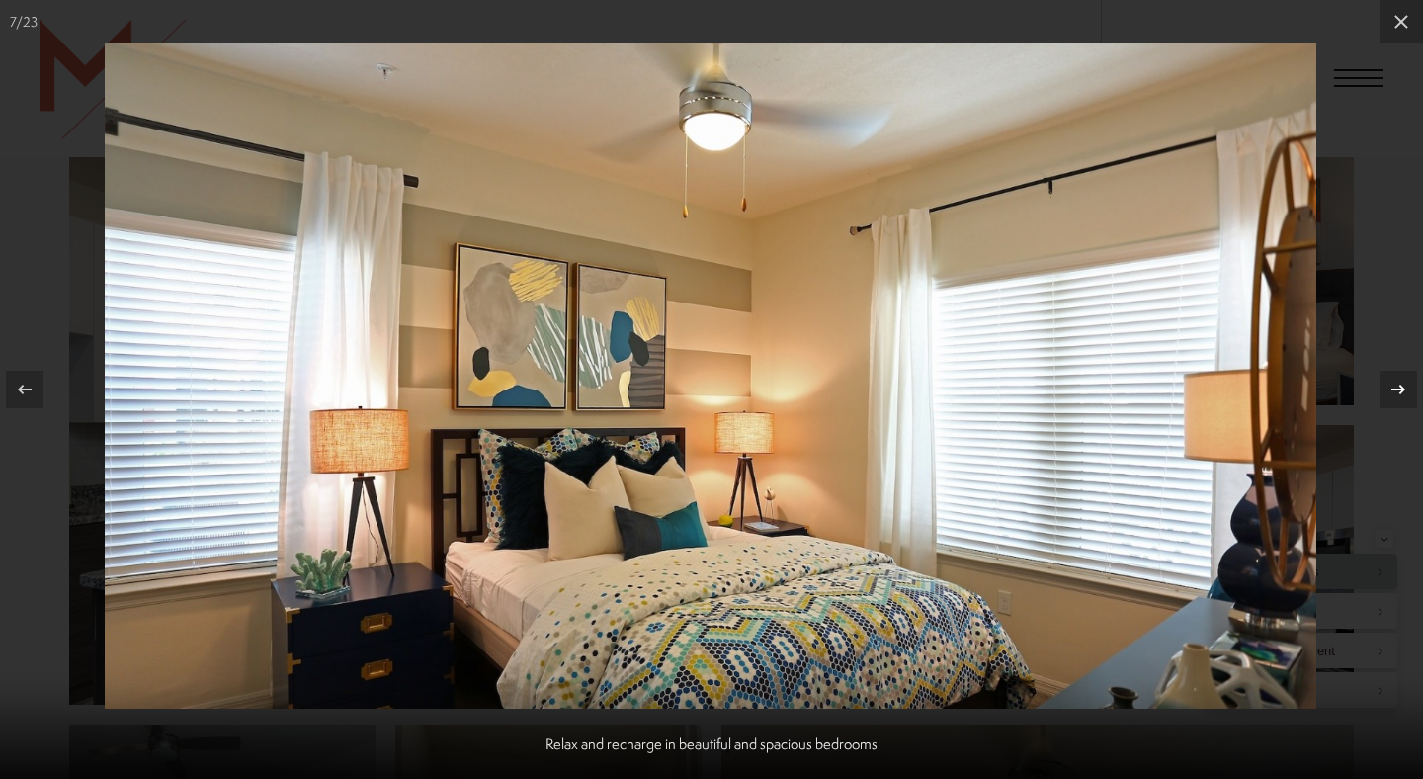
click at [1398, 390] on icon at bounding box center [1399, 390] width 24 height 24
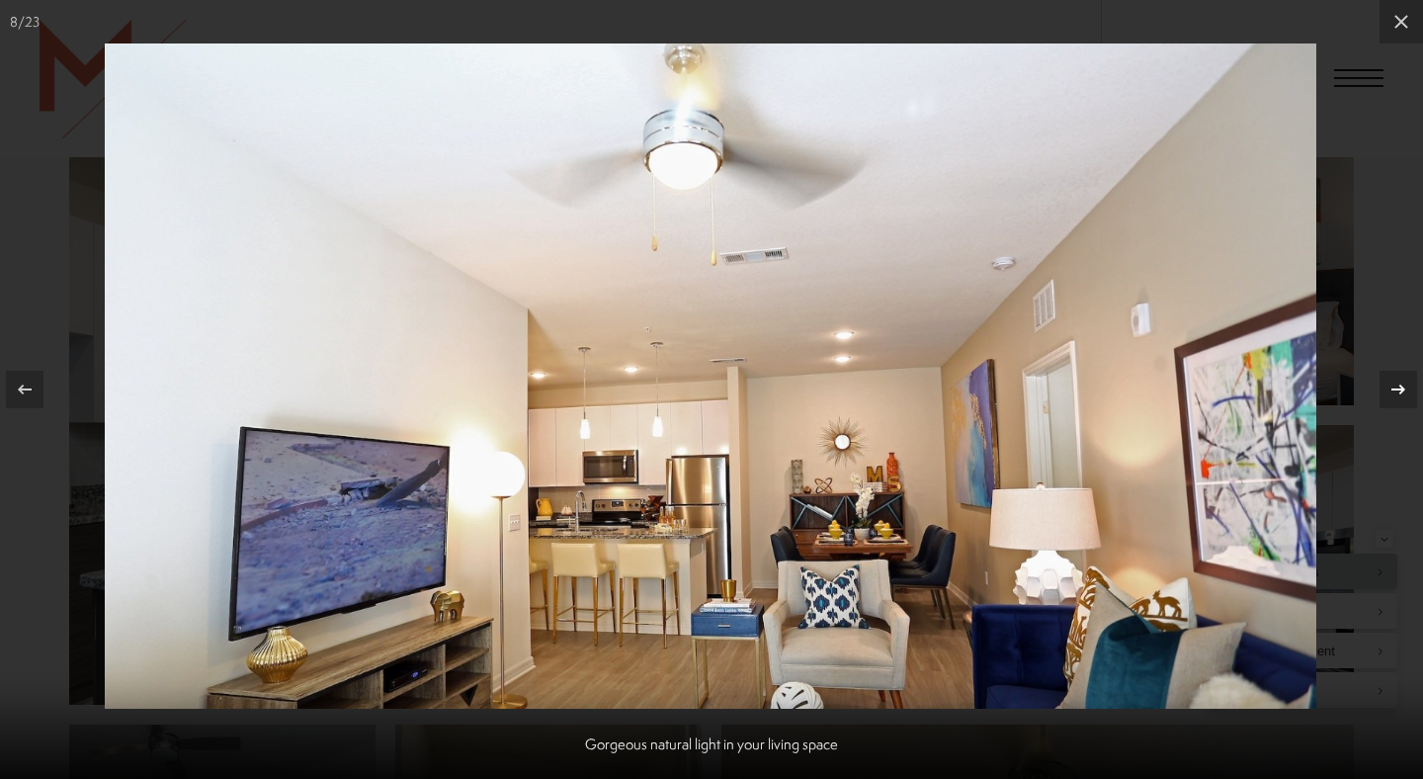
click at [1398, 390] on icon at bounding box center [1399, 390] width 24 height 24
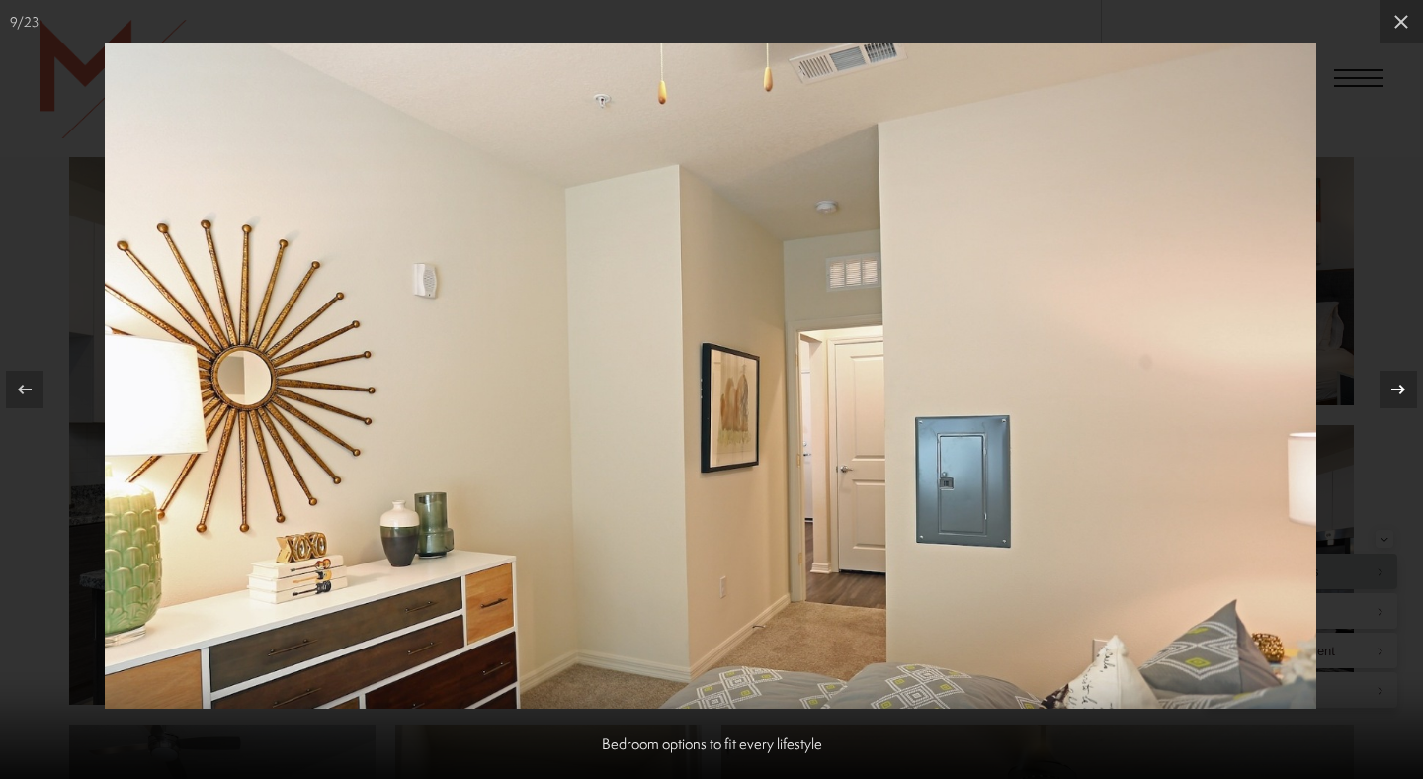
click at [1398, 390] on icon at bounding box center [1399, 390] width 24 height 24
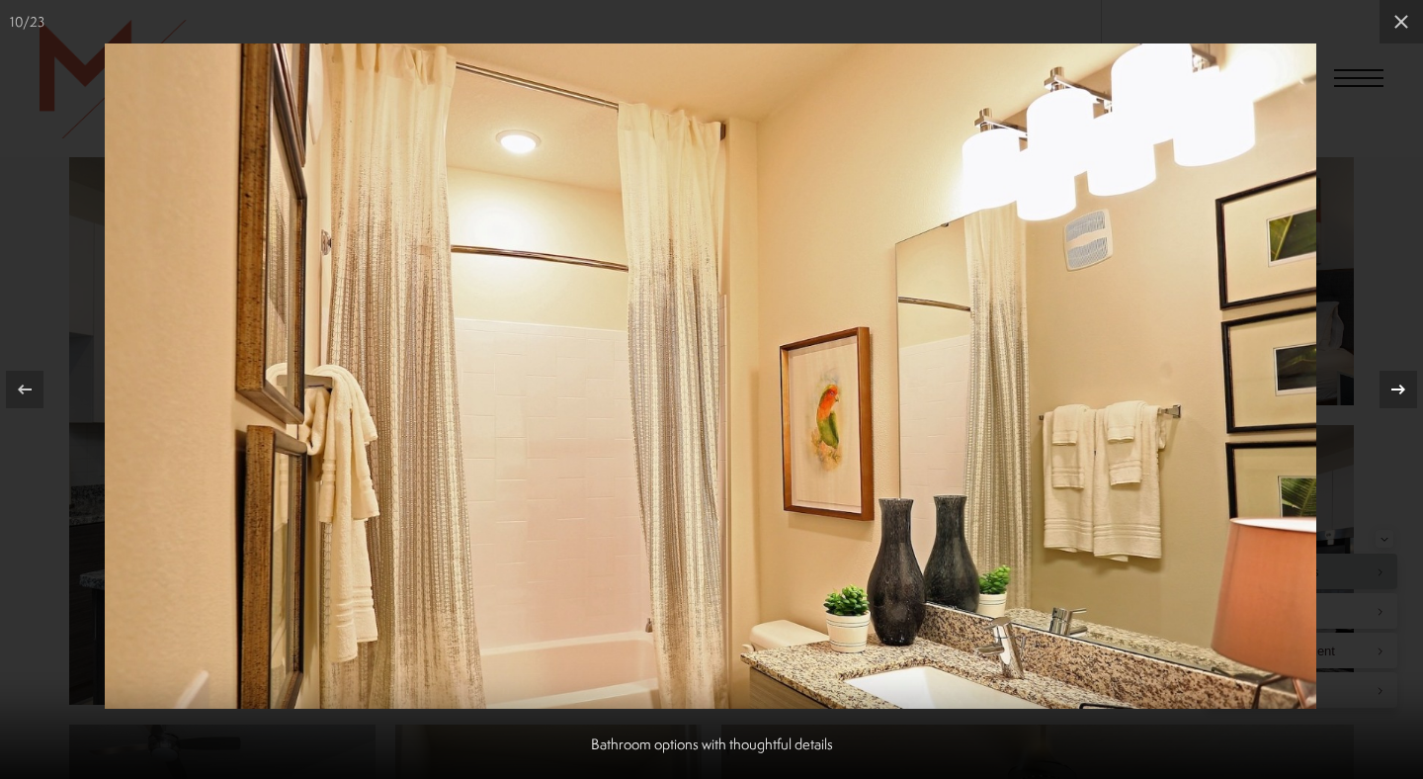
click at [1398, 390] on icon at bounding box center [1399, 390] width 24 height 24
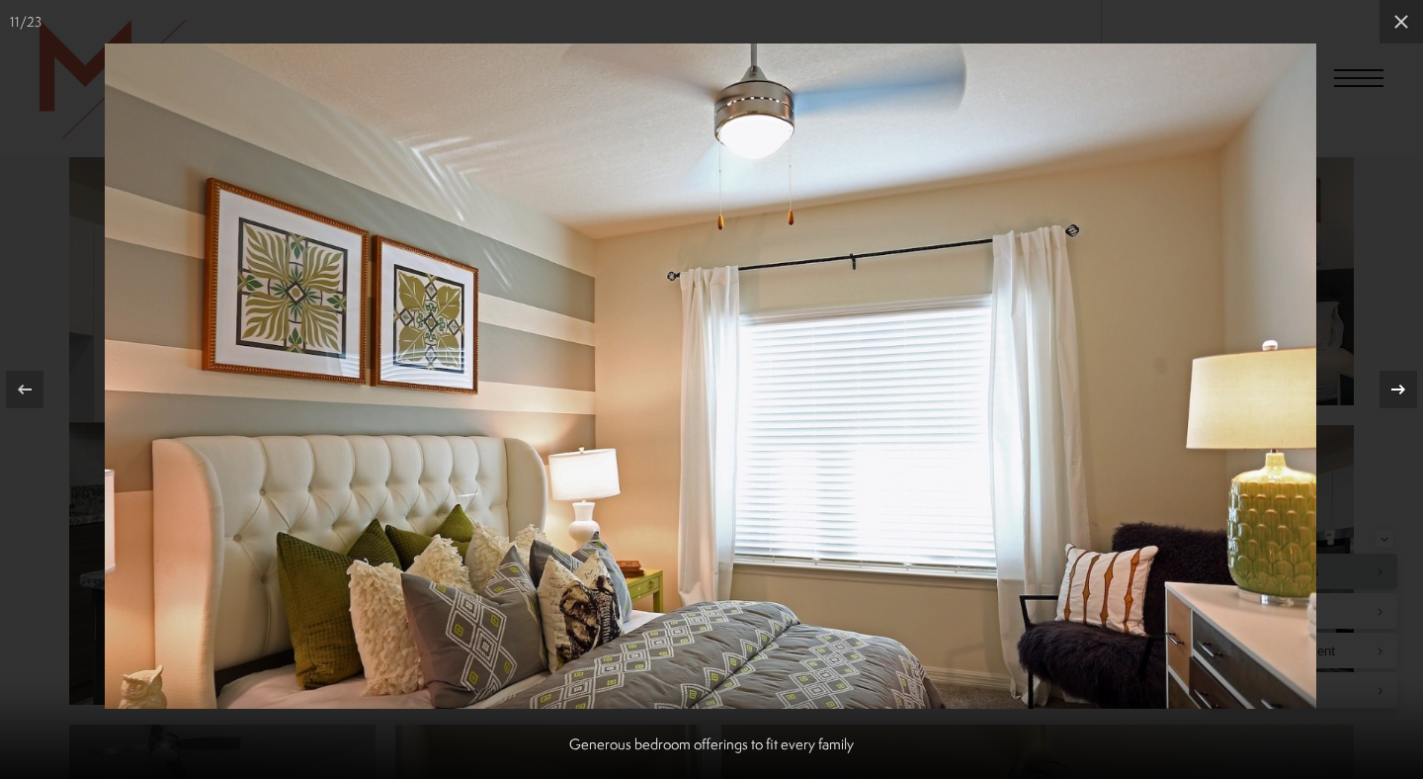
click at [1398, 390] on icon at bounding box center [1399, 390] width 24 height 24
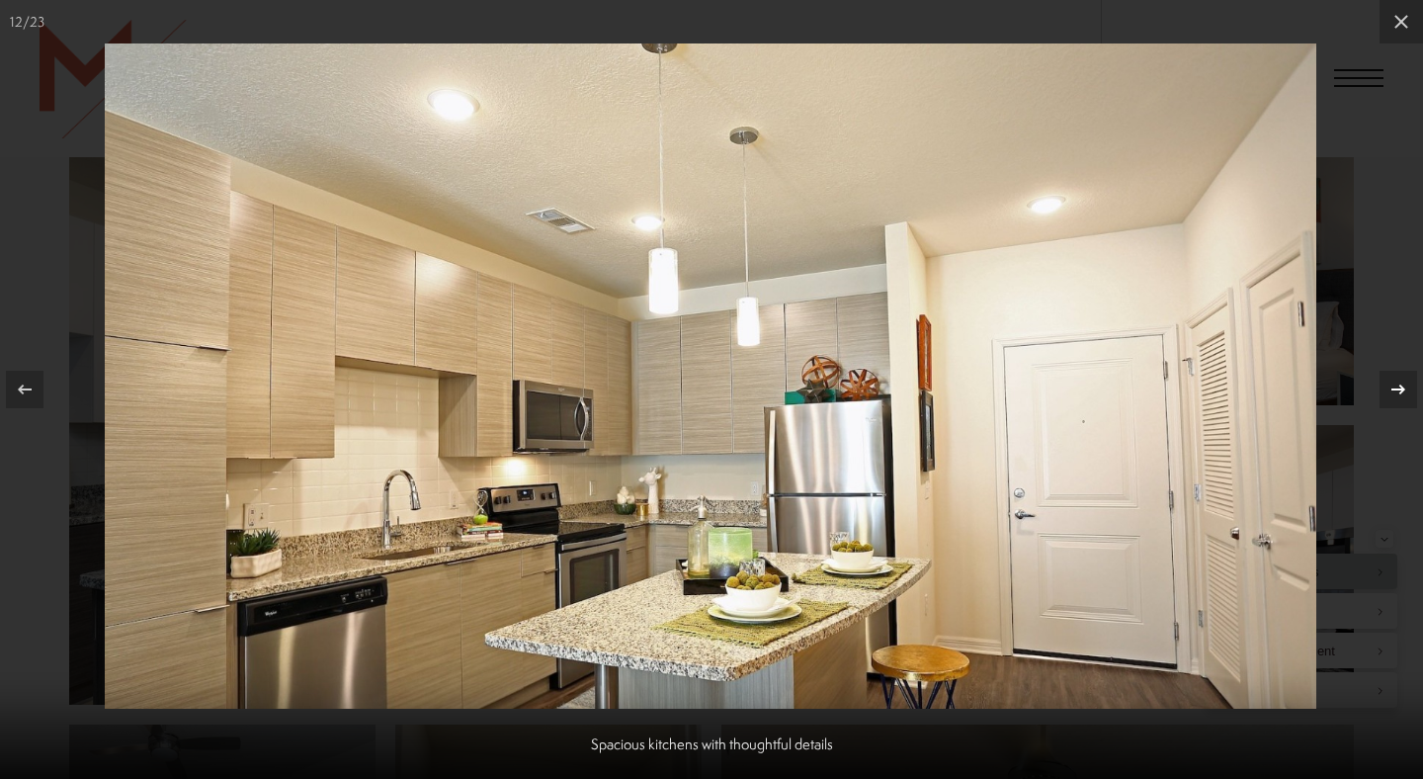
click at [1398, 390] on icon at bounding box center [1399, 390] width 24 height 24
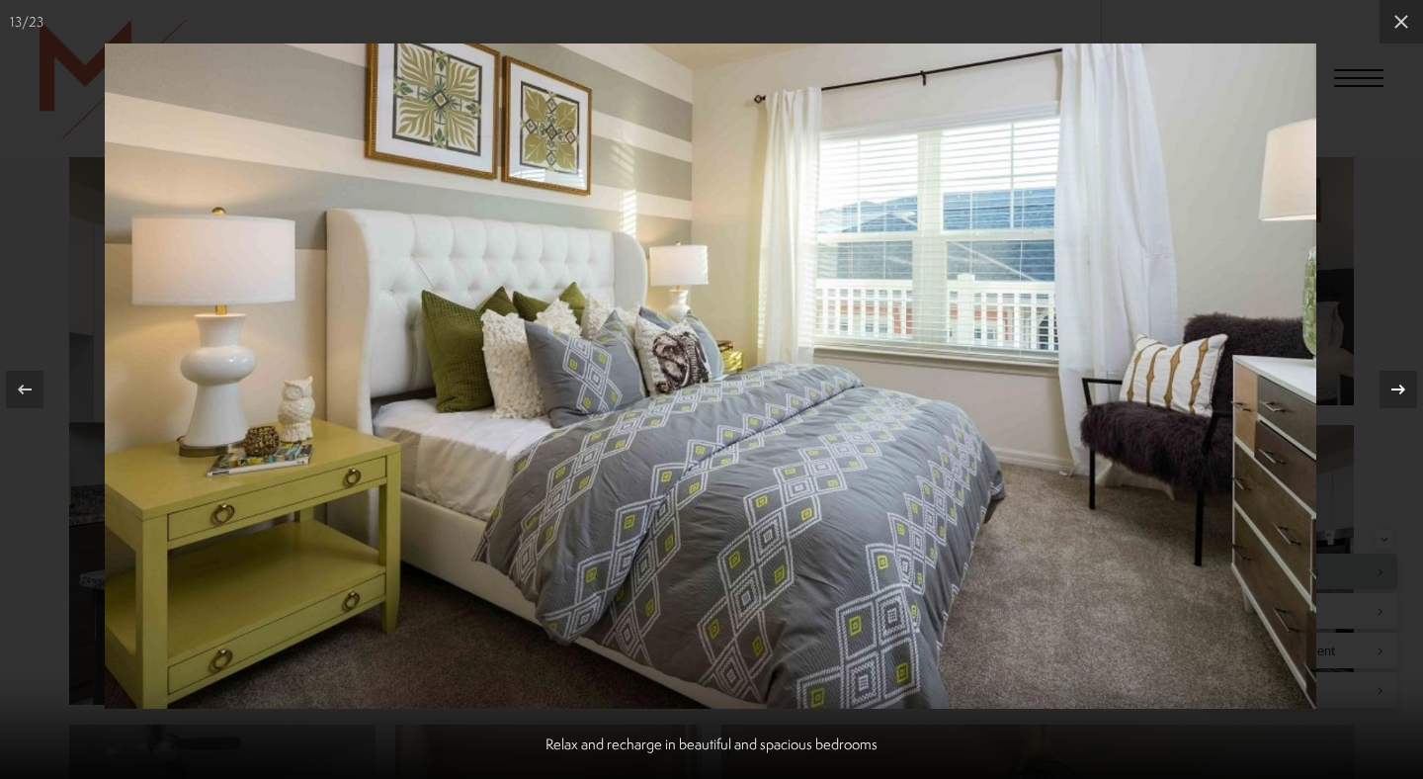
click at [1398, 390] on icon at bounding box center [1399, 390] width 24 height 24
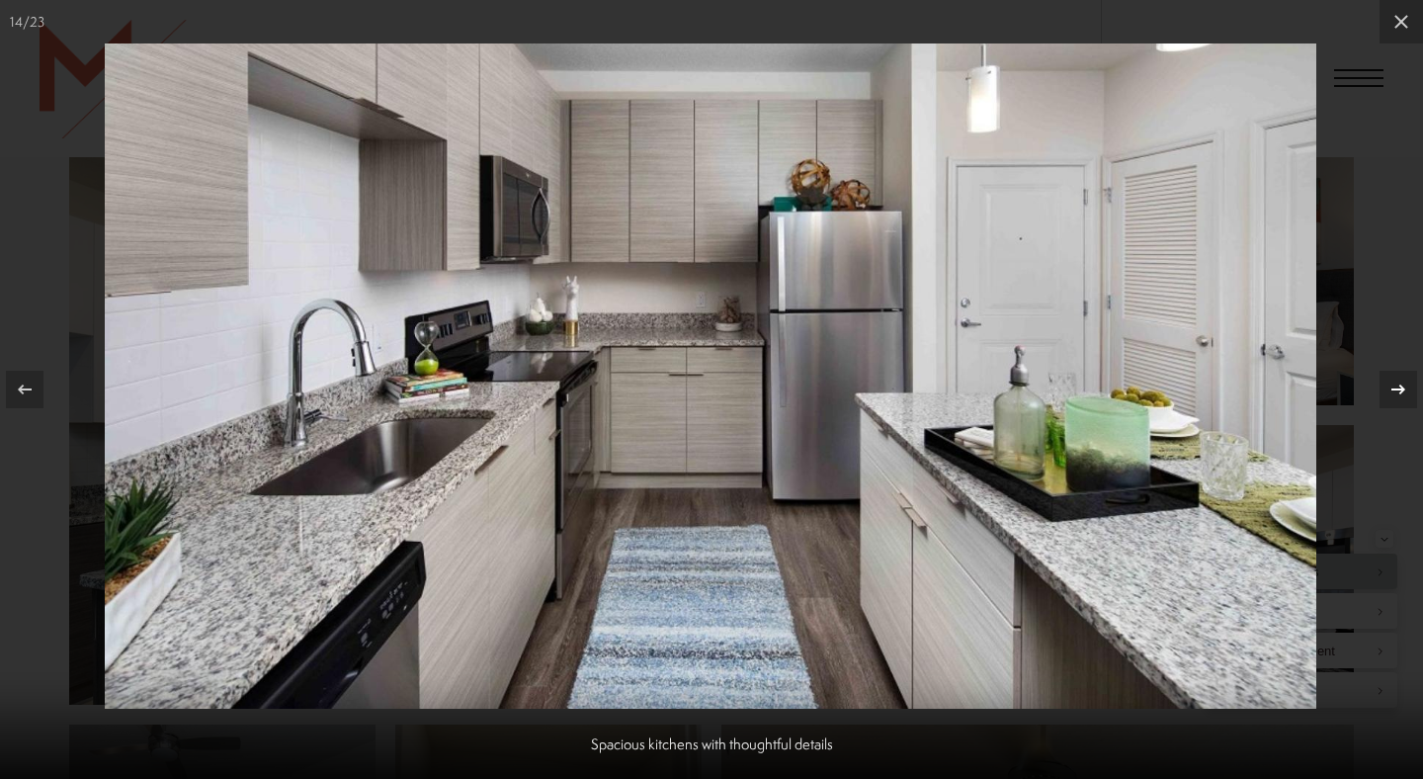
click at [1398, 390] on icon at bounding box center [1399, 390] width 24 height 24
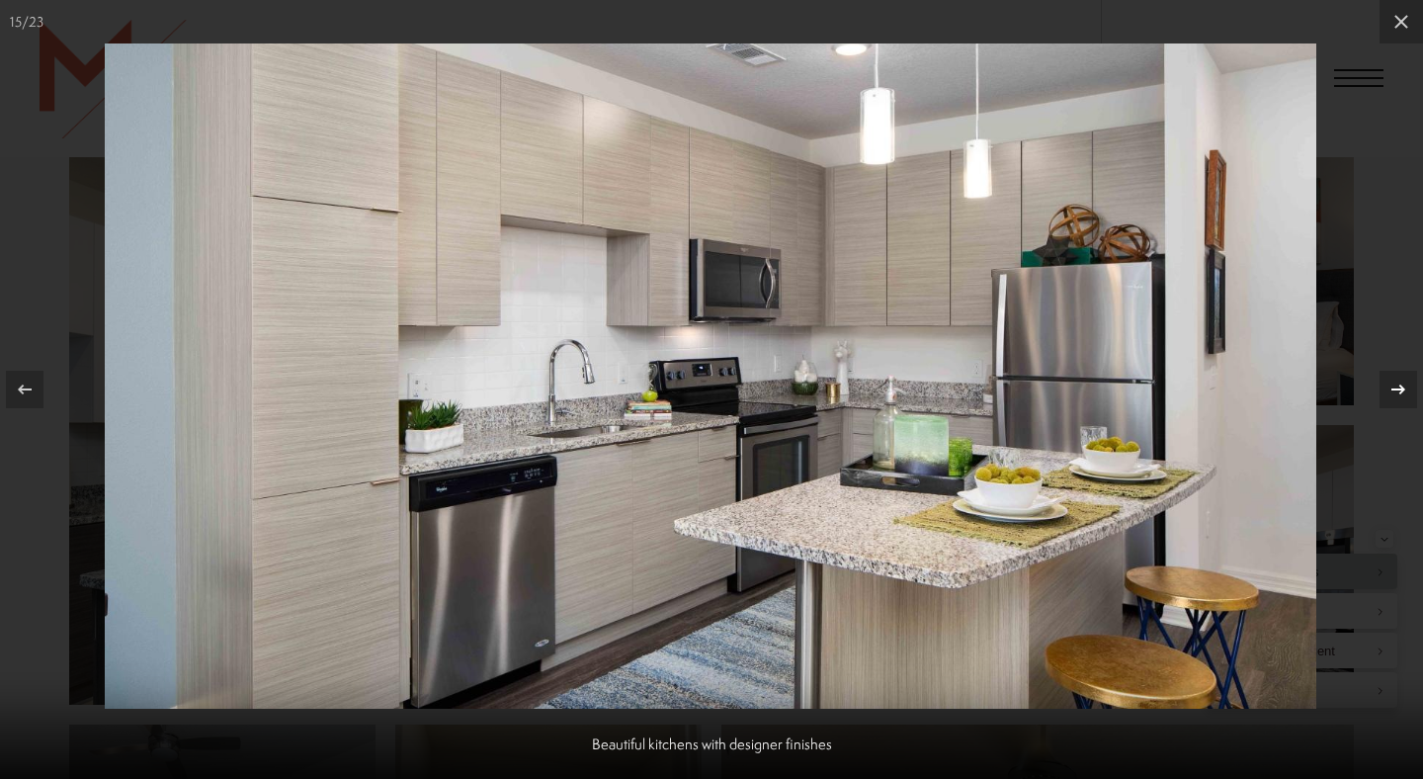
click at [1398, 390] on icon at bounding box center [1399, 390] width 24 height 24
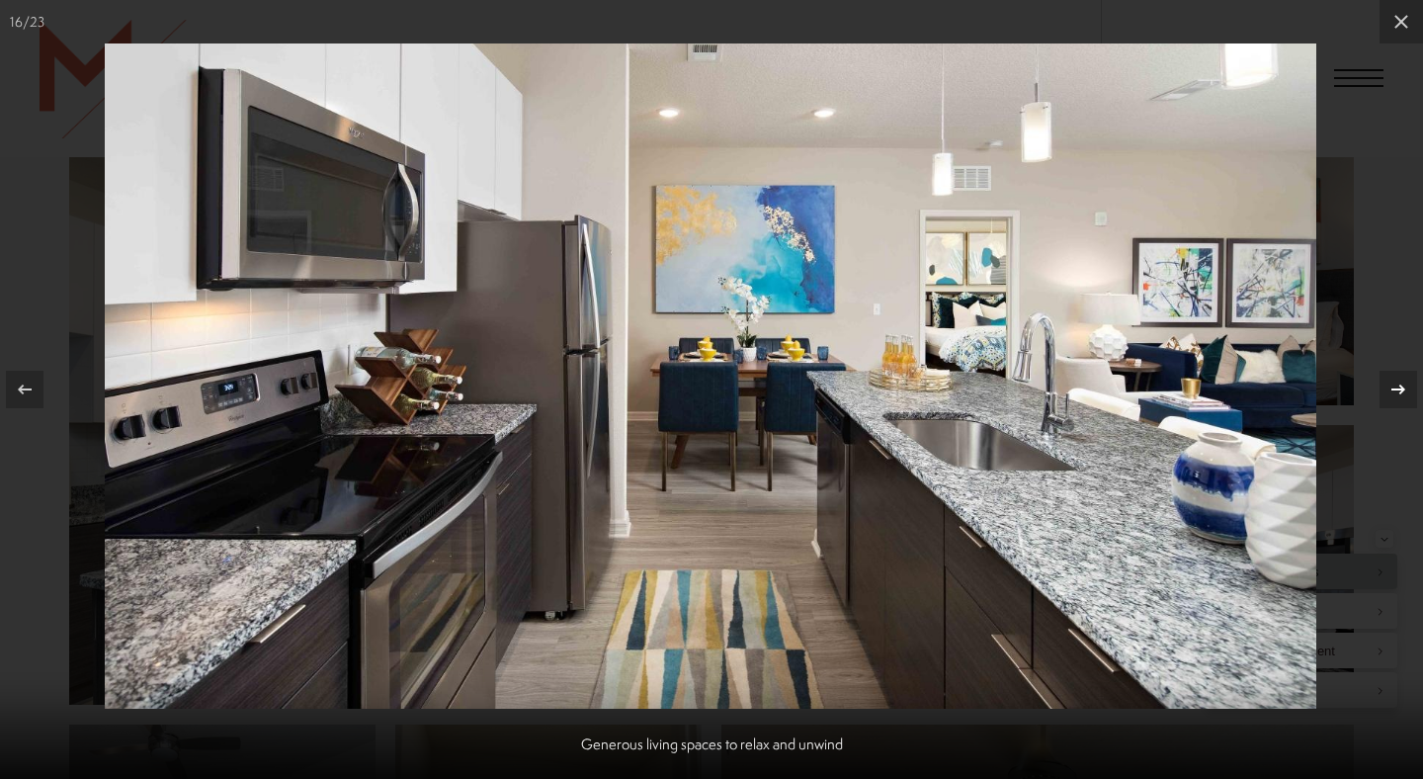
click at [1398, 390] on icon at bounding box center [1399, 390] width 24 height 24
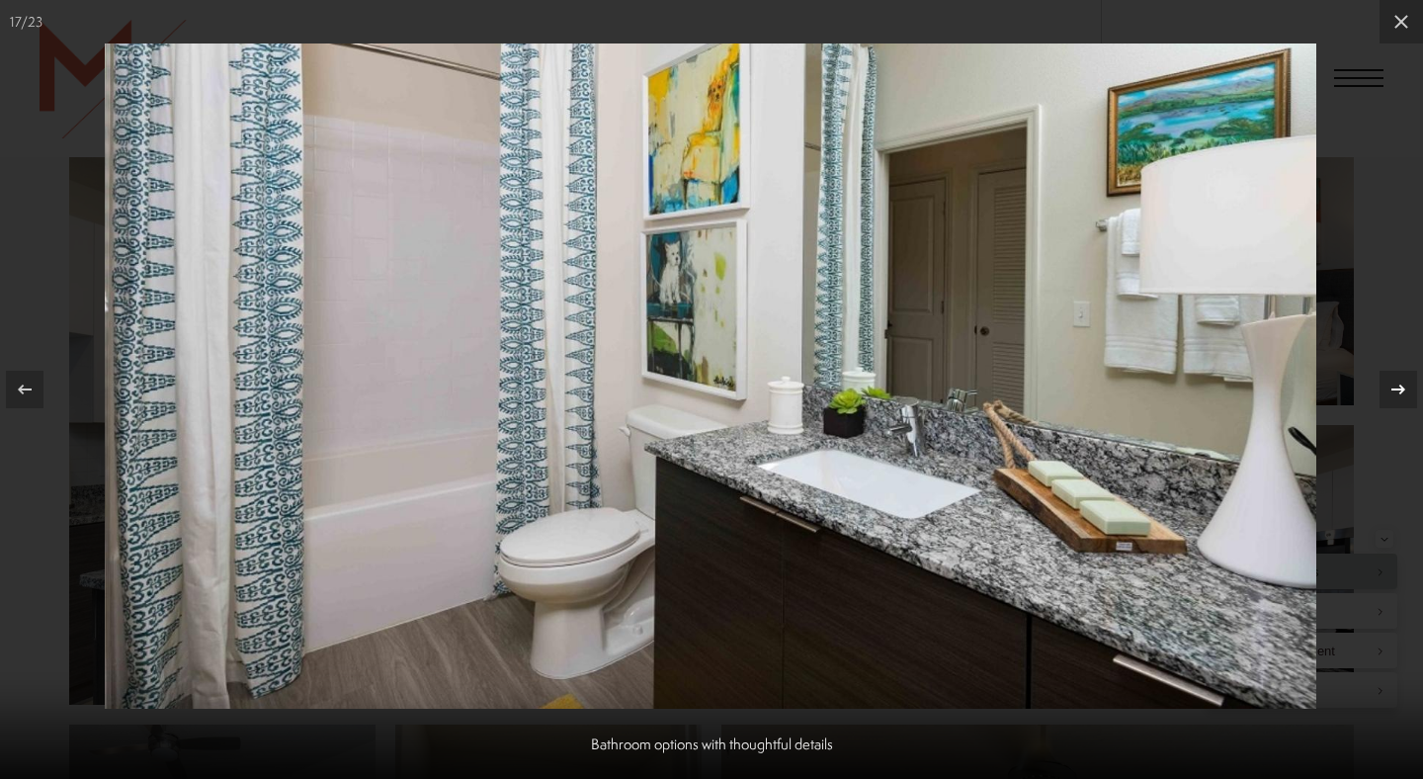
click at [1398, 390] on icon at bounding box center [1399, 390] width 24 height 24
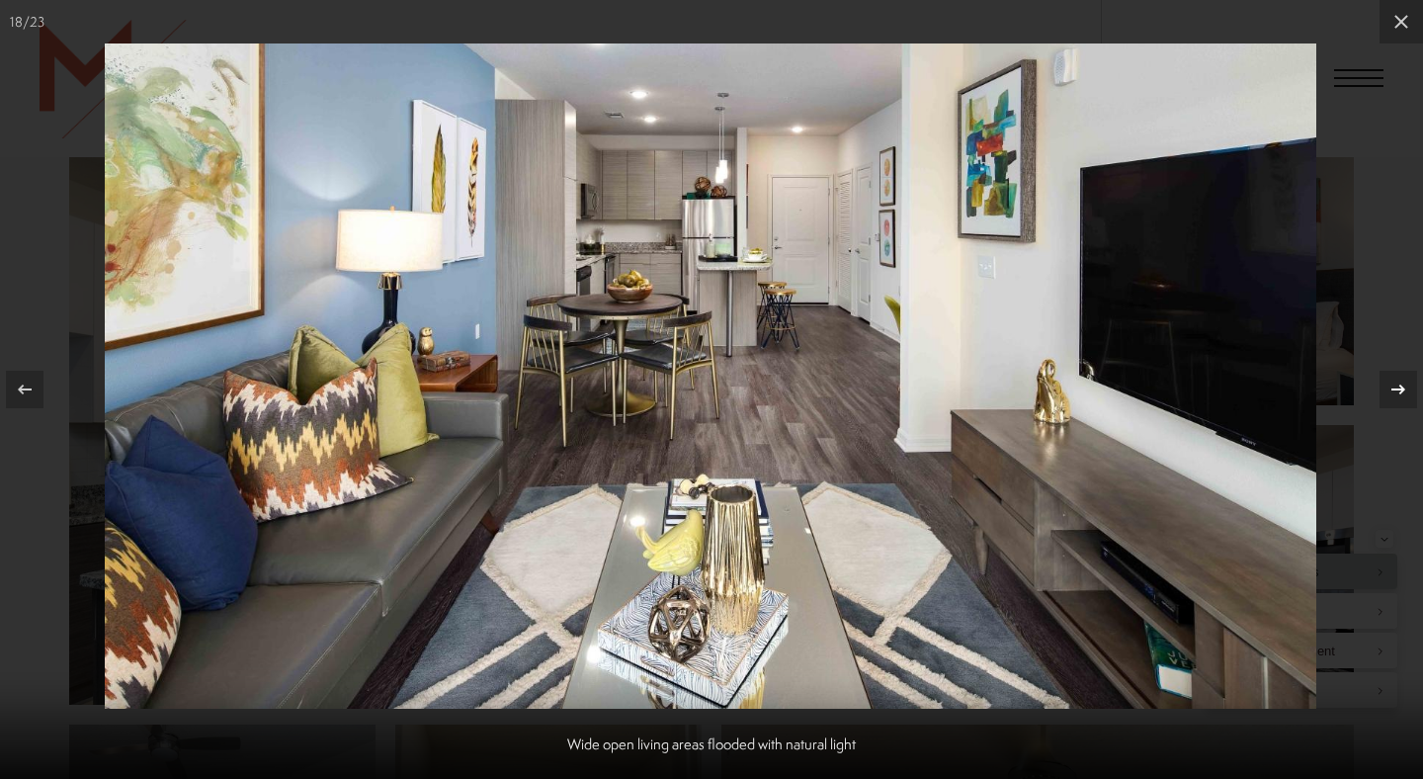
click at [1398, 390] on icon at bounding box center [1399, 390] width 24 height 24
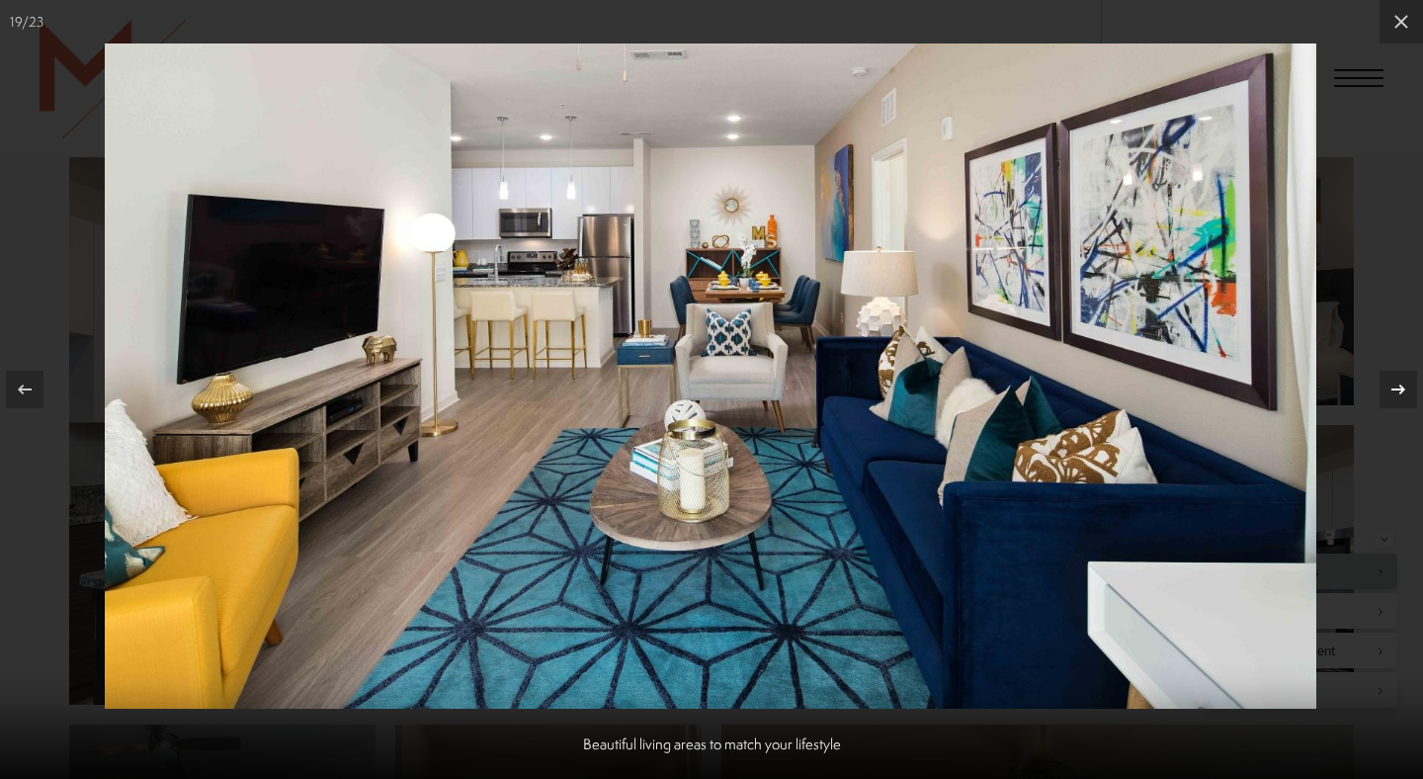
click at [1398, 390] on icon at bounding box center [1399, 390] width 24 height 24
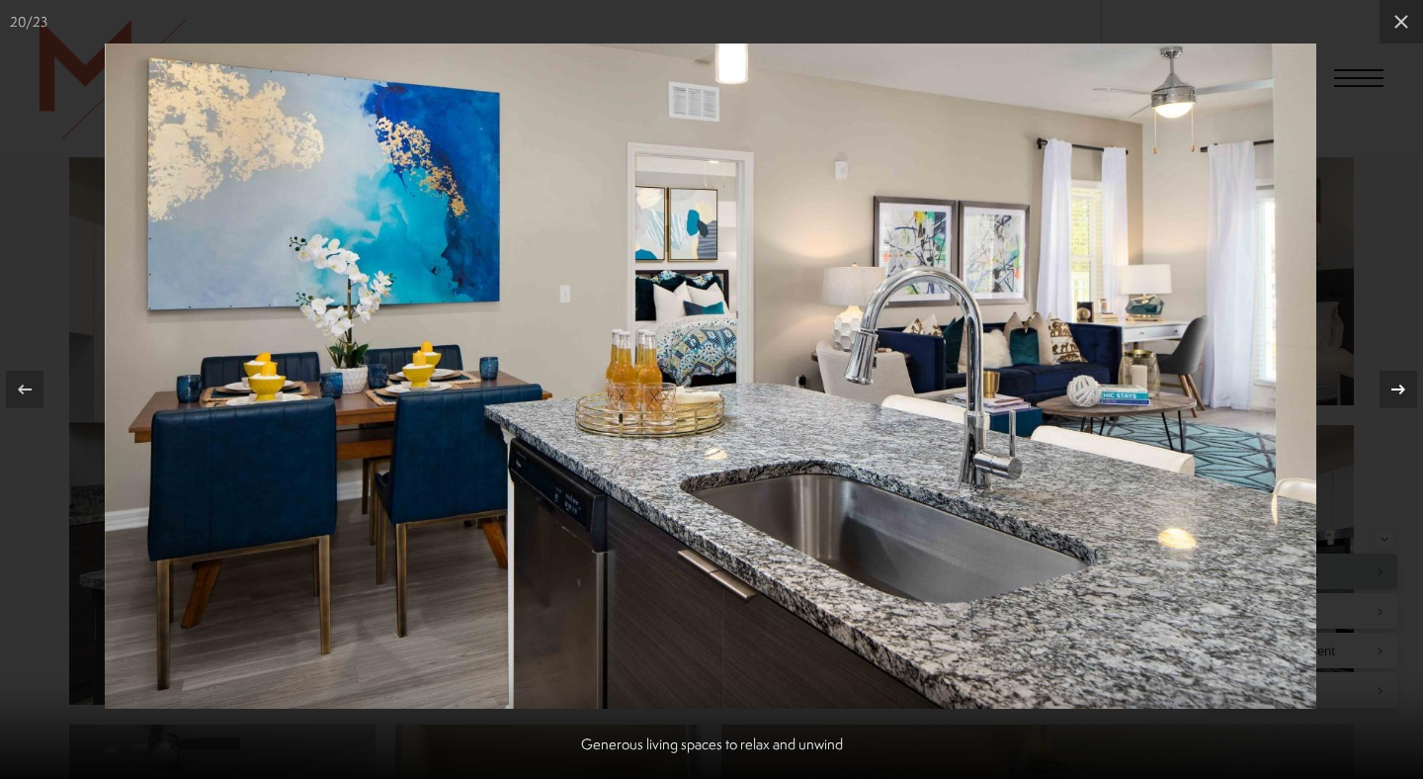
click at [1398, 390] on icon at bounding box center [1399, 390] width 24 height 24
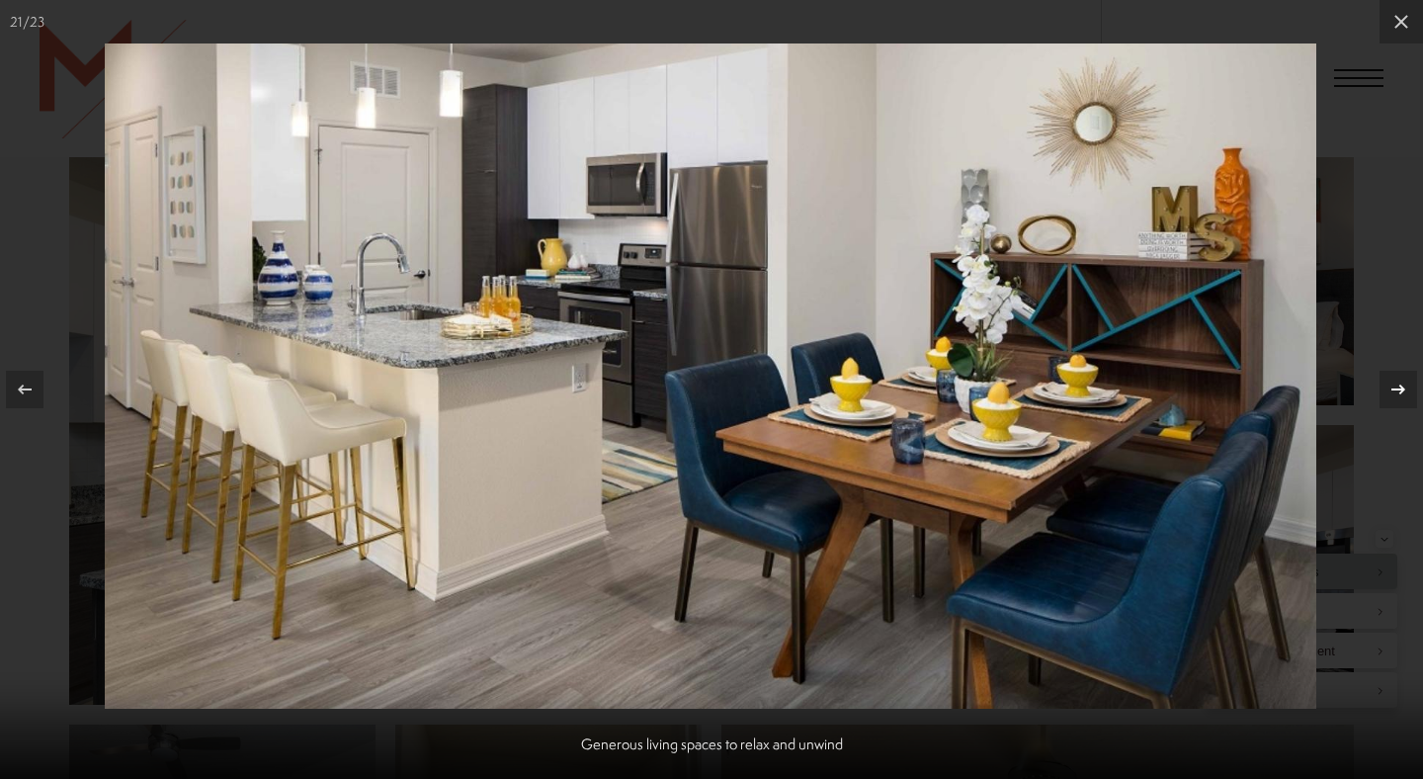
click at [1398, 390] on icon at bounding box center [1399, 390] width 24 height 24
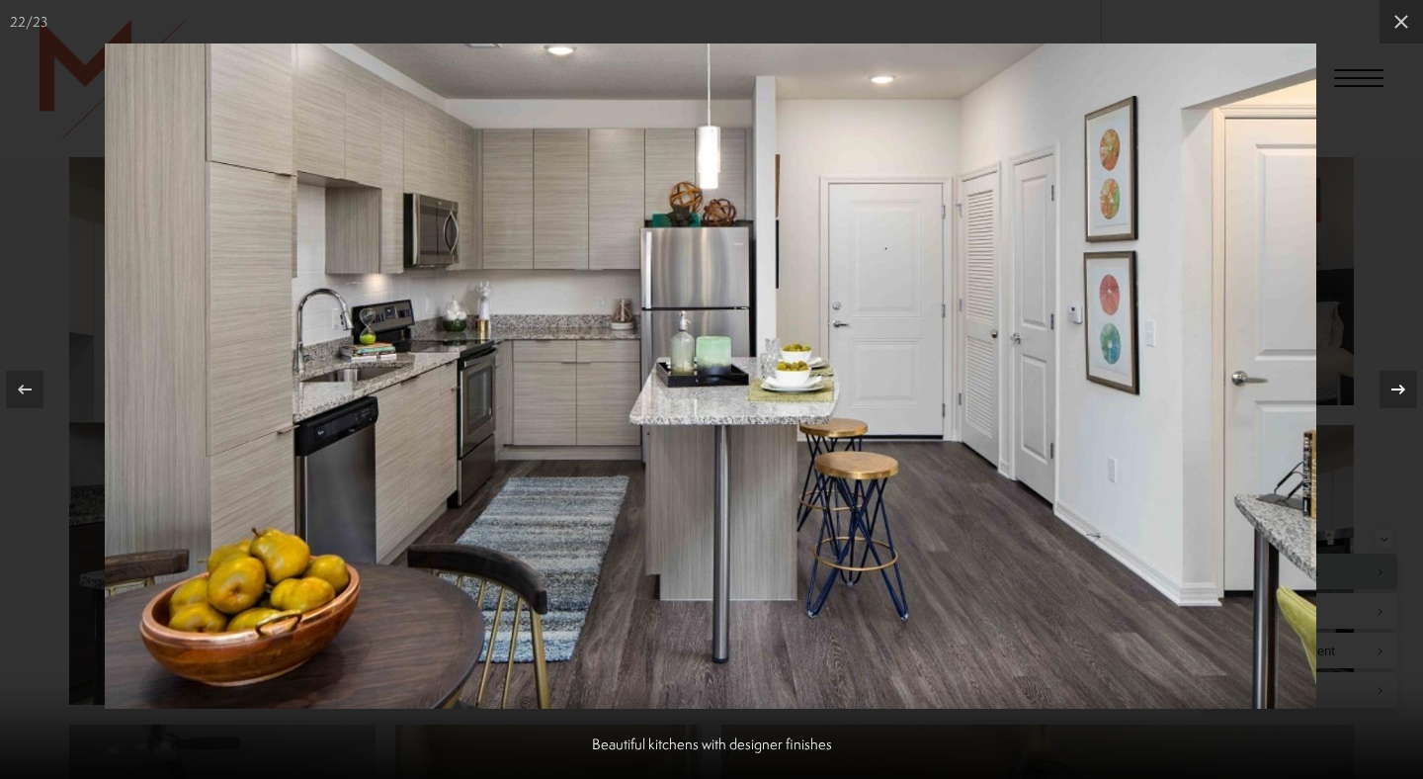
click at [1398, 390] on icon at bounding box center [1399, 390] width 24 height 24
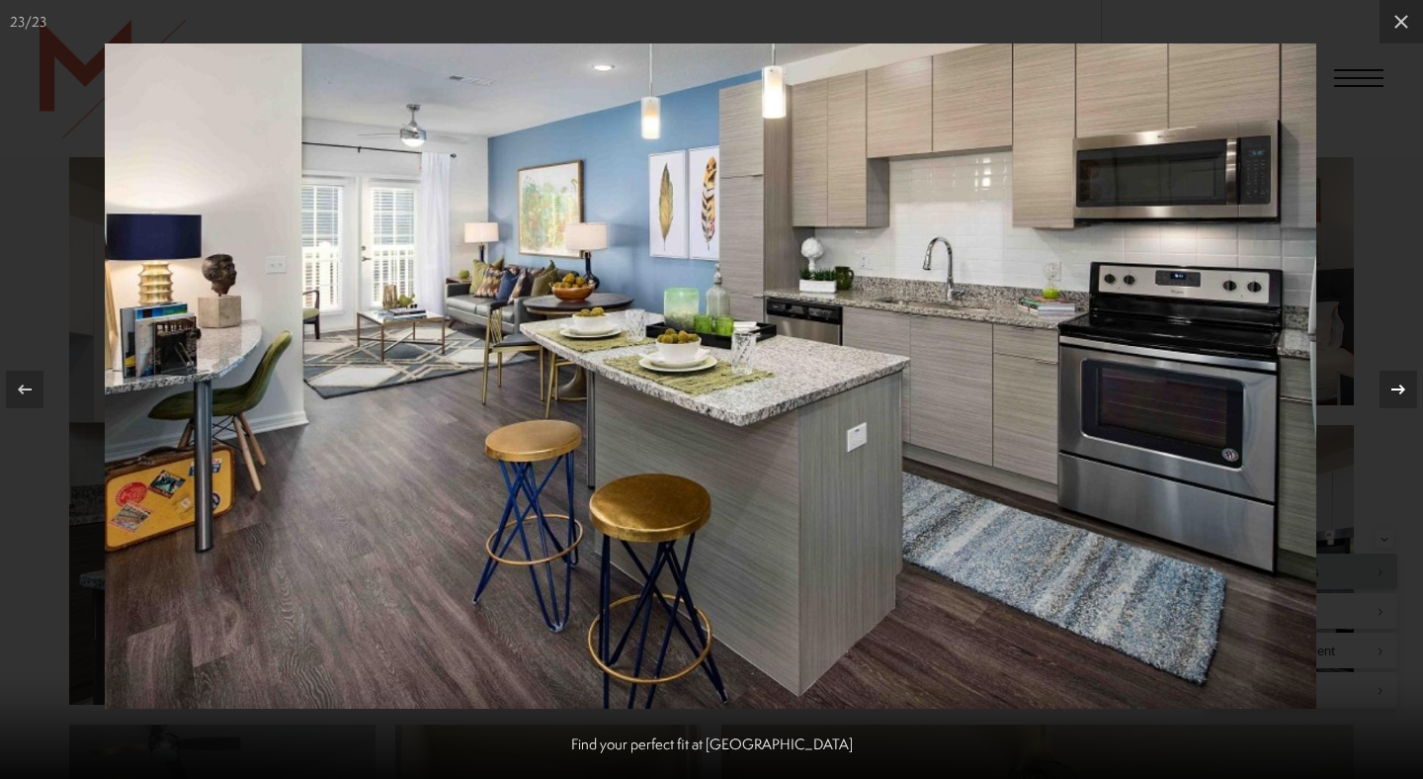
click at [1398, 390] on icon at bounding box center [1399, 390] width 24 height 24
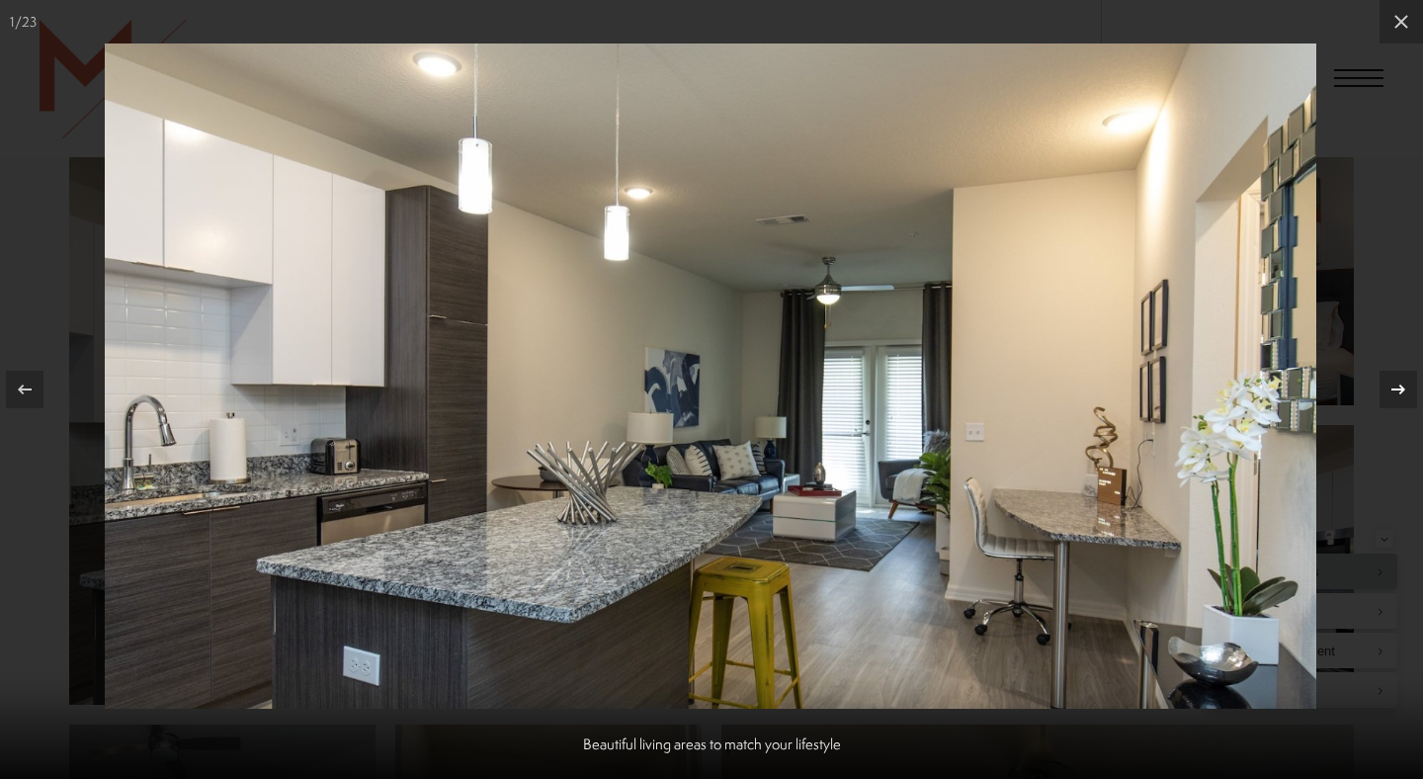
click at [1398, 390] on icon at bounding box center [1399, 390] width 24 height 24
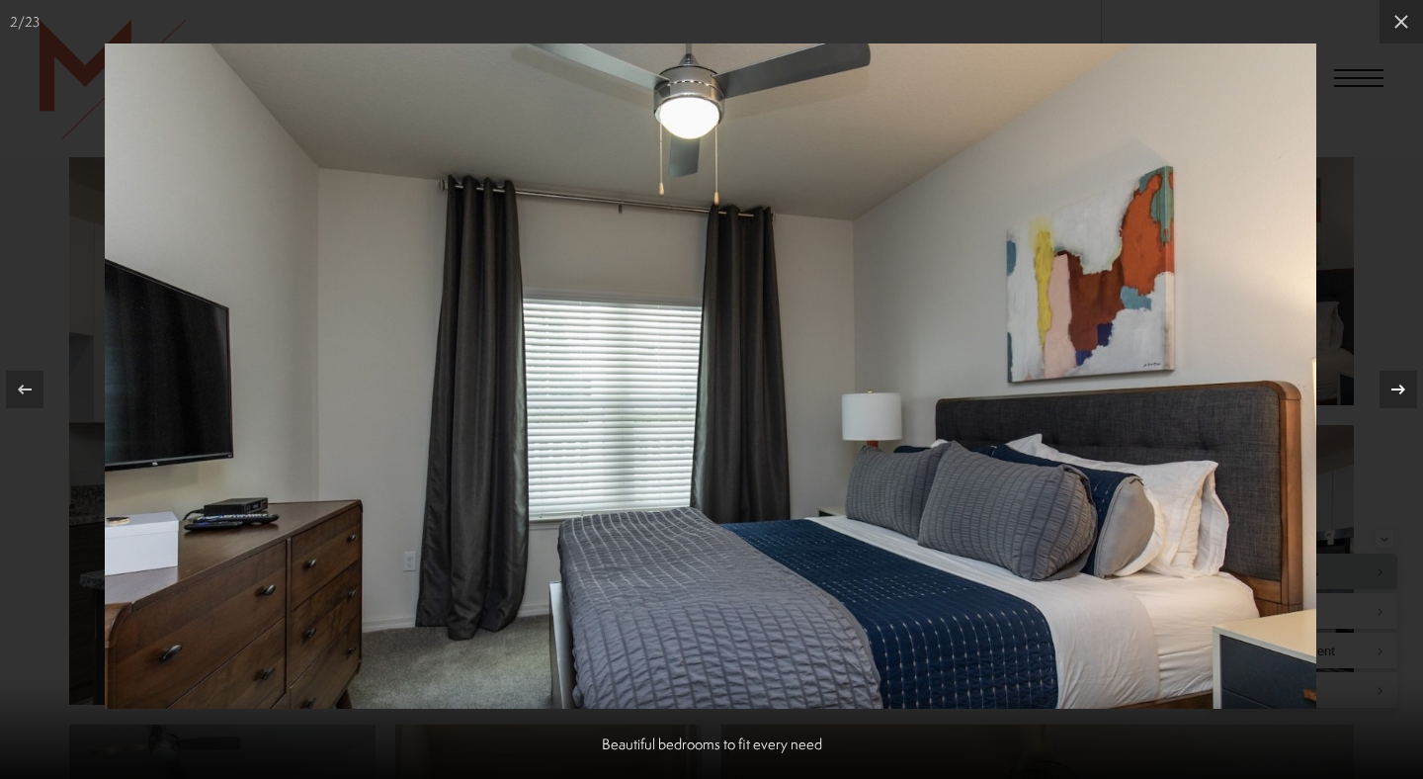
click at [1398, 390] on icon at bounding box center [1399, 390] width 24 height 24
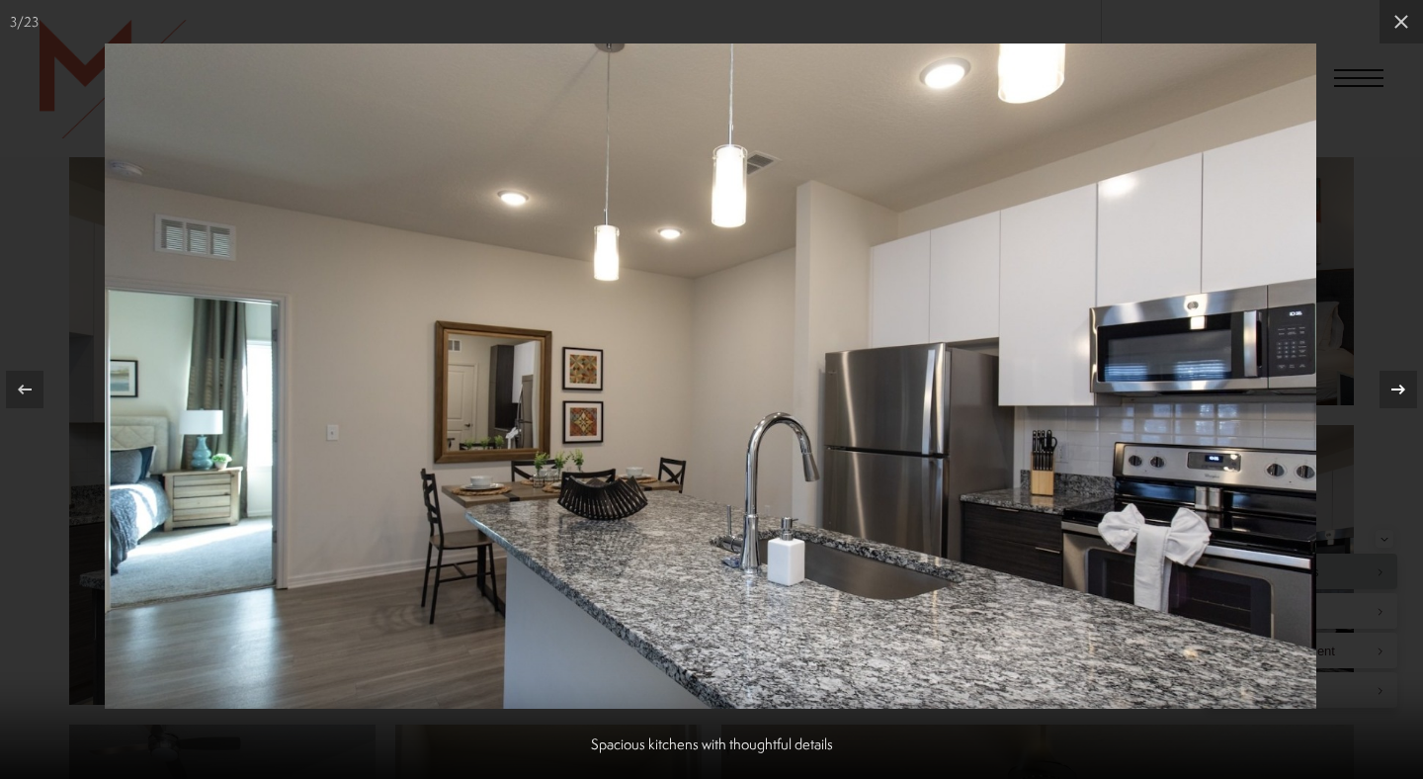
click at [1398, 390] on icon at bounding box center [1399, 390] width 24 height 24
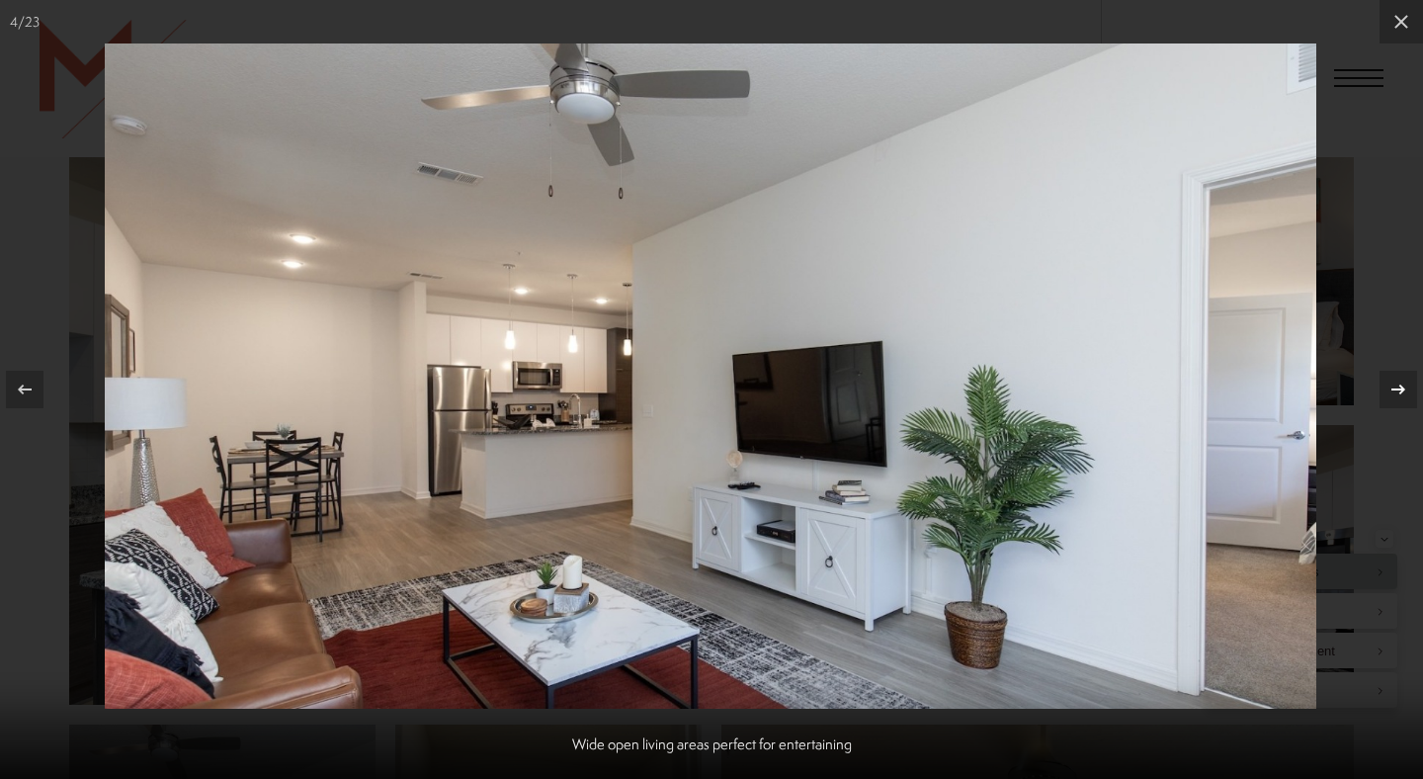
click at [1398, 390] on icon at bounding box center [1399, 390] width 24 height 24
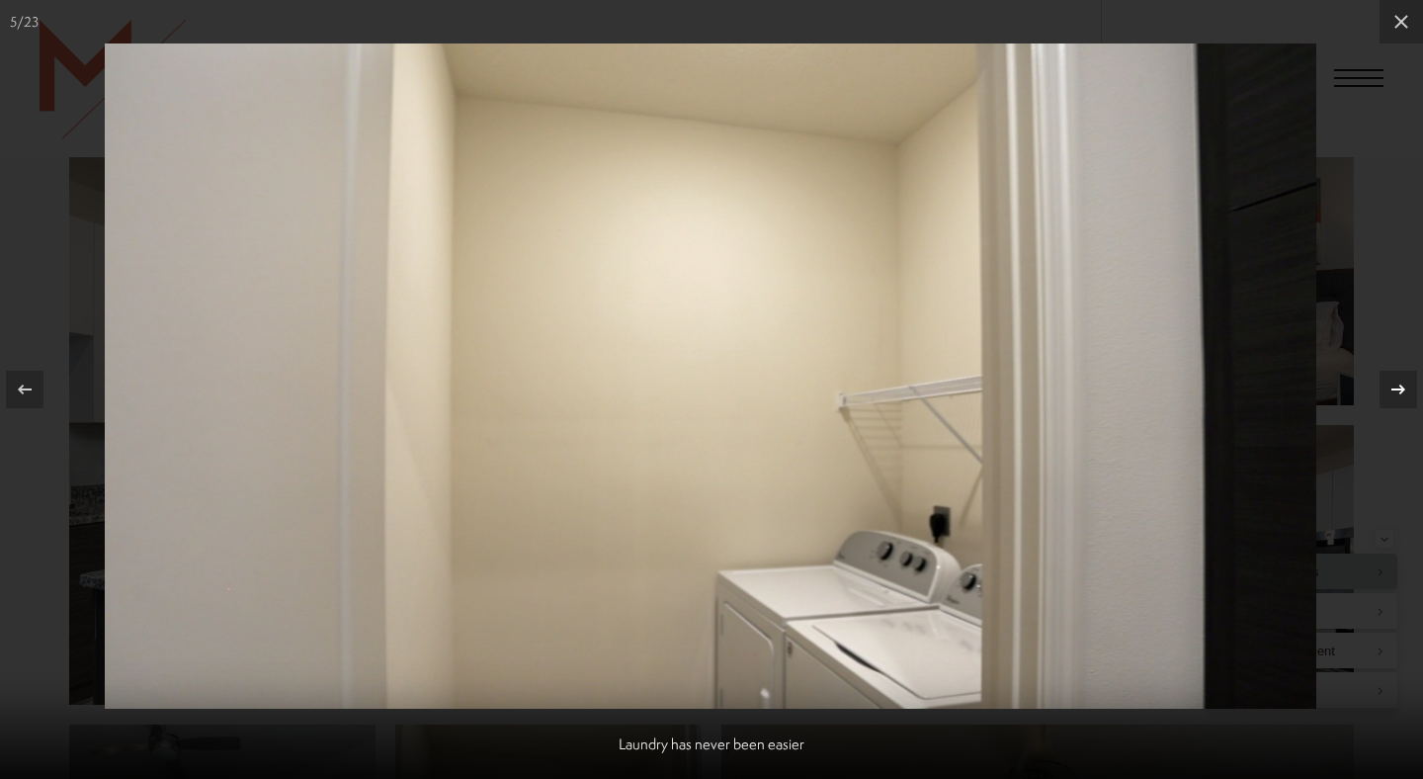
click at [1398, 390] on icon at bounding box center [1399, 390] width 24 height 24
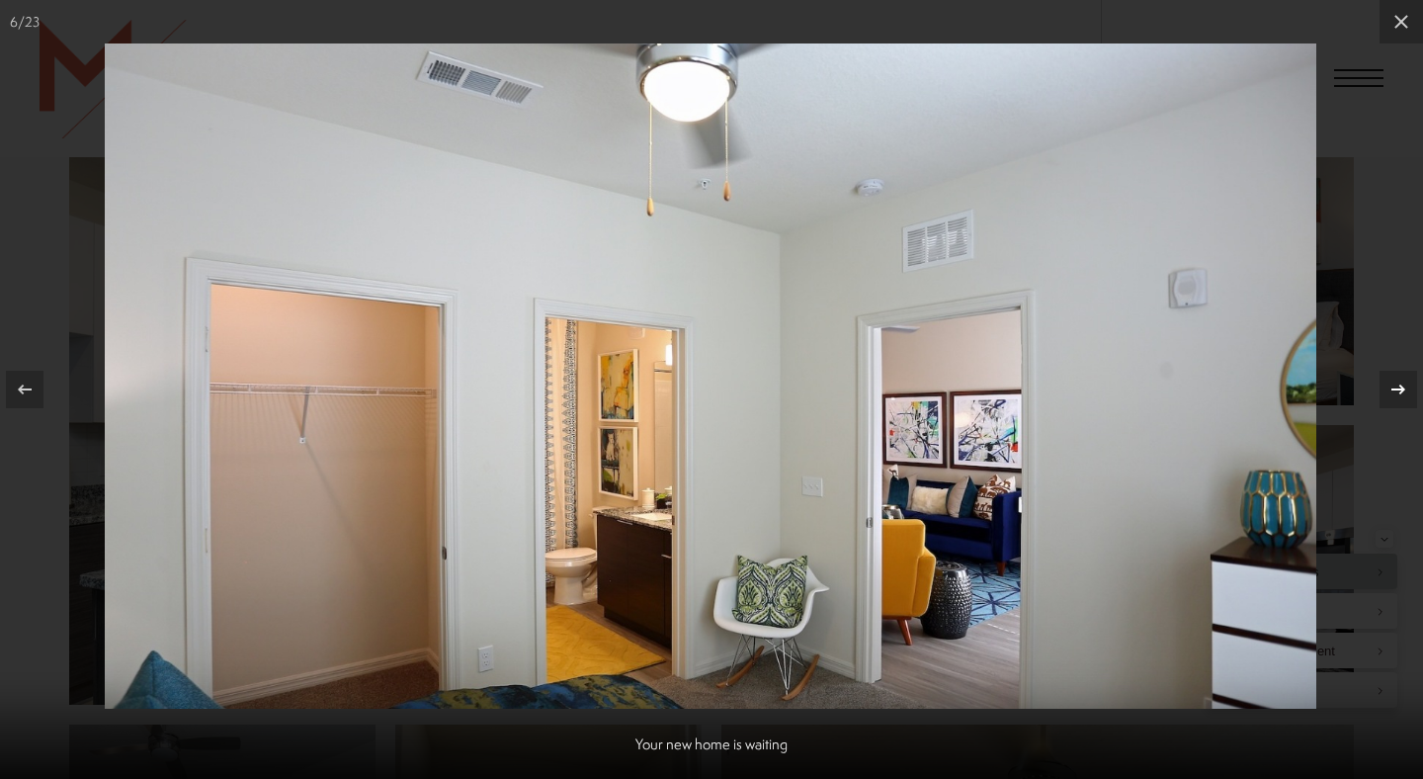
click at [1398, 390] on icon at bounding box center [1399, 390] width 24 height 24
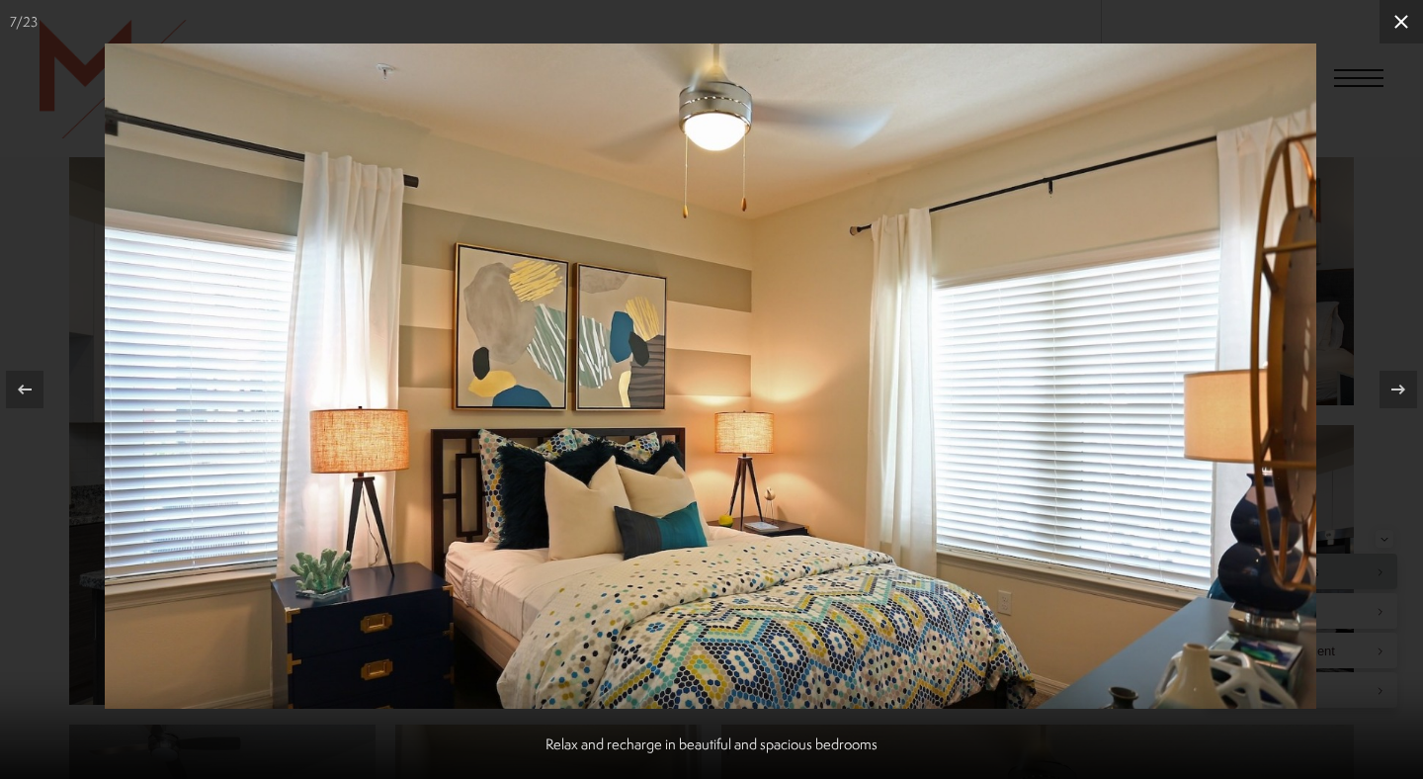
click at [1405, 30] on icon at bounding box center [1402, 22] width 24 height 24
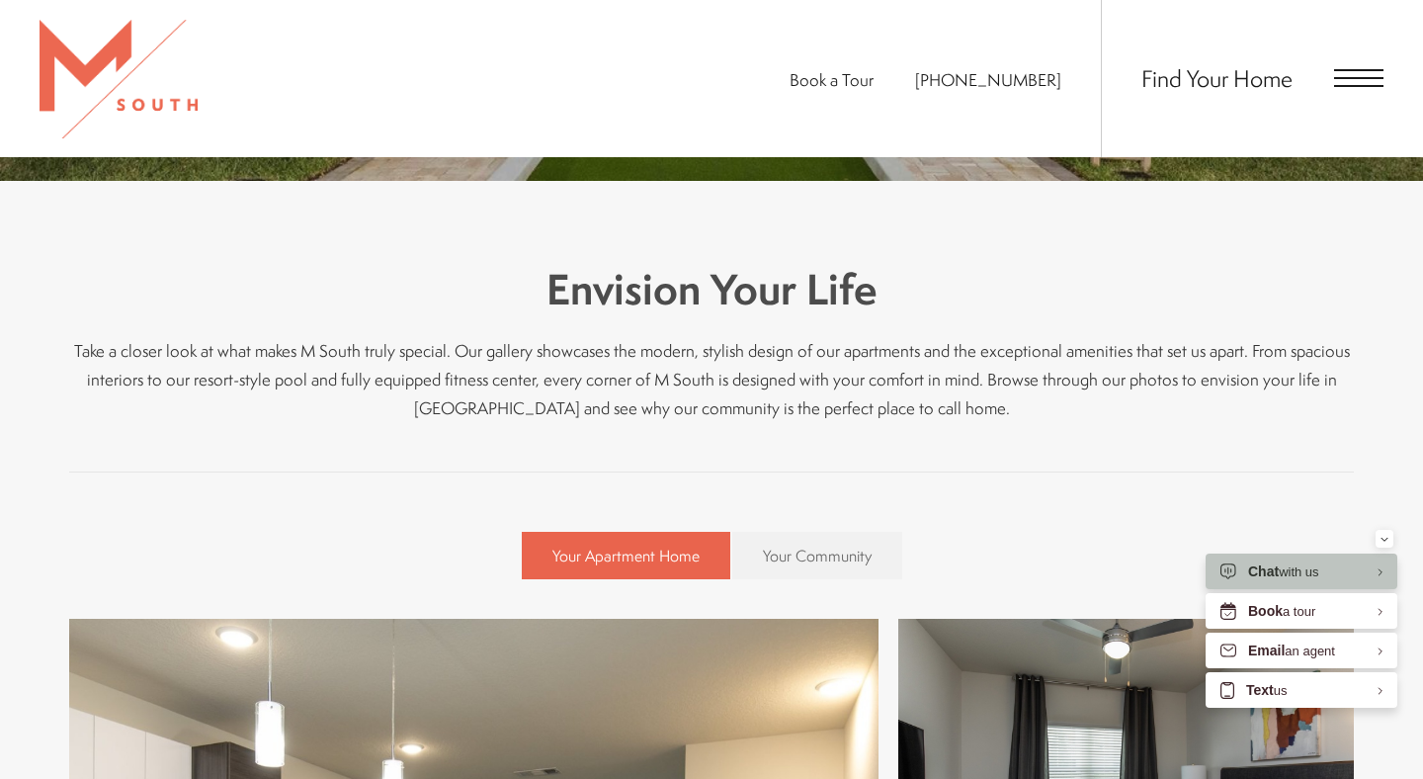
scroll to position [484, 0]
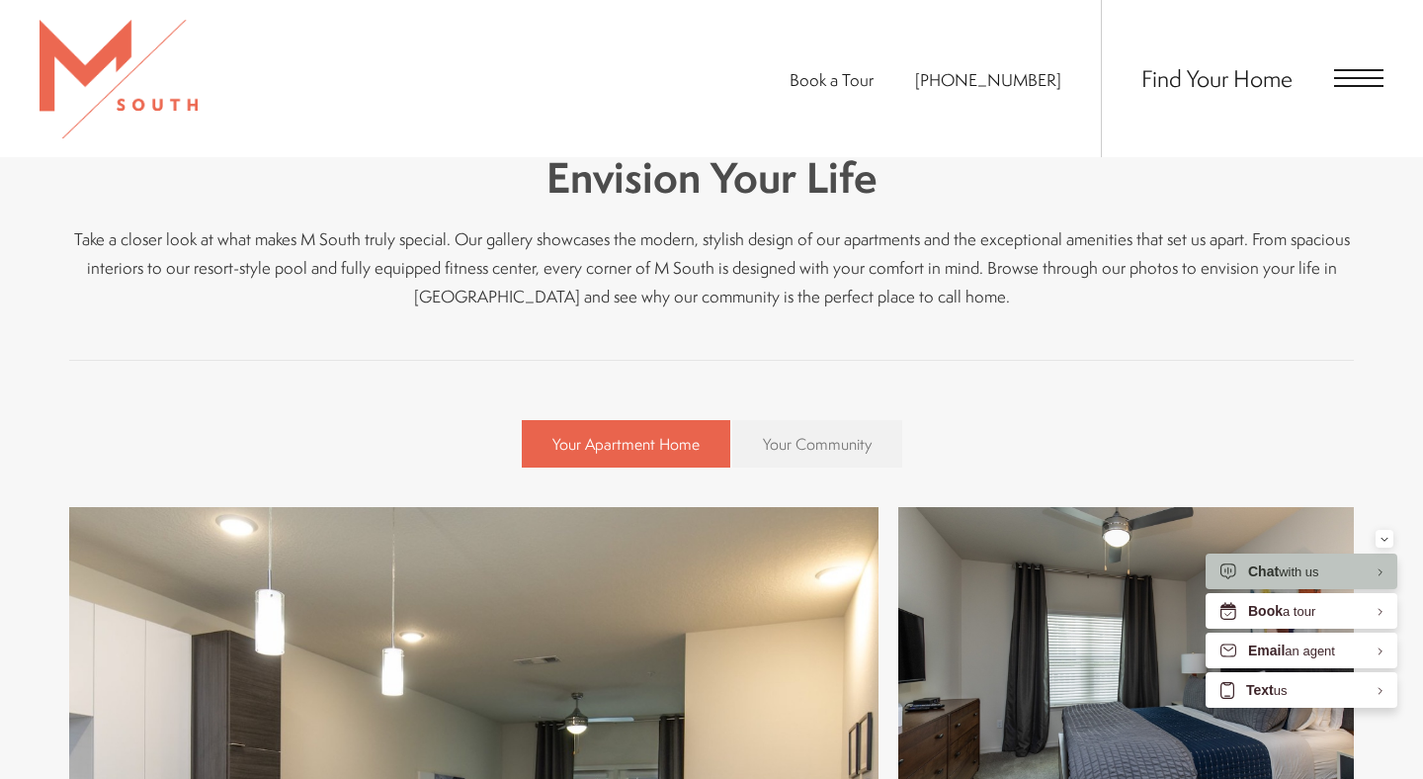
click at [783, 447] on span "Your Community" at bounding box center [817, 444] width 109 height 22
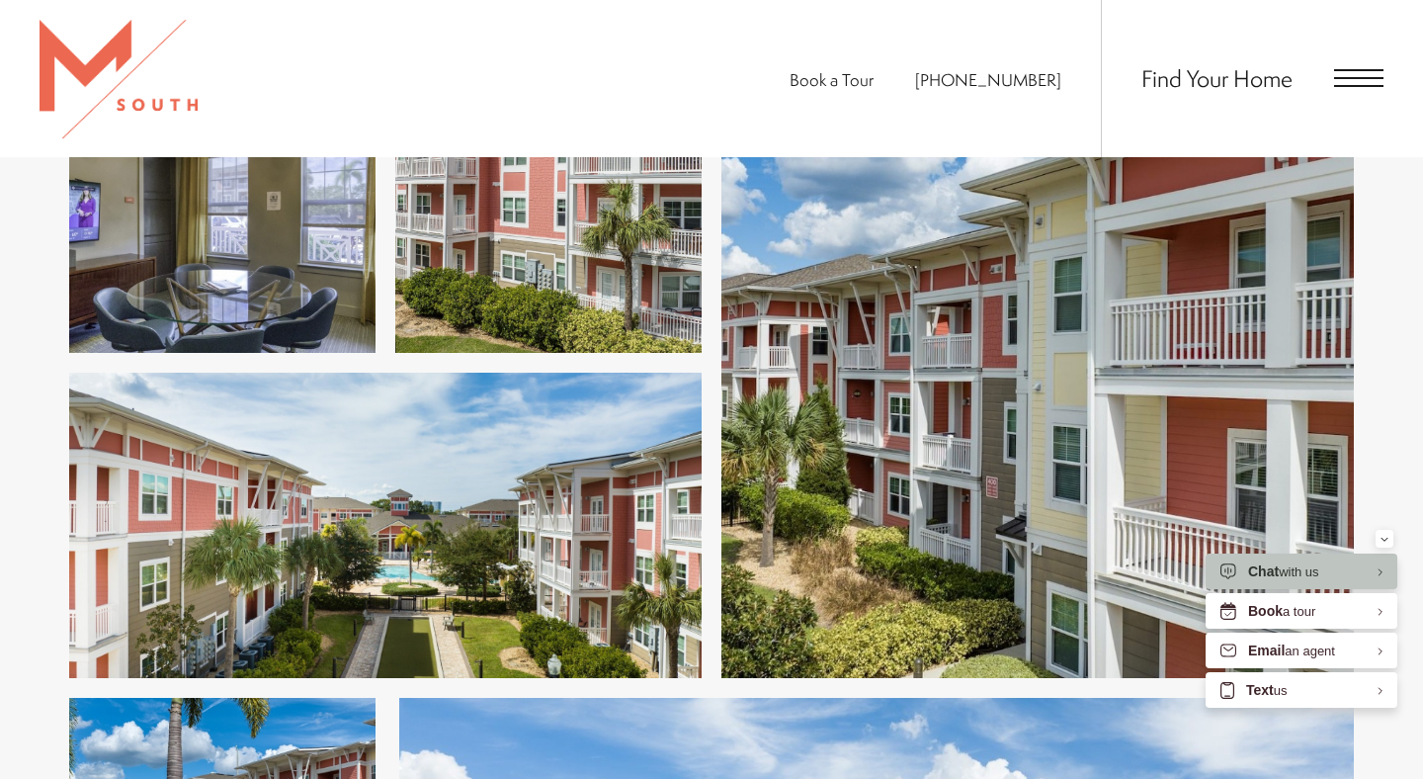
scroll to position [1363, 0]
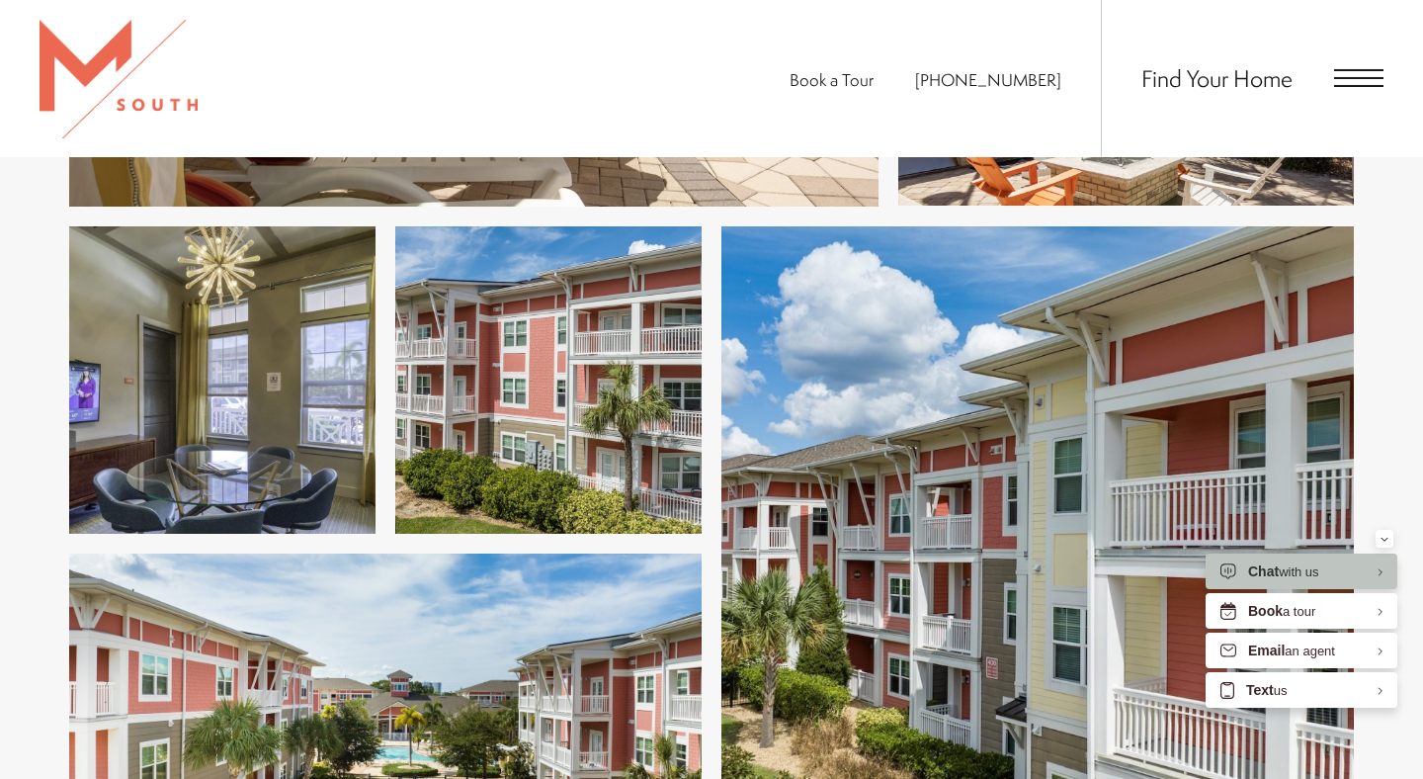
click at [1364, 59] on div "Find Your Home" at bounding box center [1242, 78] width 283 height 157
click at [1365, 101] on div "Find Your Home" at bounding box center [1242, 78] width 283 height 157
click at [1365, 79] on span "Open Menu" at bounding box center [1358, 78] width 49 height 2
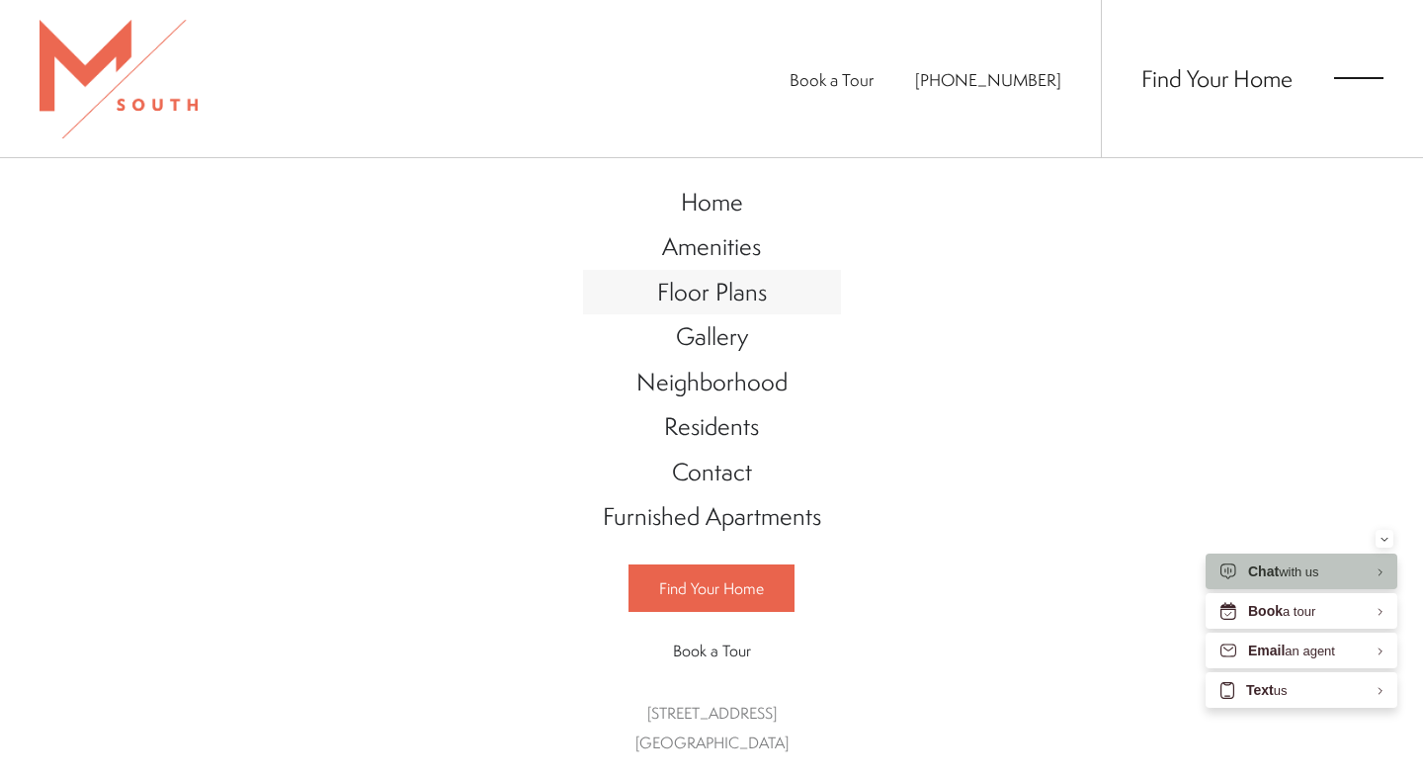
click at [725, 299] on span "Floor Plans" at bounding box center [712, 292] width 110 height 34
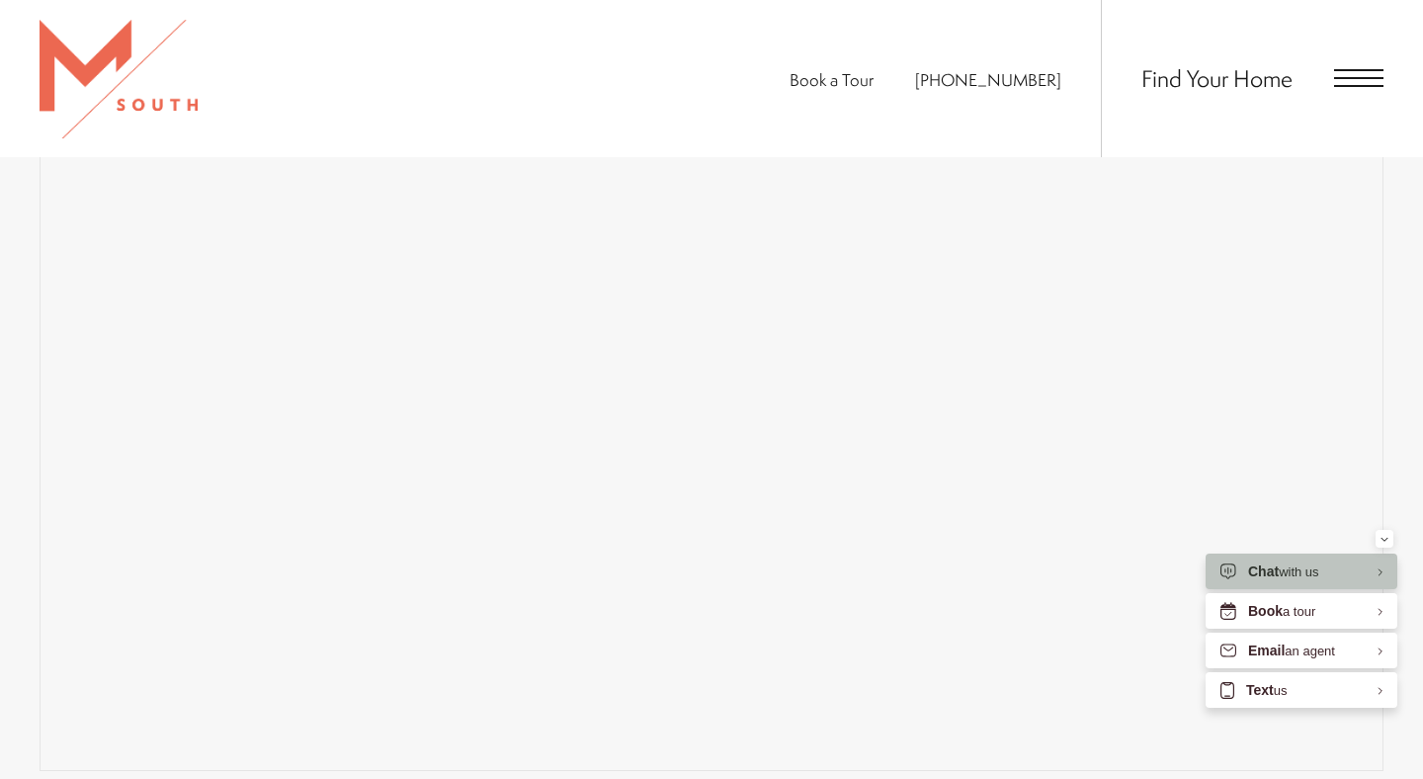
scroll to position [1484, 0]
click at [406, 102] on div "Book a Tour 813-570-8014 Find Your Home" at bounding box center [711, 78] width 1423 height 157
click at [1382, 542] on div "Minimize" at bounding box center [1385, 539] width 8 height 18
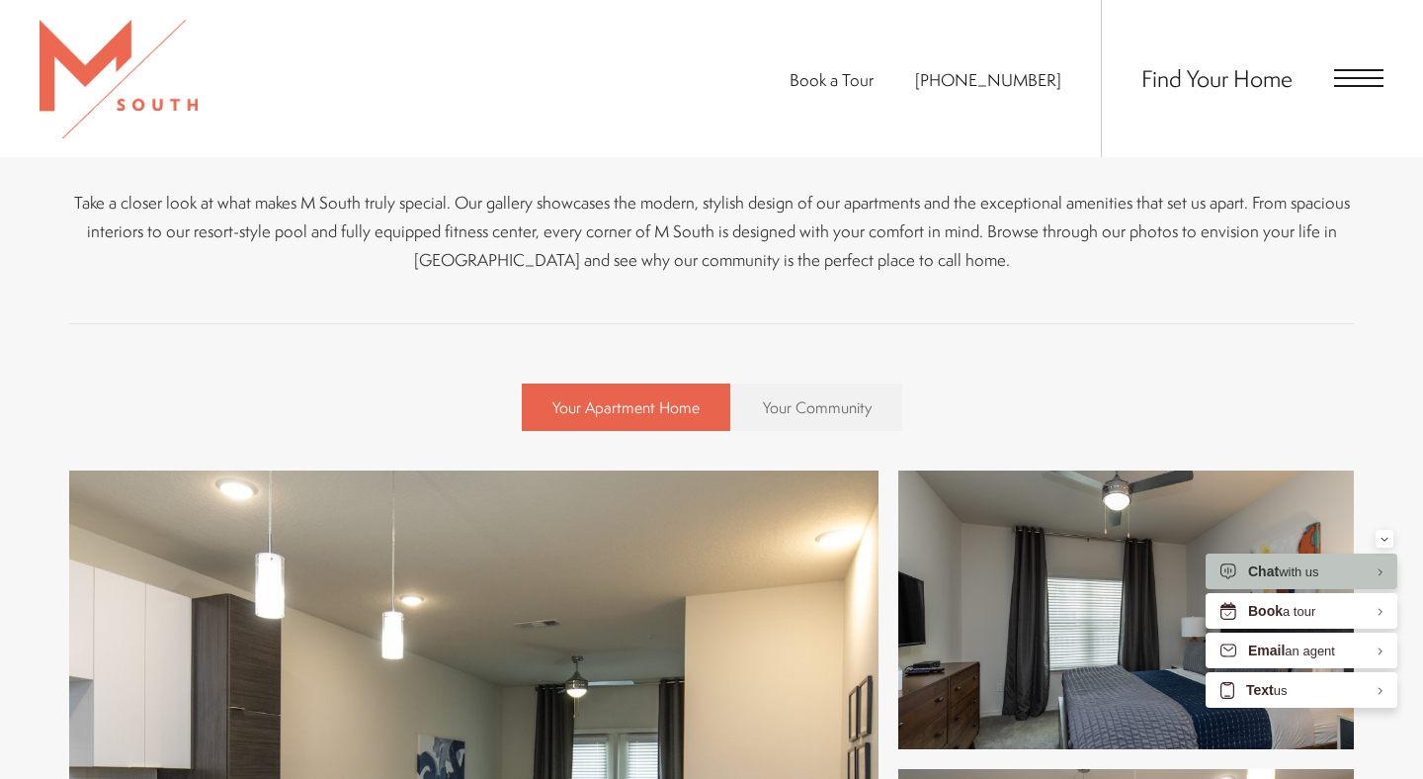
scroll to position [414, 0]
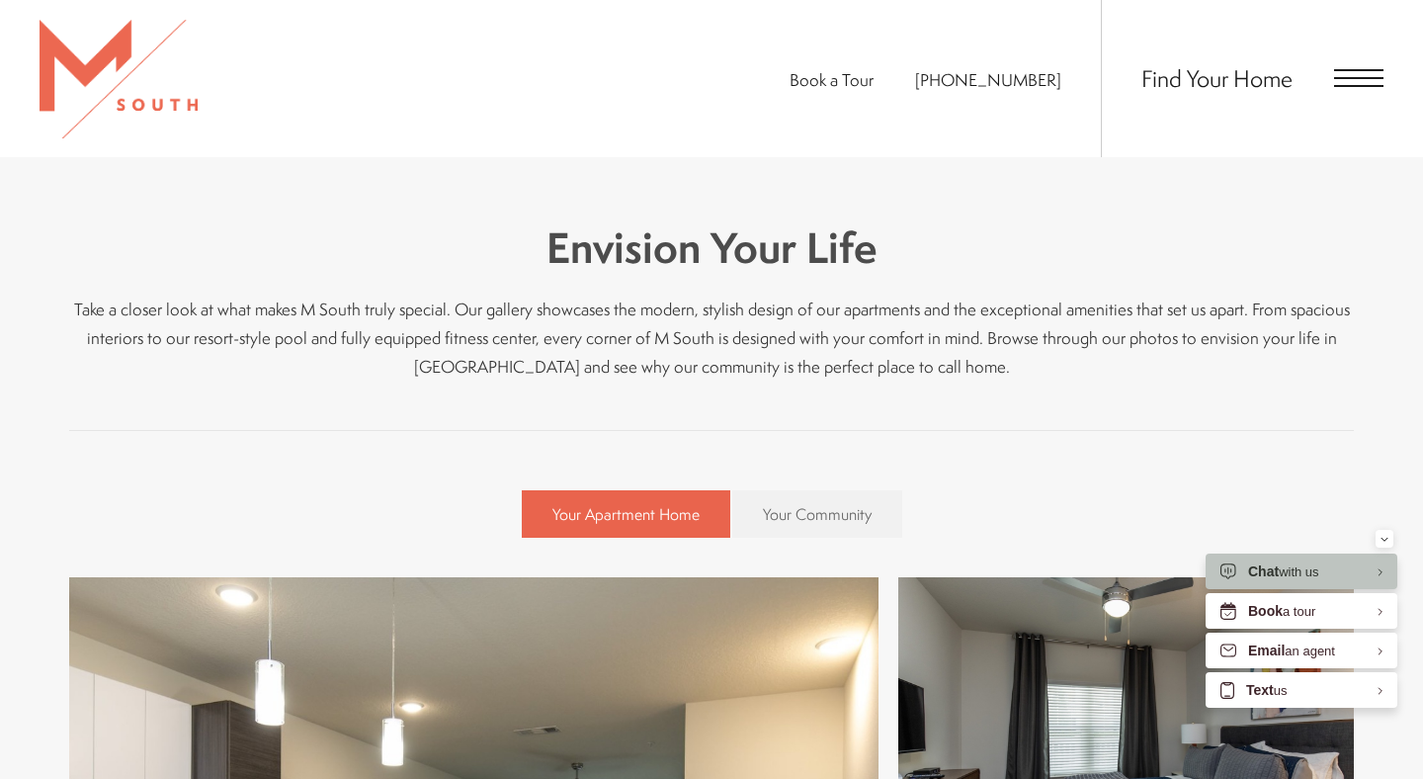
click at [1373, 82] on span "Open Menu" at bounding box center [1358, 78] width 49 height 18
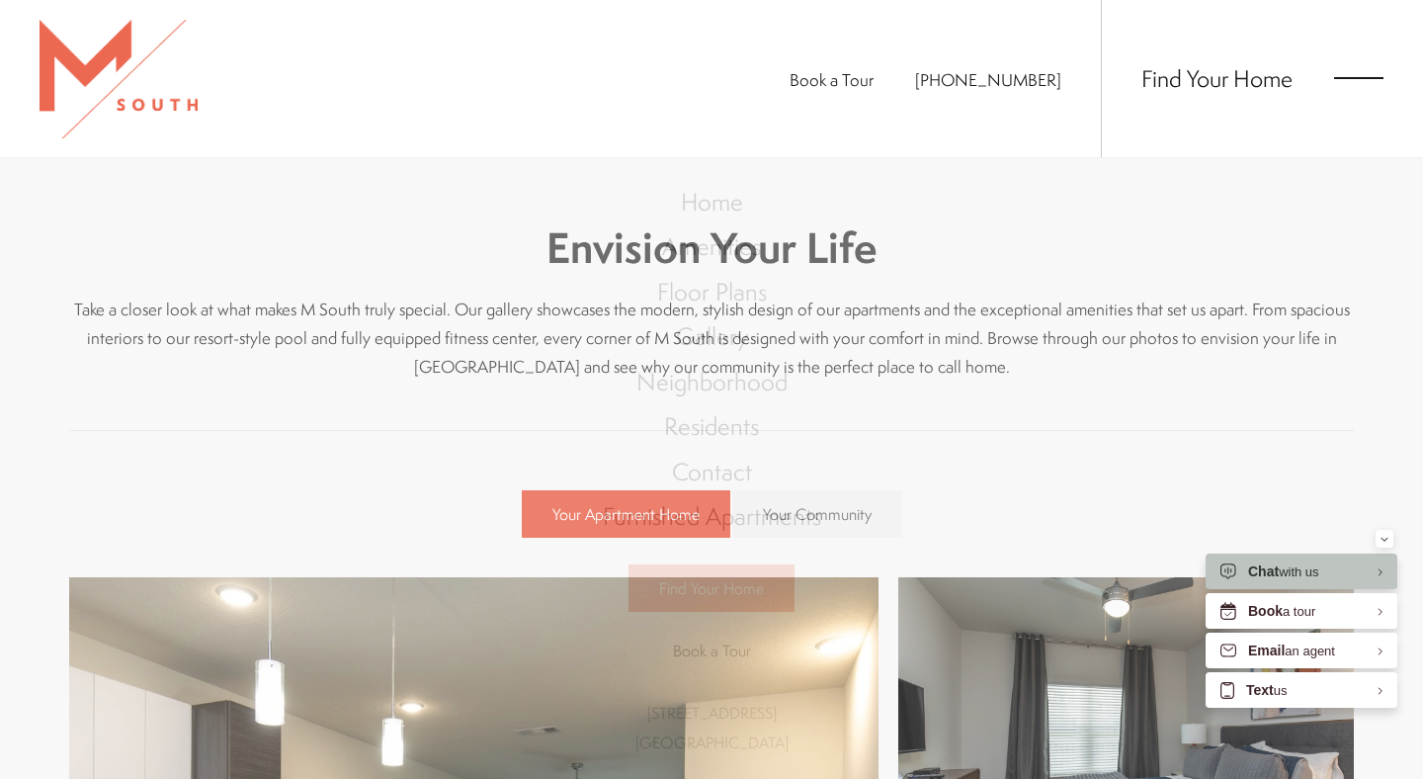
scroll to position [0, 0]
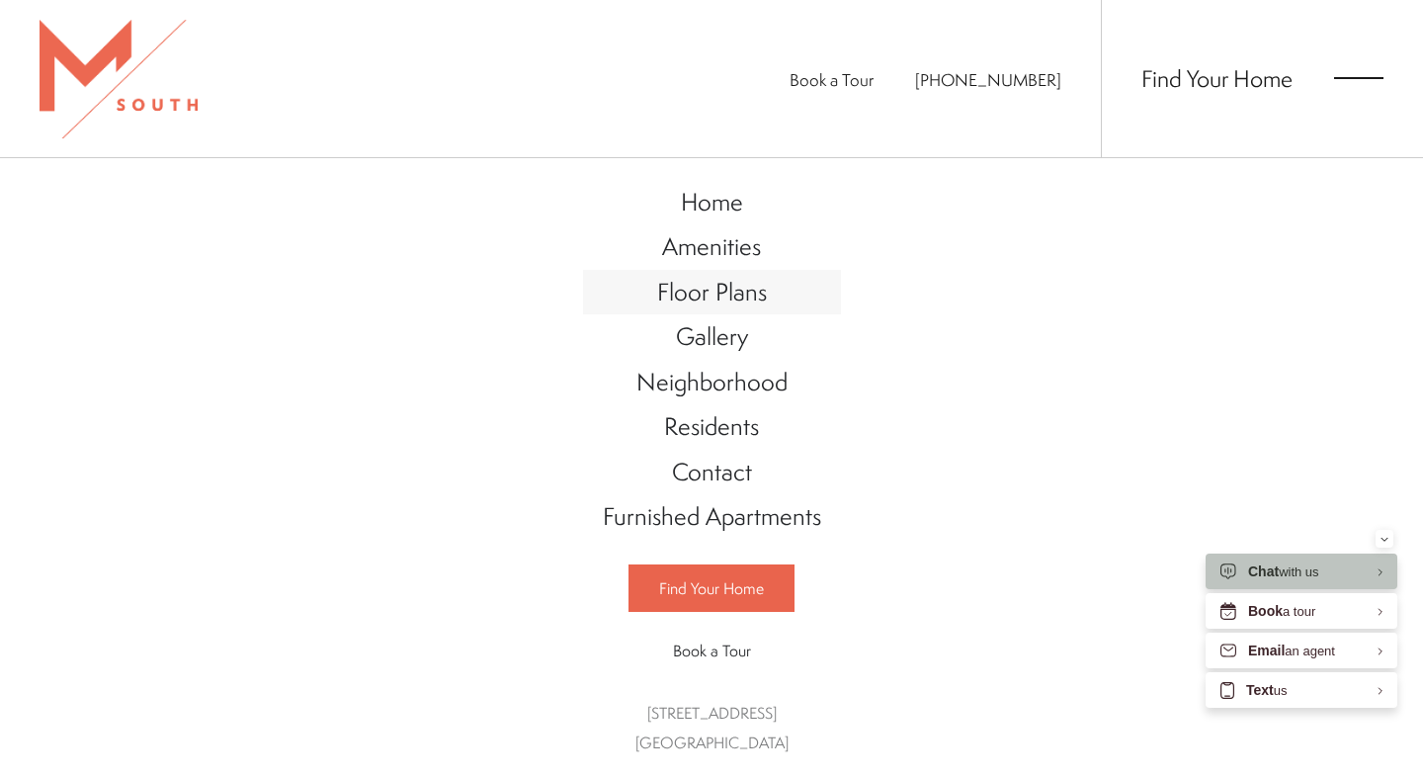
click at [668, 295] on span "Floor Plans" at bounding box center [712, 292] width 110 height 34
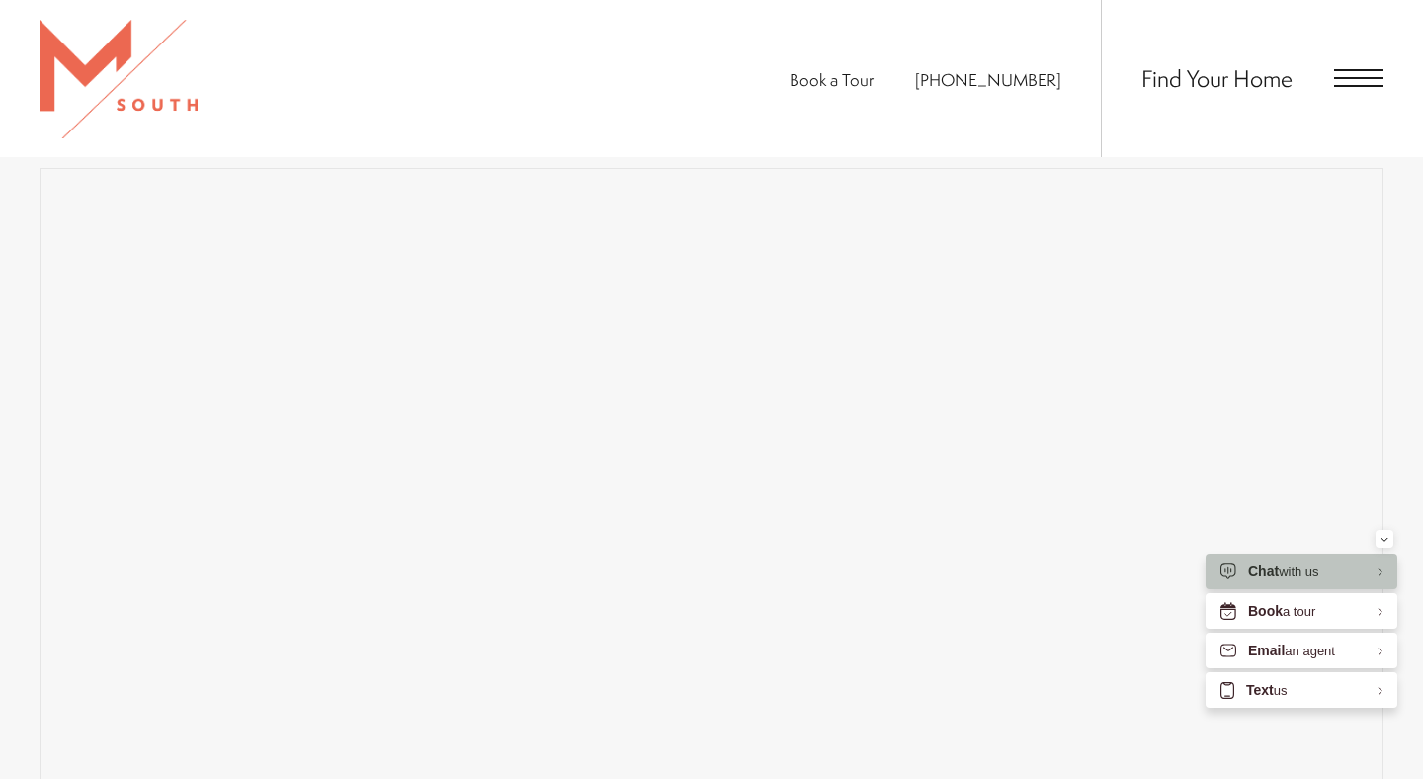
scroll to position [1479, 0]
click at [70, 64] on img at bounding box center [119, 79] width 158 height 119
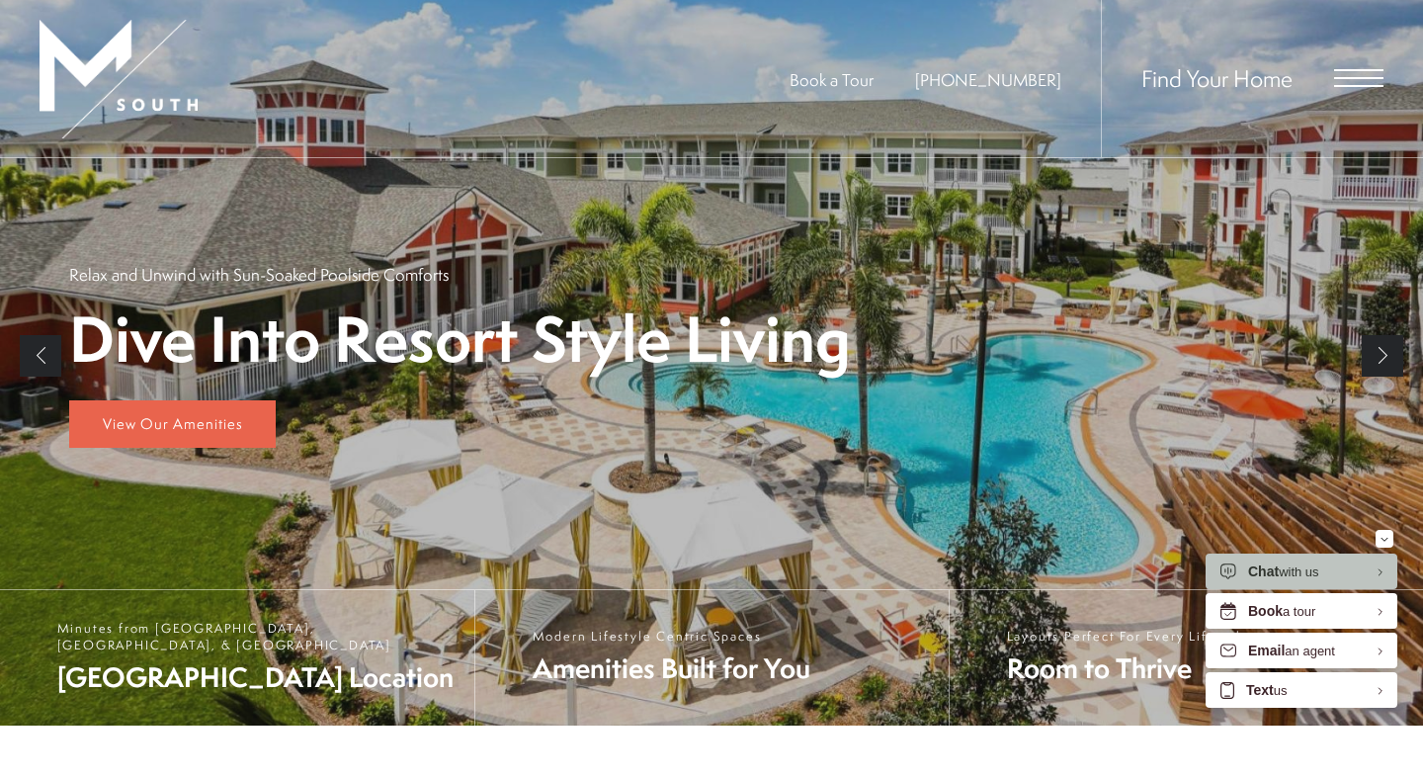
scroll to position [274, 0]
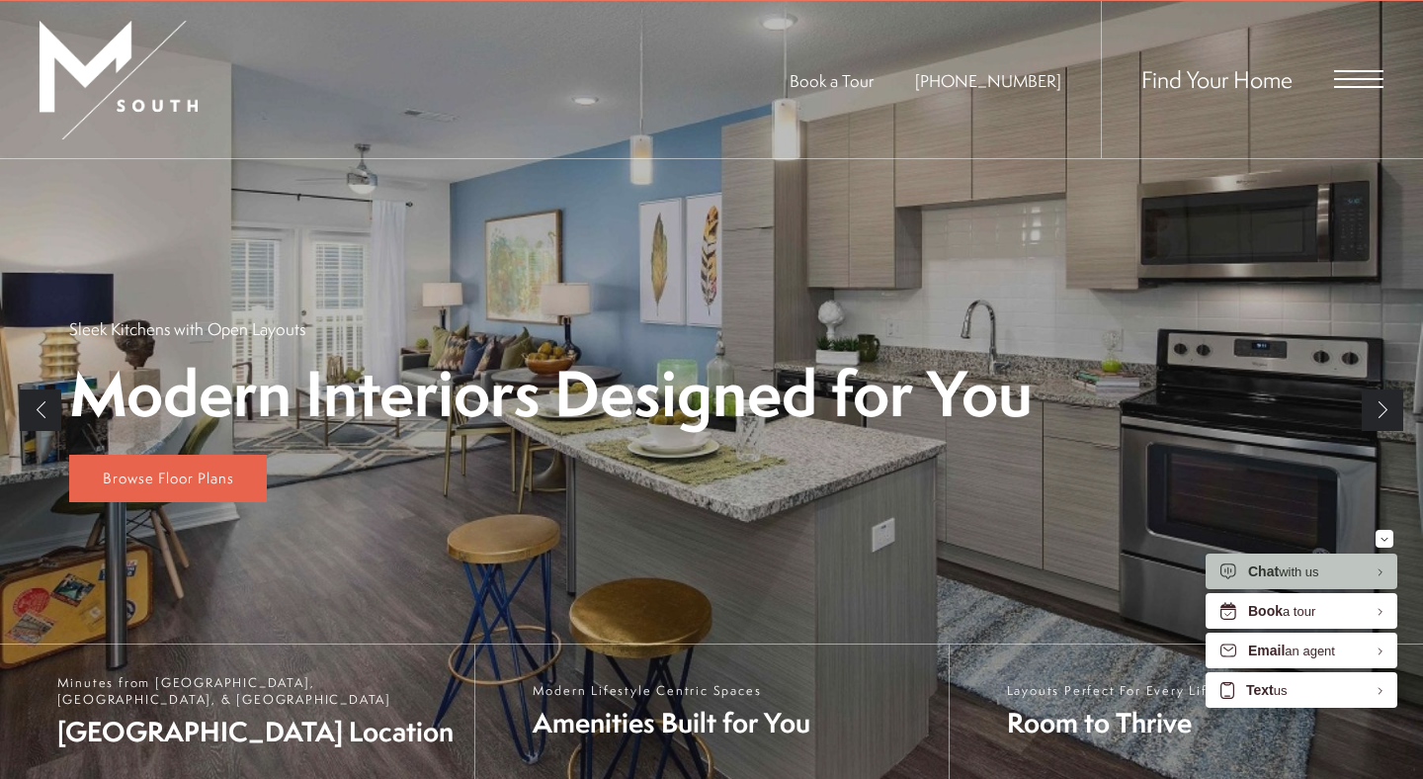
click at [1354, 78] on span "Open Menu" at bounding box center [1358, 79] width 49 height 2
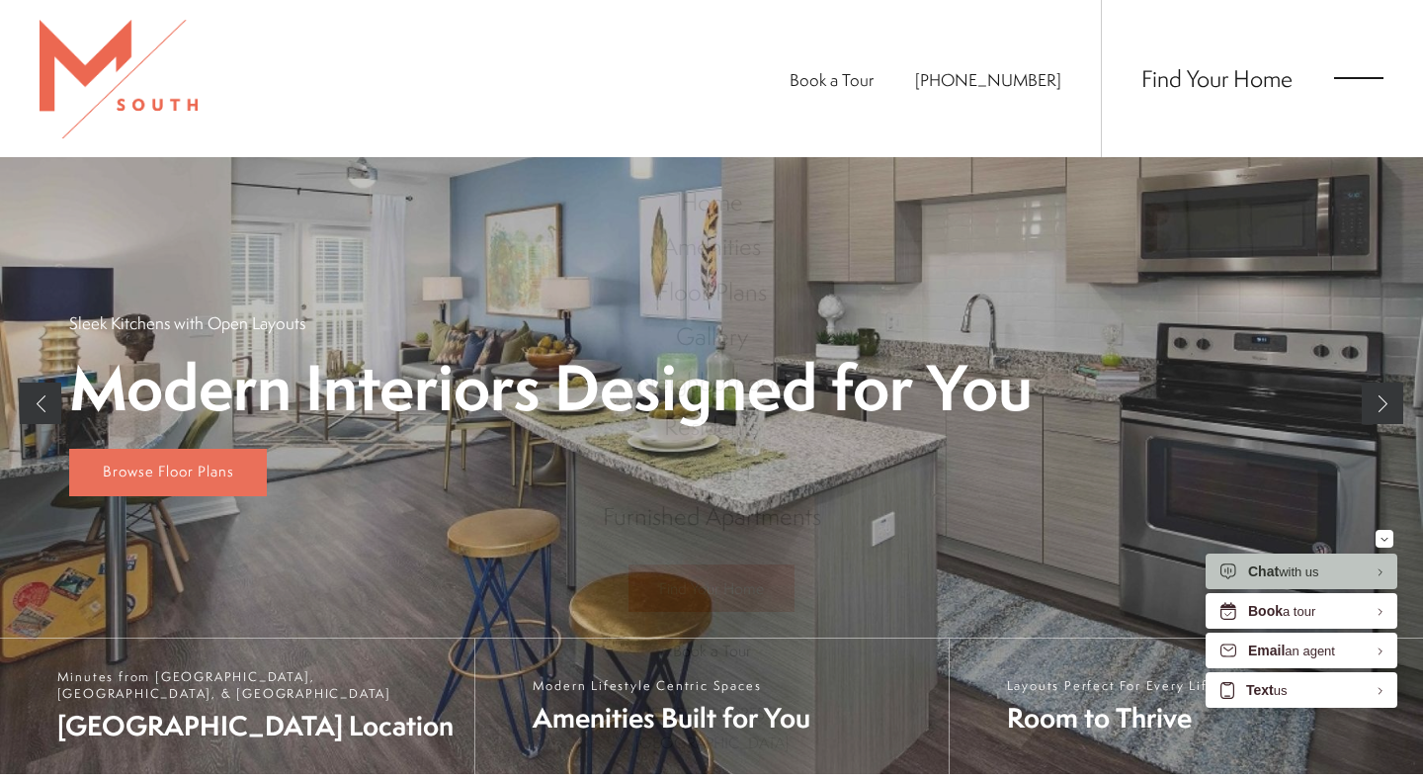
scroll to position [0, 0]
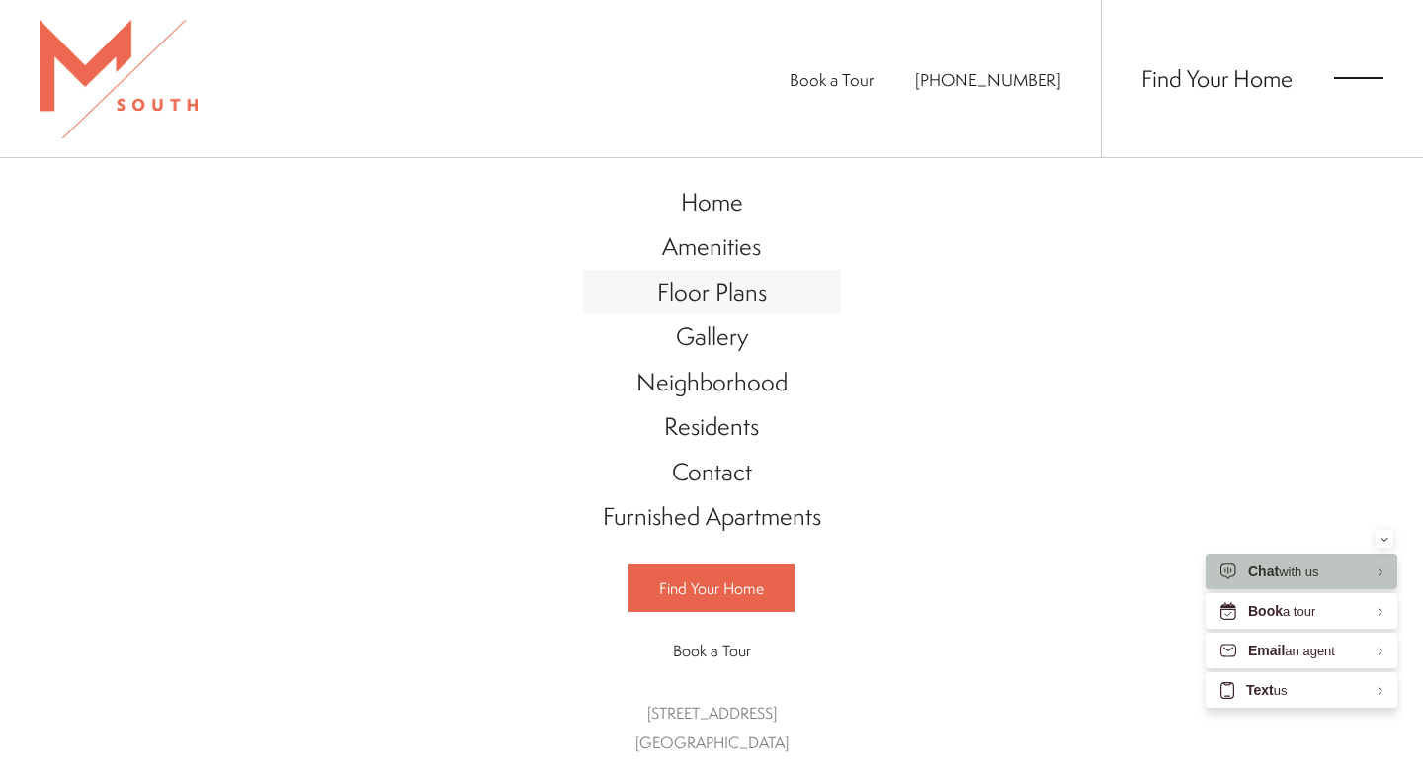
click at [691, 286] on span "Floor Plans" at bounding box center [712, 292] width 110 height 34
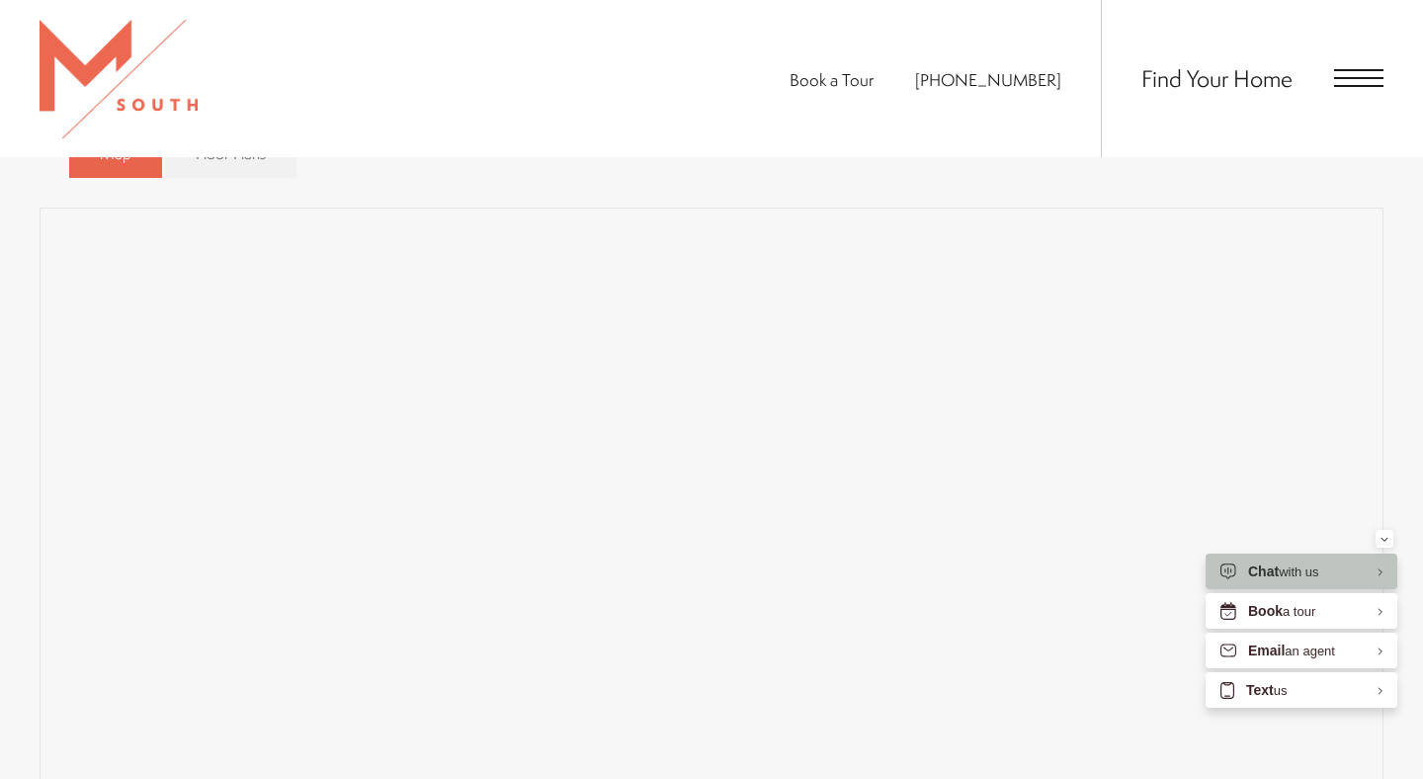
scroll to position [1479, 0]
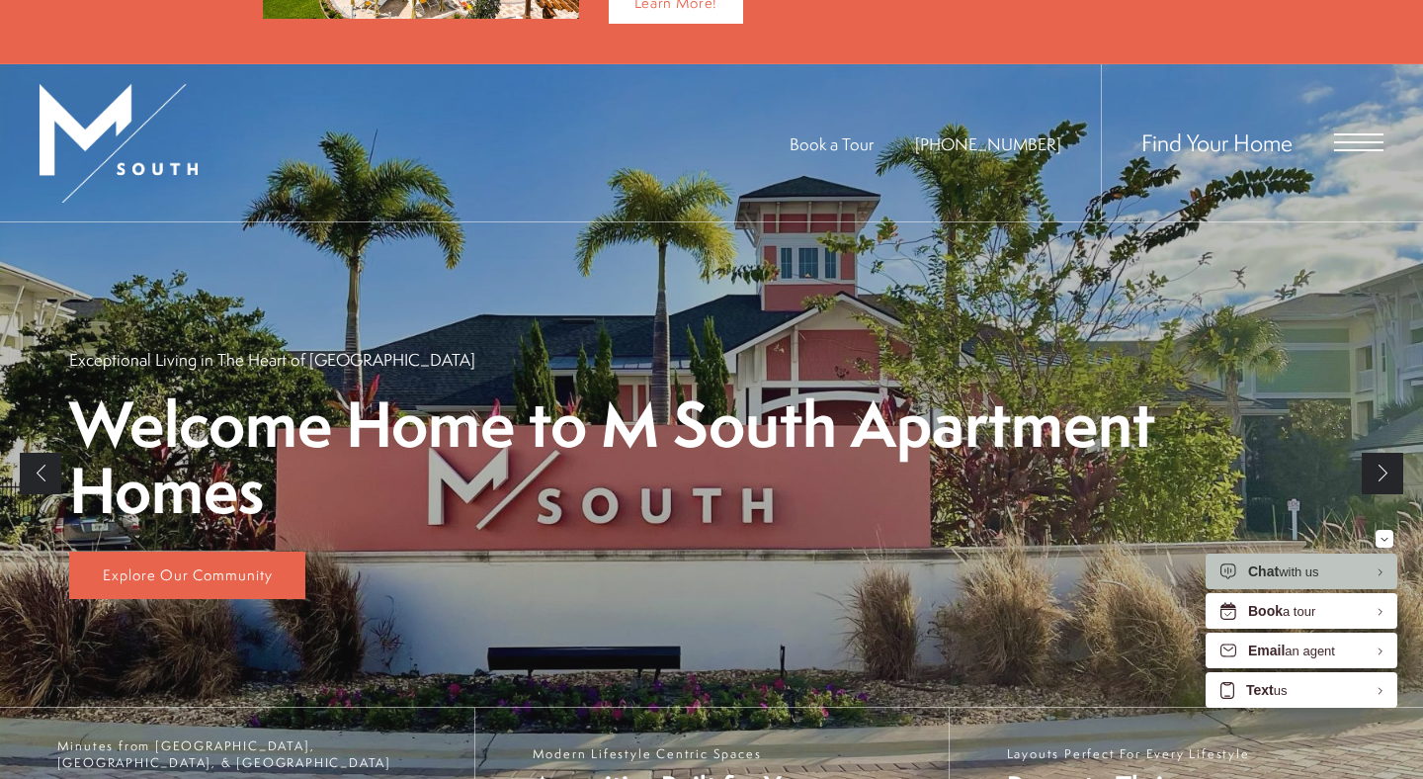
scroll to position [350, 0]
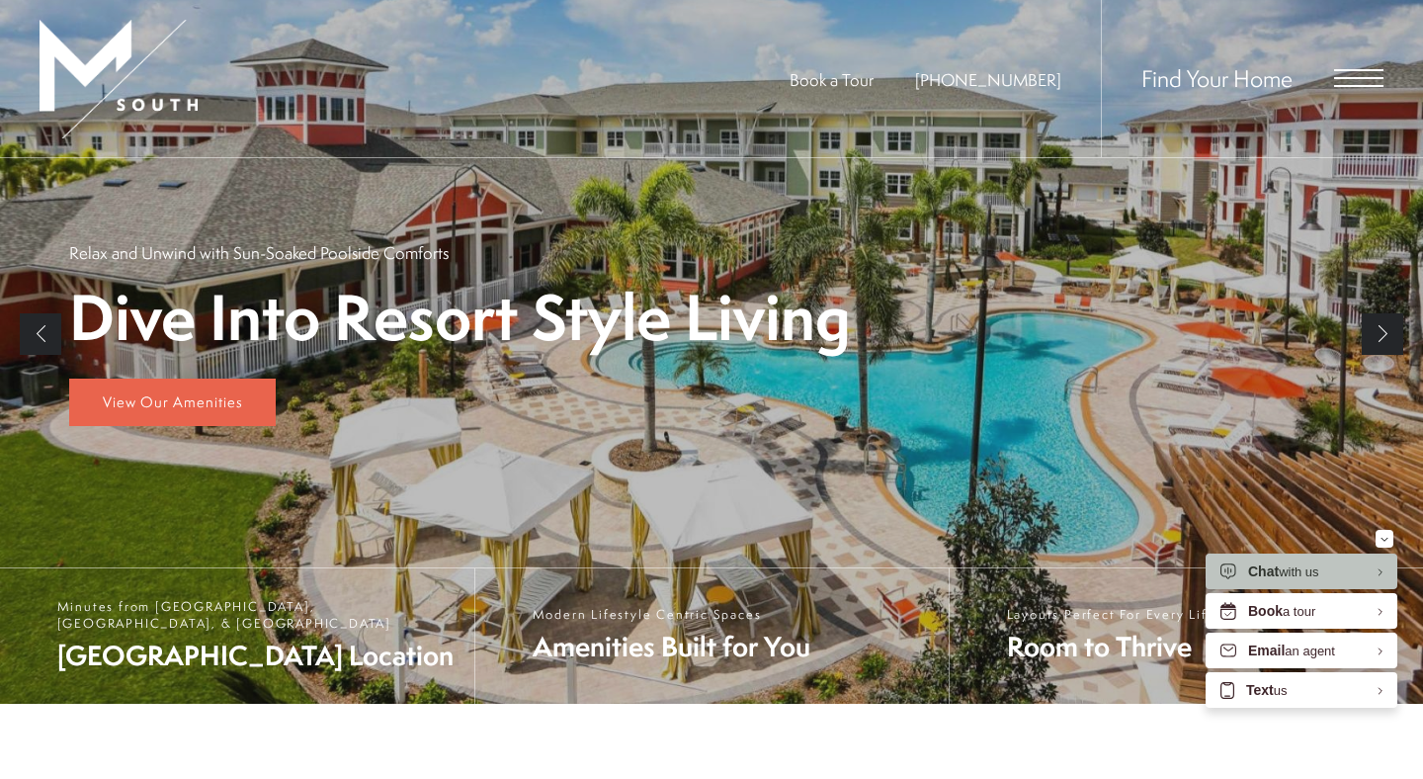
click at [1334, 80] on span "Open Menu" at bounding box center [1358, 78] width 49 height 18
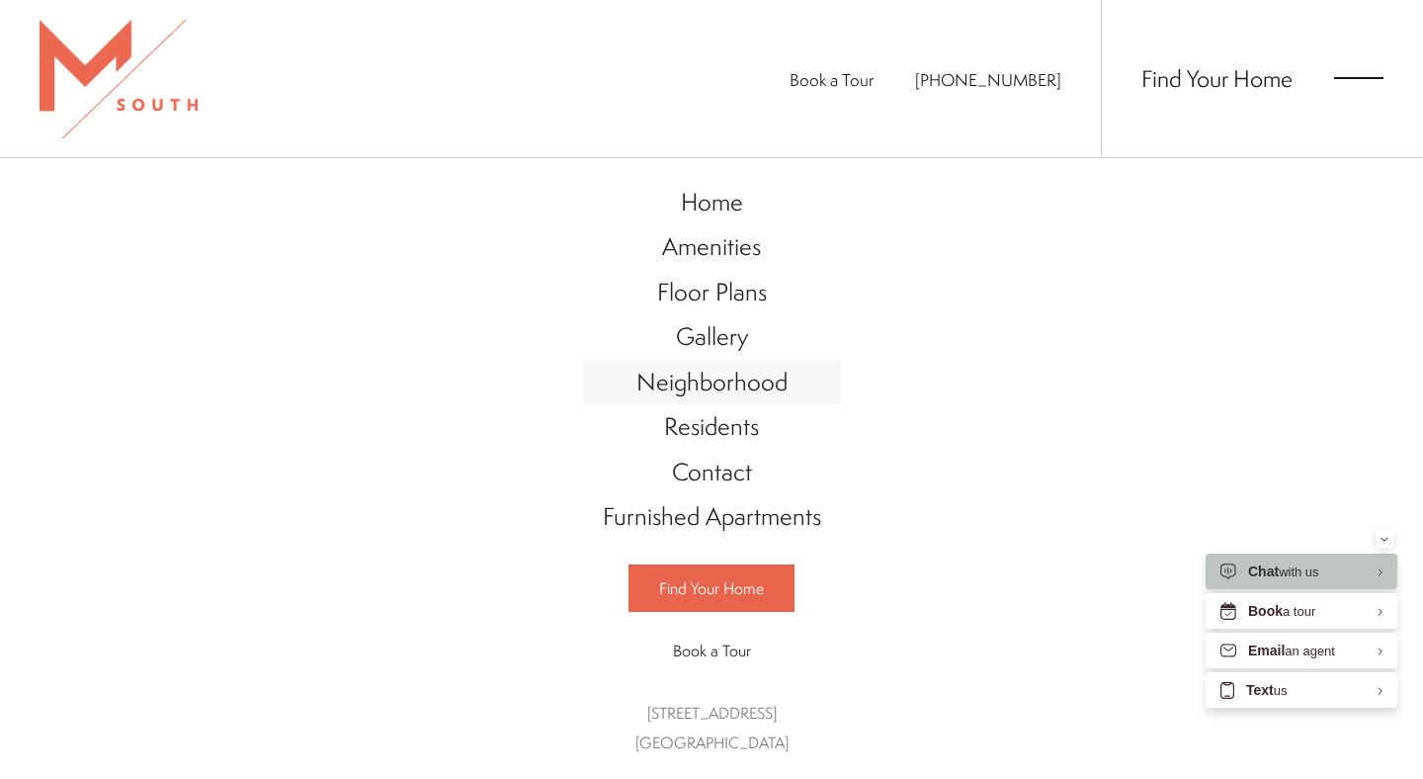
click at [722, 386] on span "Neighborhood" at bounding box center [711, 382] width 151 height 34
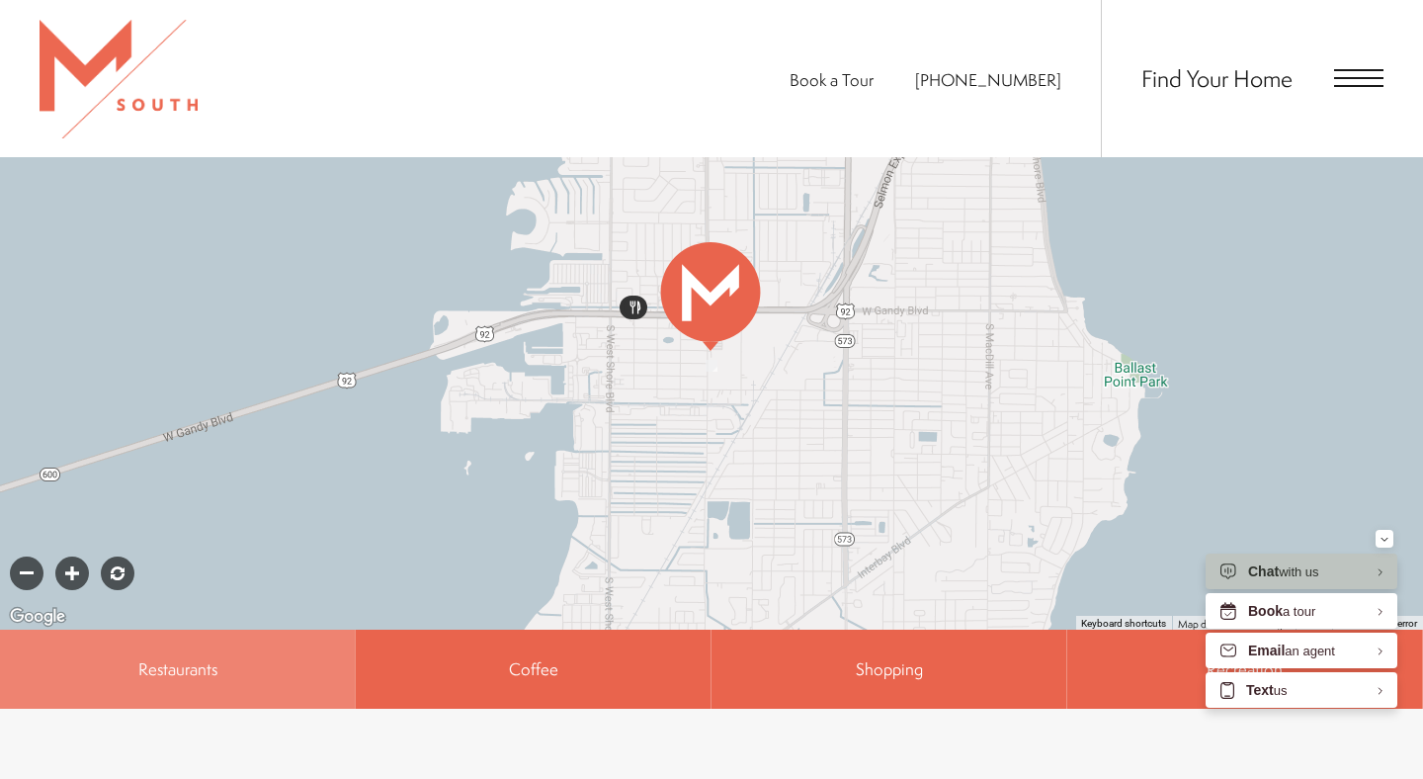
scroll to position [1013, 0]
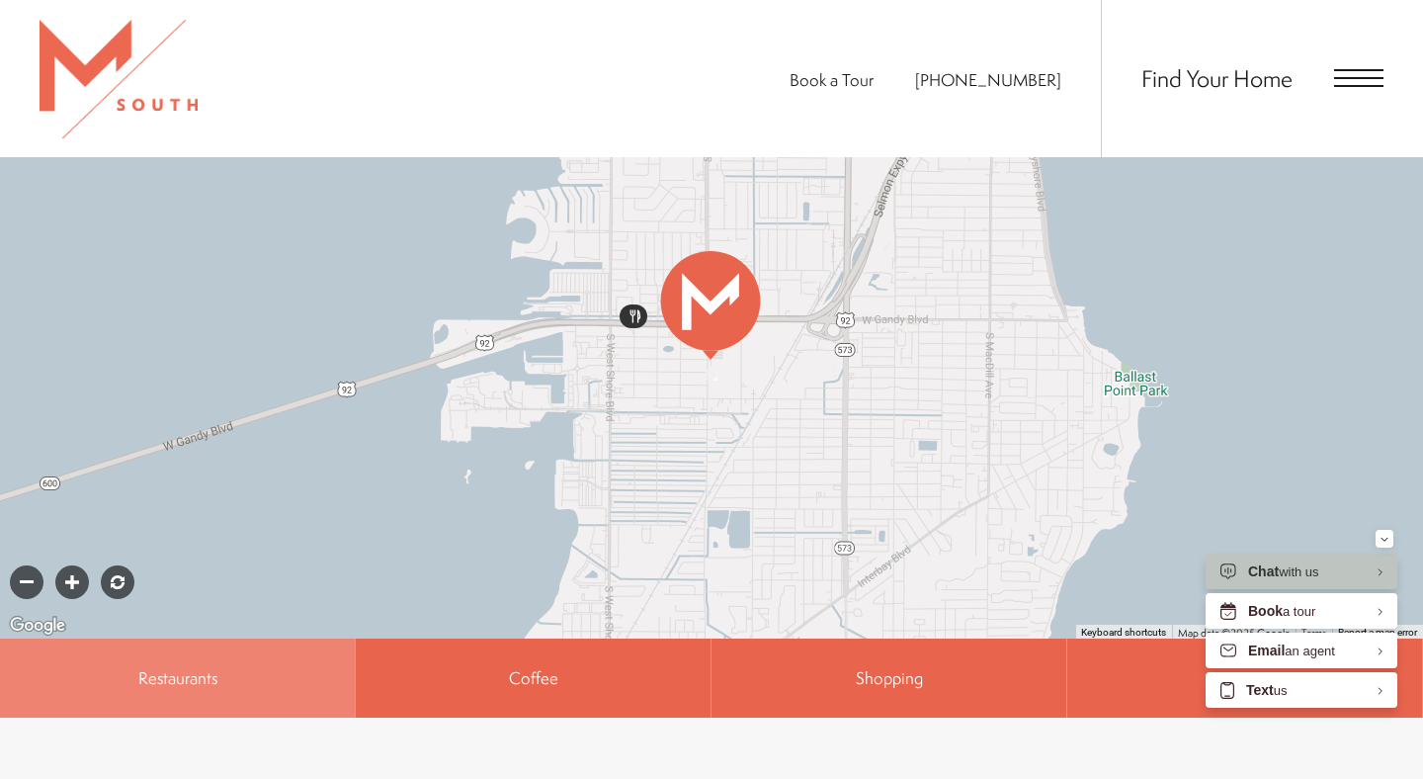
click at [980, 419] on div "To navigate, press the arrow keys." at bounding box center [711, 293] width 1423 height 692
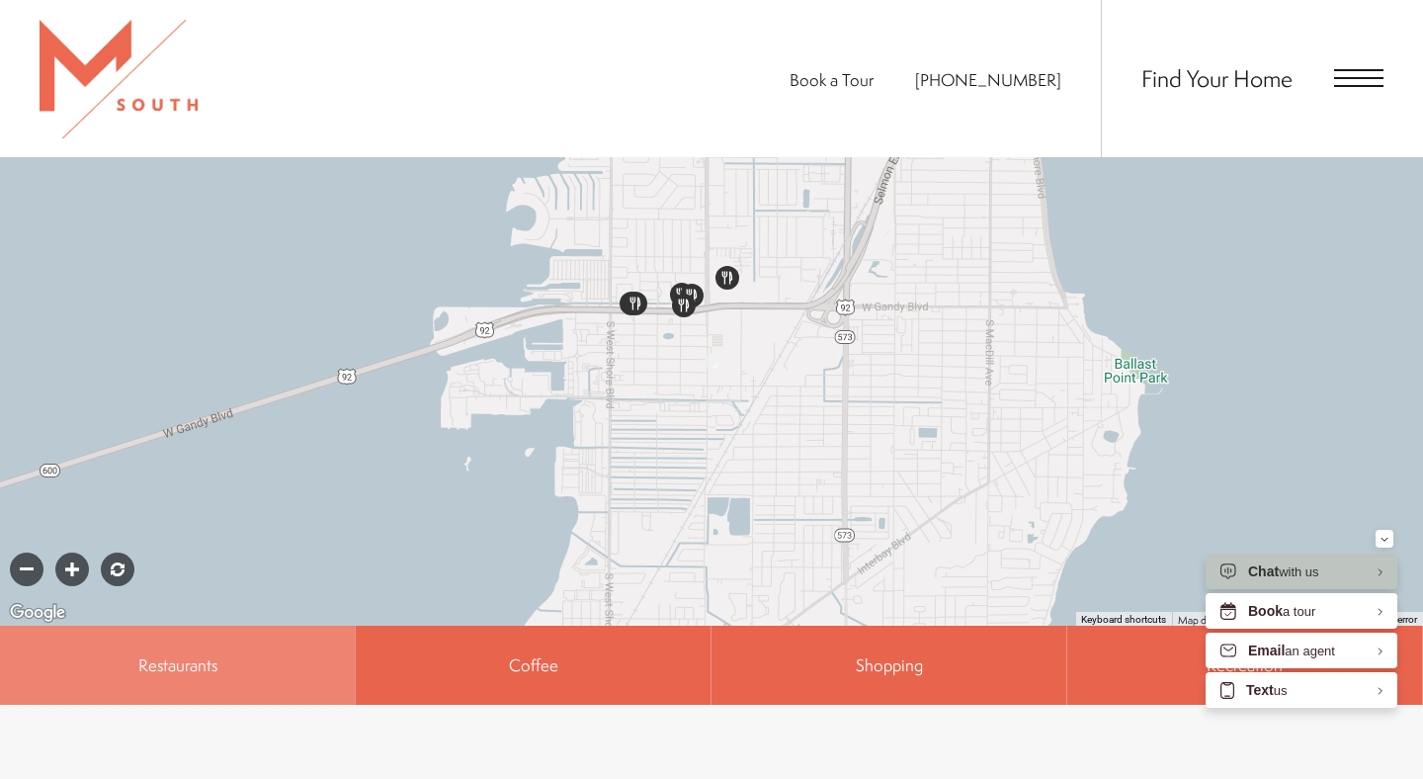
click at [885, 387] on div "To navigate, press the arrow keys." at bounding box center [711, 280] width 1423 height 692
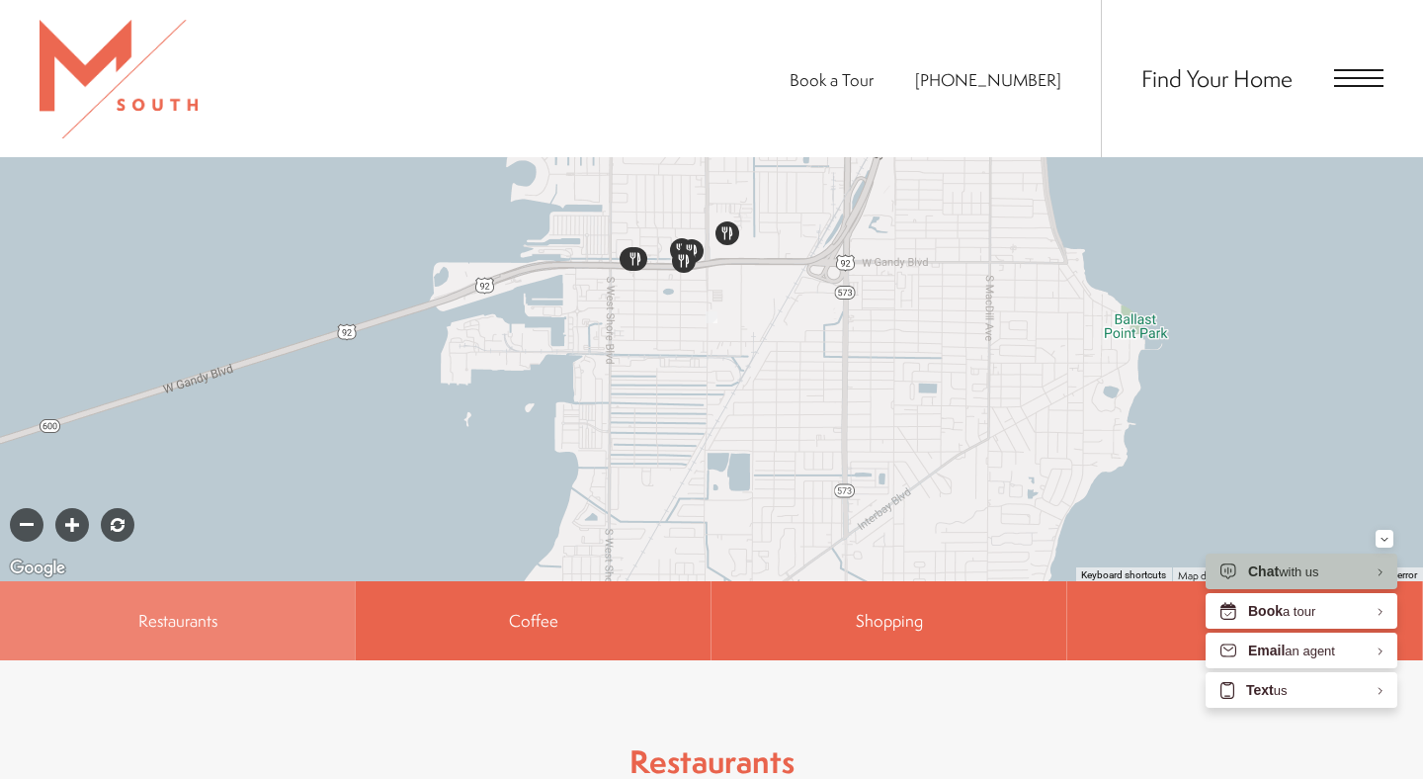
scroll to position [1089, 0]
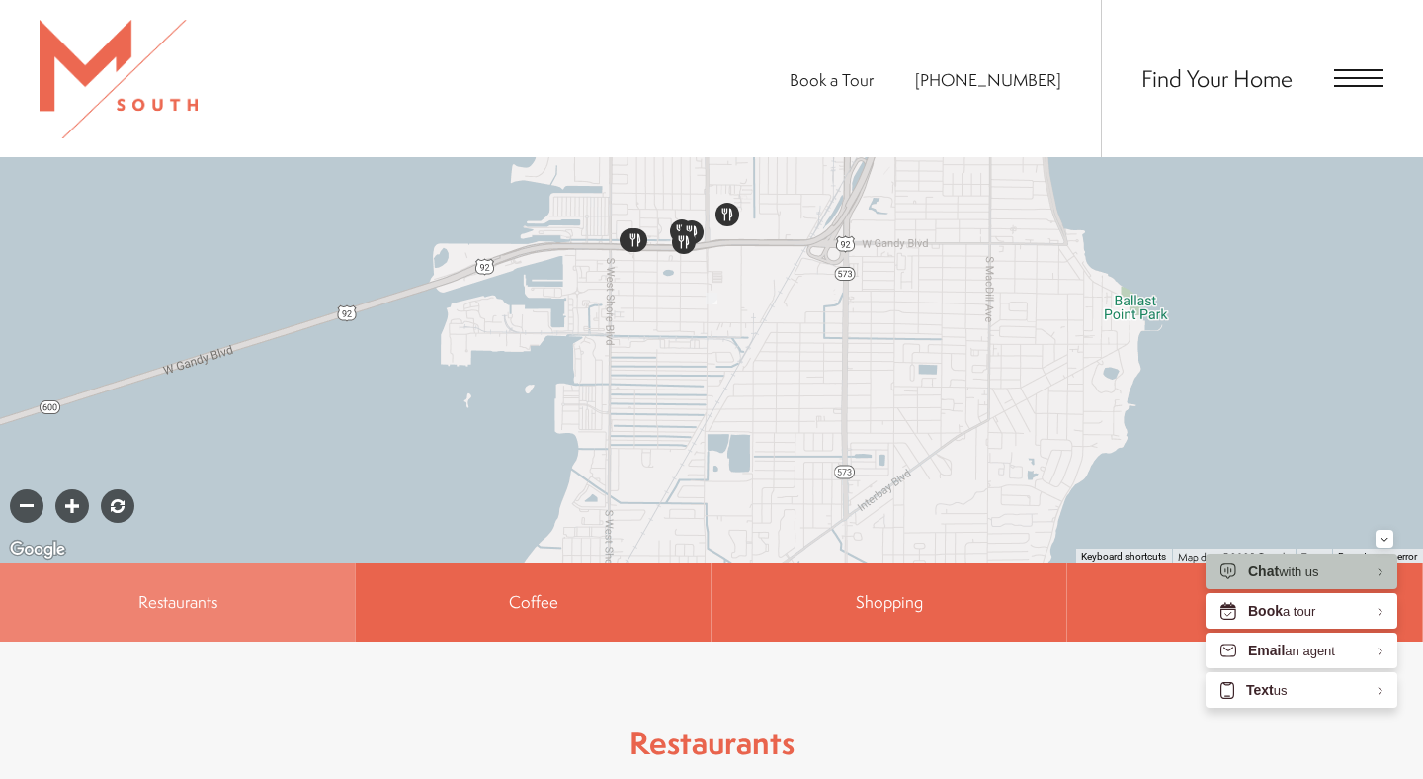
click at [35, 489] on div at bounding box center [27, 506] width 34 height 34
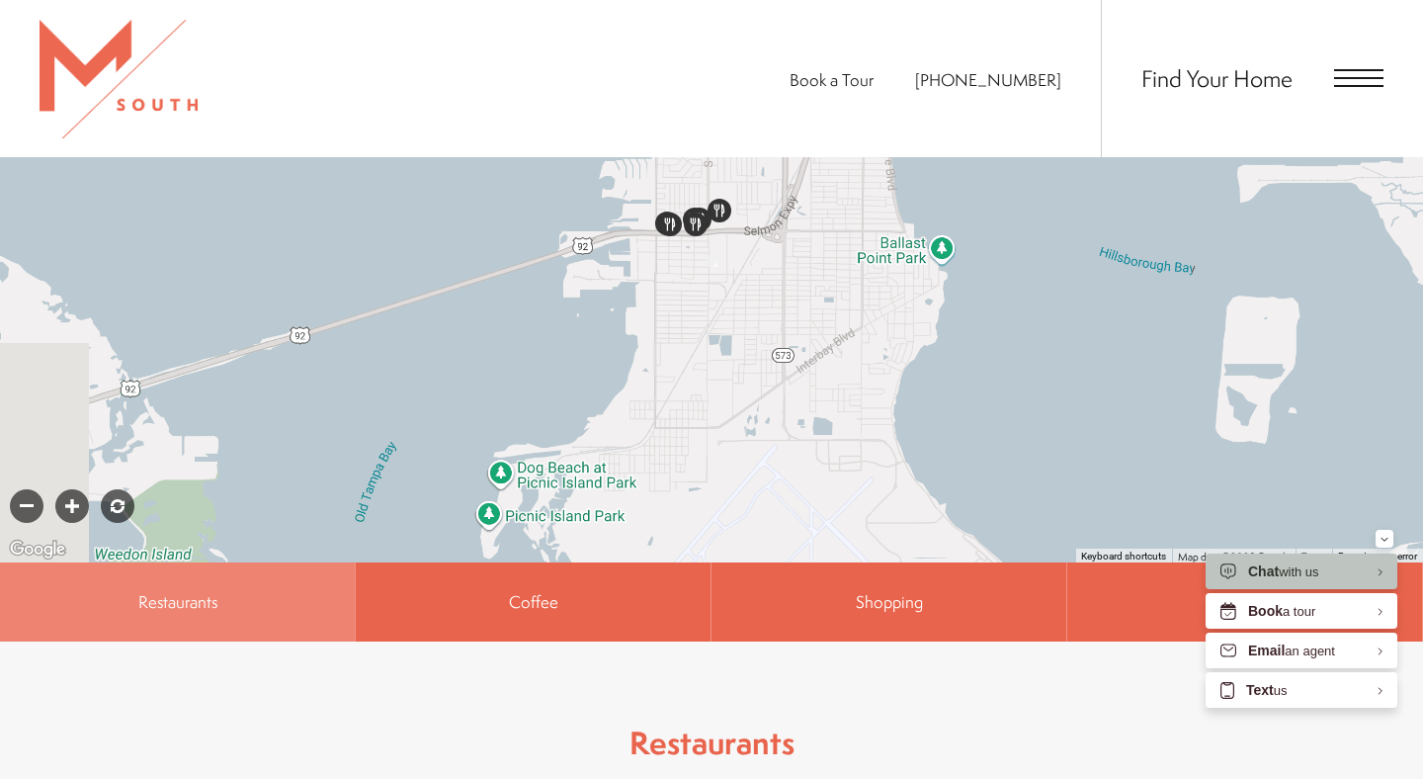
click at [35, 489] on div at bounding box center [27, 506] width 34 height 34
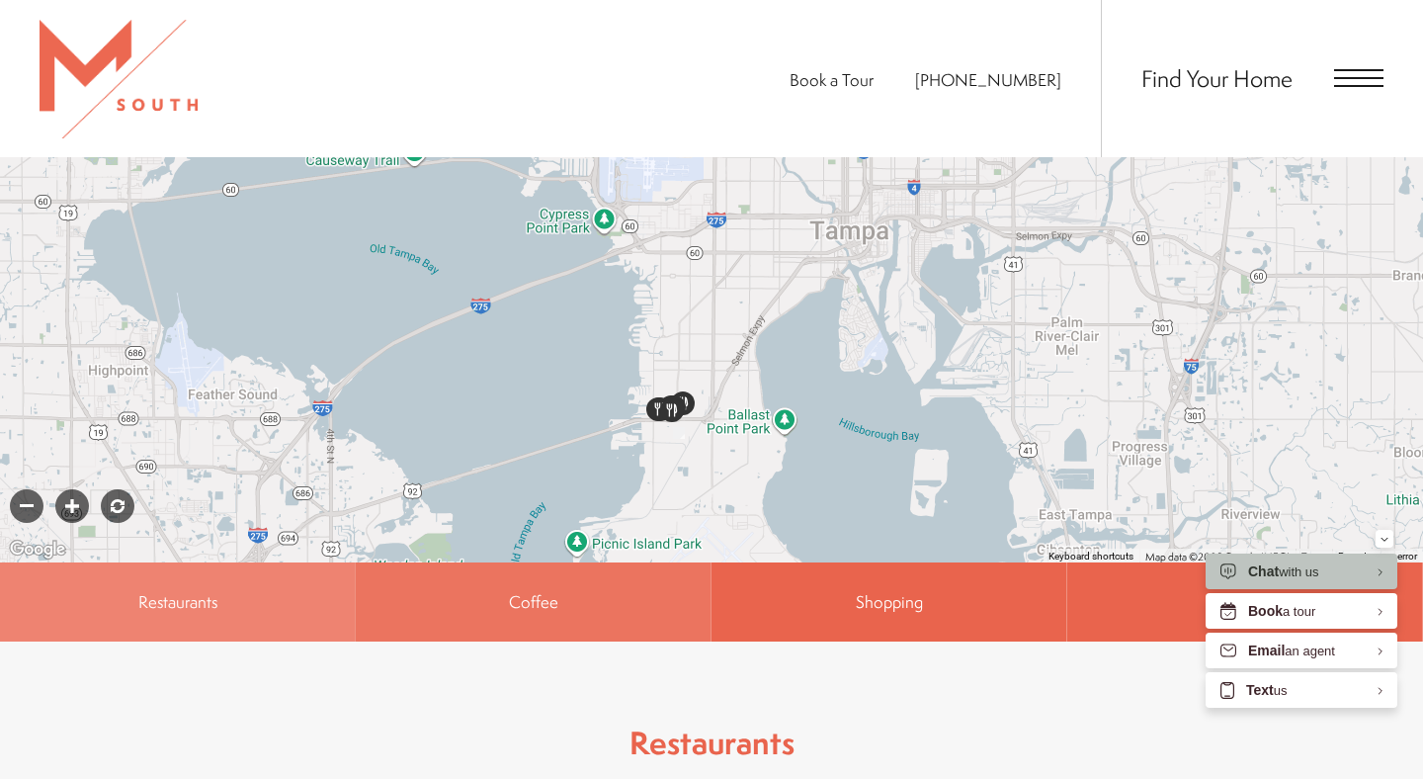
drag, startPoint x: 532, startPoint y: 374, endPoint x: 498, endPoint y: 569, distance: 198.5
click at [498, 569] on div "← Move left → Move right ↑ Move up ↓ Move down + Zoom in - Zoom out Home Jump l…" at bounding box center [711, 256] width 1423 height 771
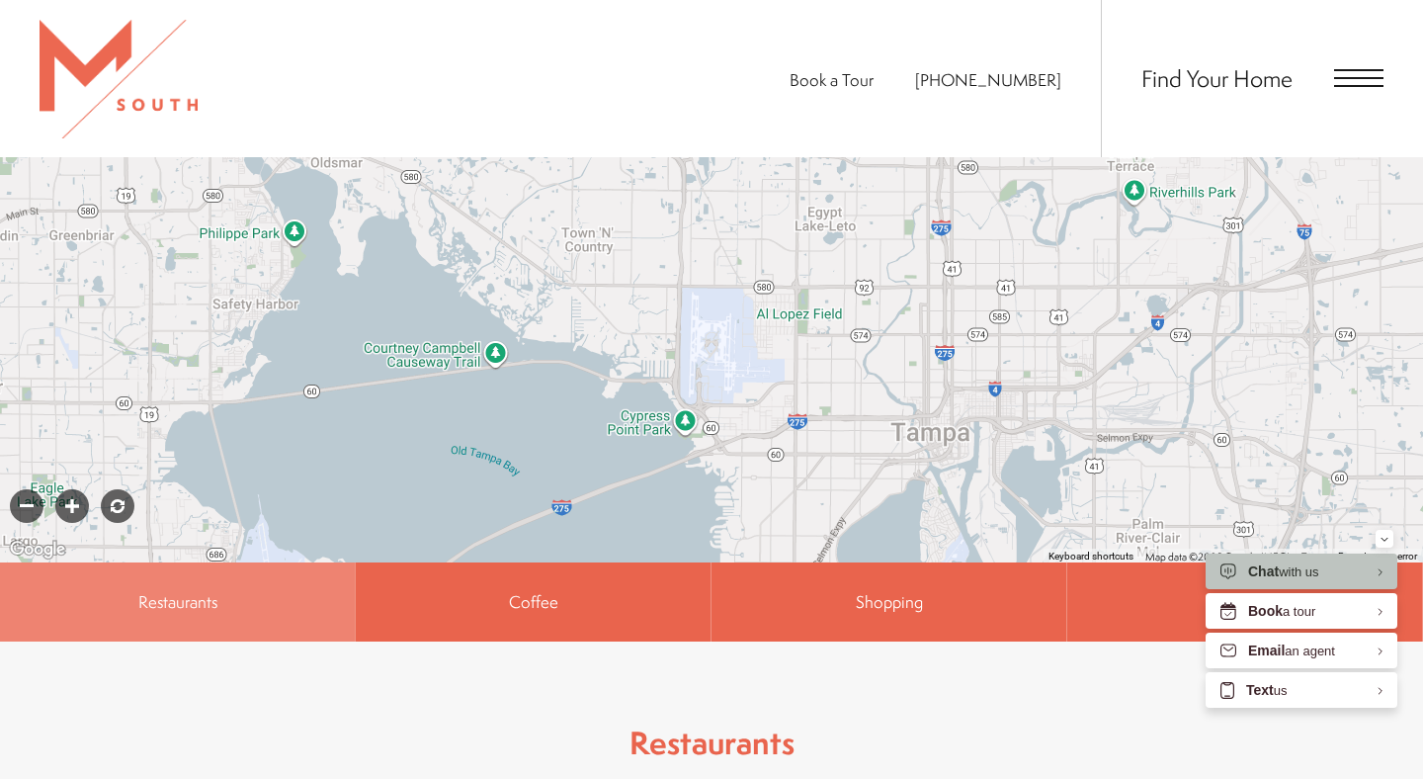
drag, startPoint x: 695, startPoint y: 290, endPoint x: 792, endPoint y: 526, distance: 255.3
click at [792, 526] on div "To navigate, press the arrow keys." at bounding box center [711, 217] width 1423 height 692
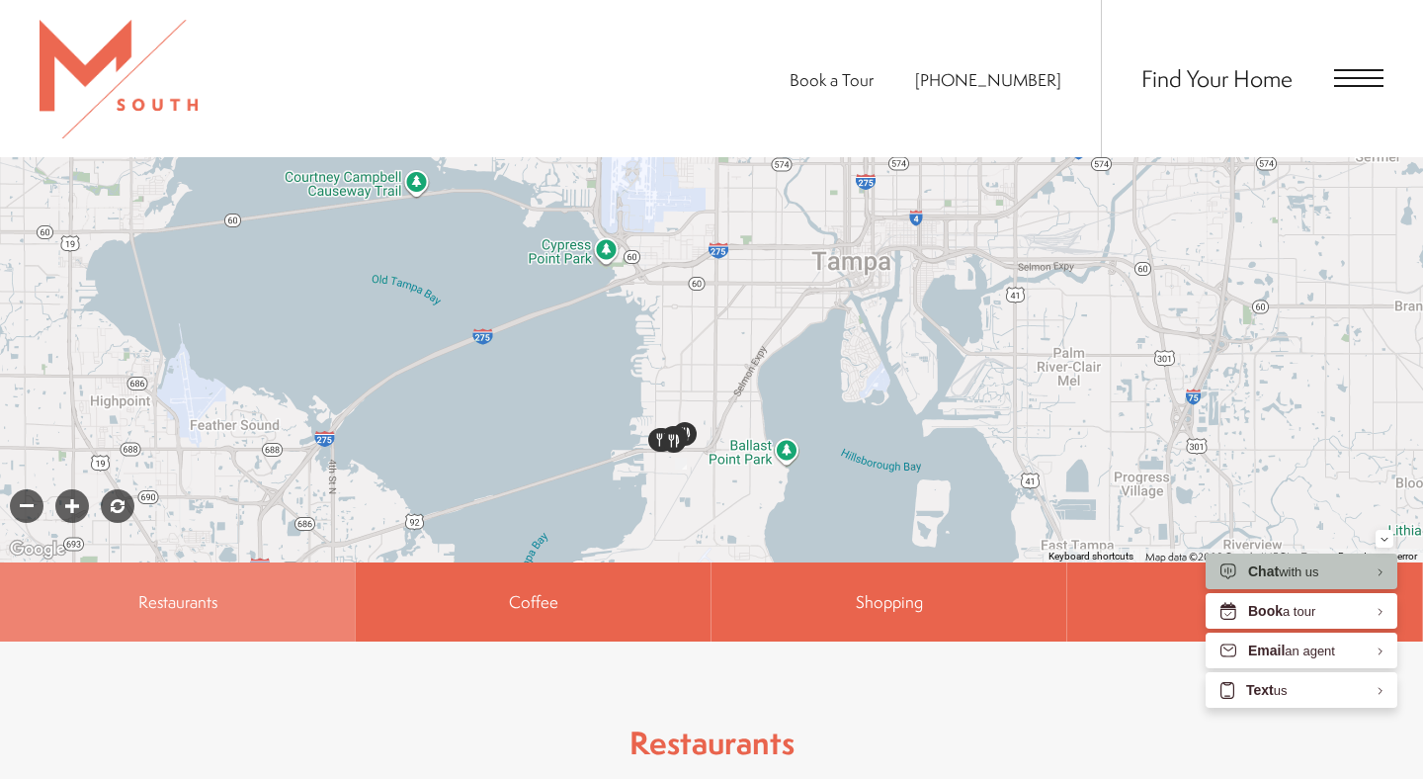
drag, startPoint x: 885, startPoint y: 415, endPoint x: 788, endPoint y: 203, distance: 233.9
click at [788, 203] on div "To navigate, press the arrow keys." at bounding box center [711, 217] width 1423 height 692
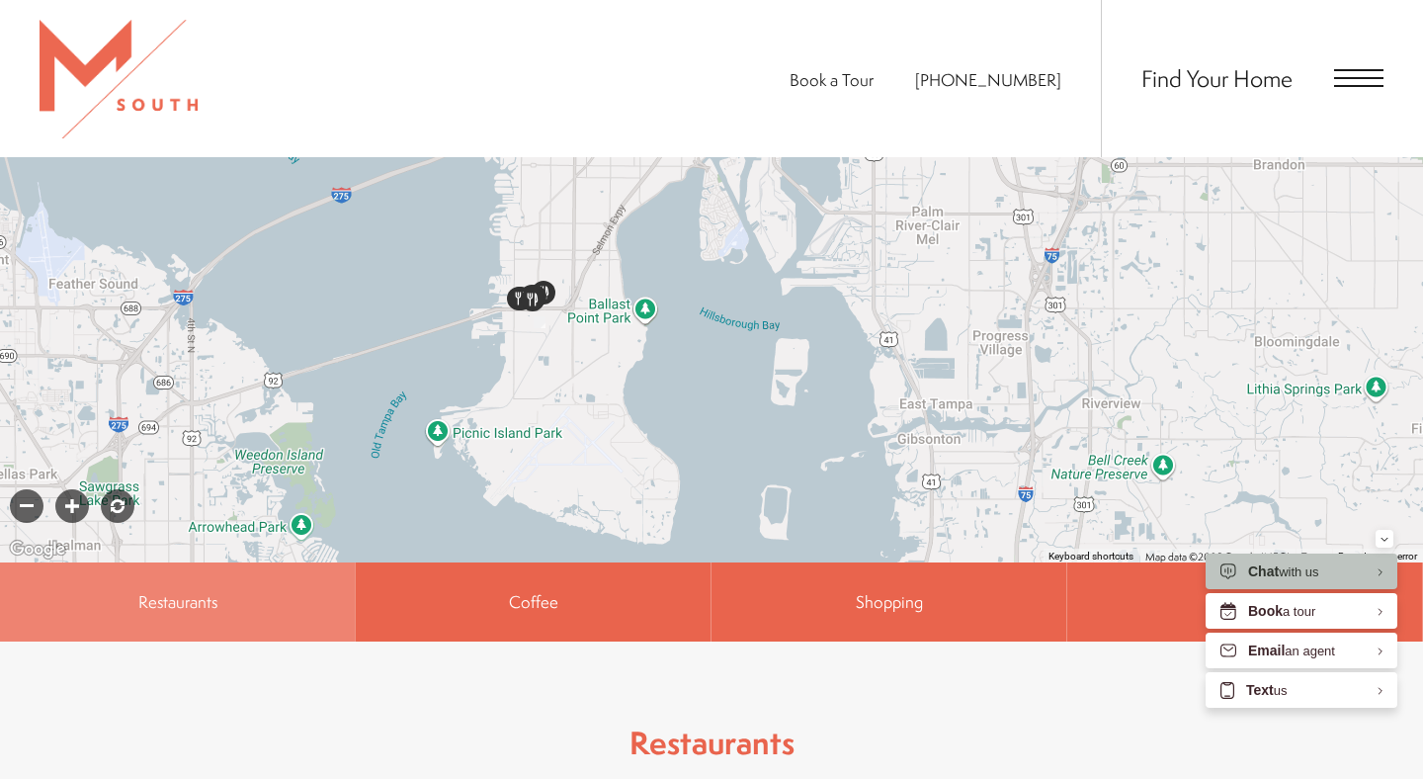
drag, startPoint x: 855, startPoint y: 333, endPoint x: 711, endPoint y: 190, distance: 203.4
click at [711, 190] on div "To navigate, press the arrow keys." at bounding box center [711, 217] width 1423 height 692
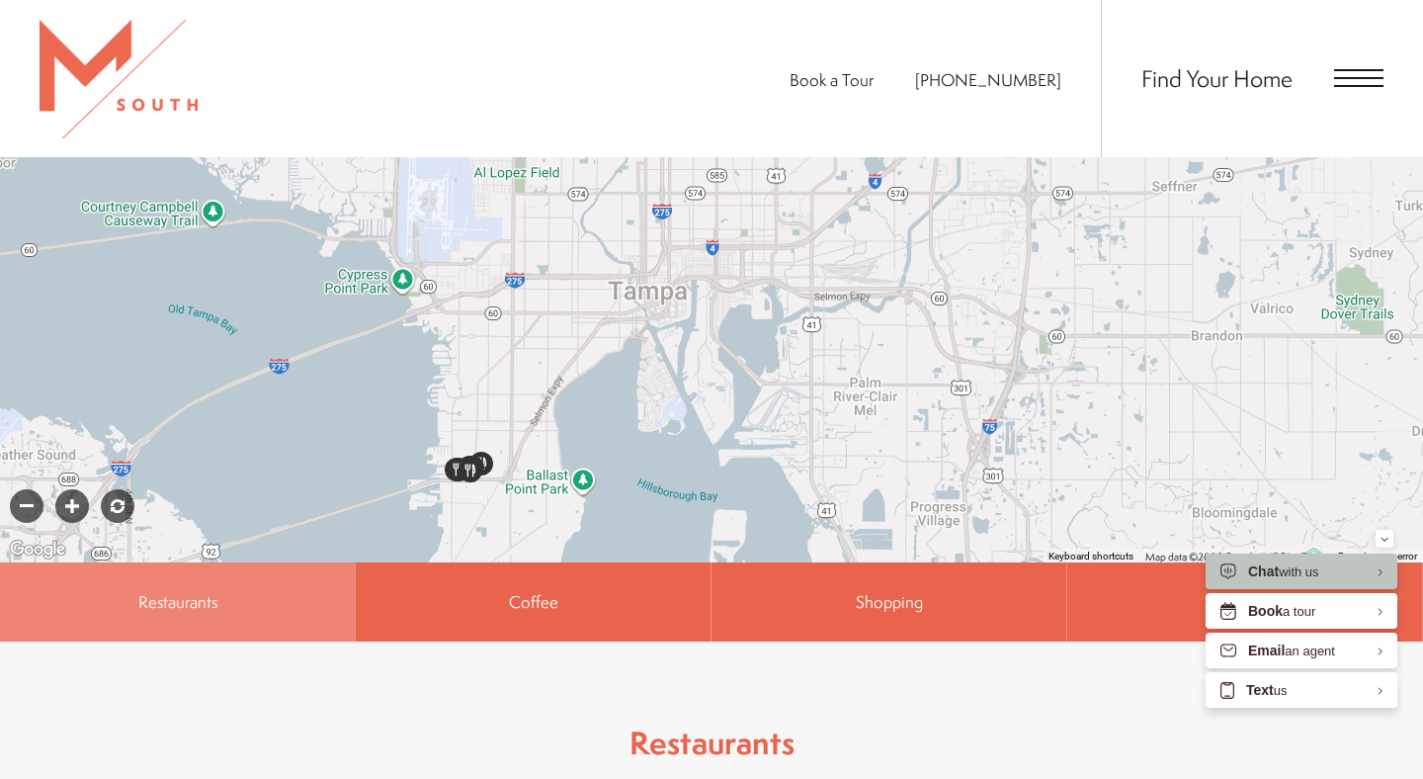
drag, startPoint x: 628, startPoint y: 272, endPoint x: 562, endPoint y: 457, distance: 196.0
click at [562, 457] on div "To navigate, press the arrow keys." at bounding box center [711, 217] width 1423 height 692
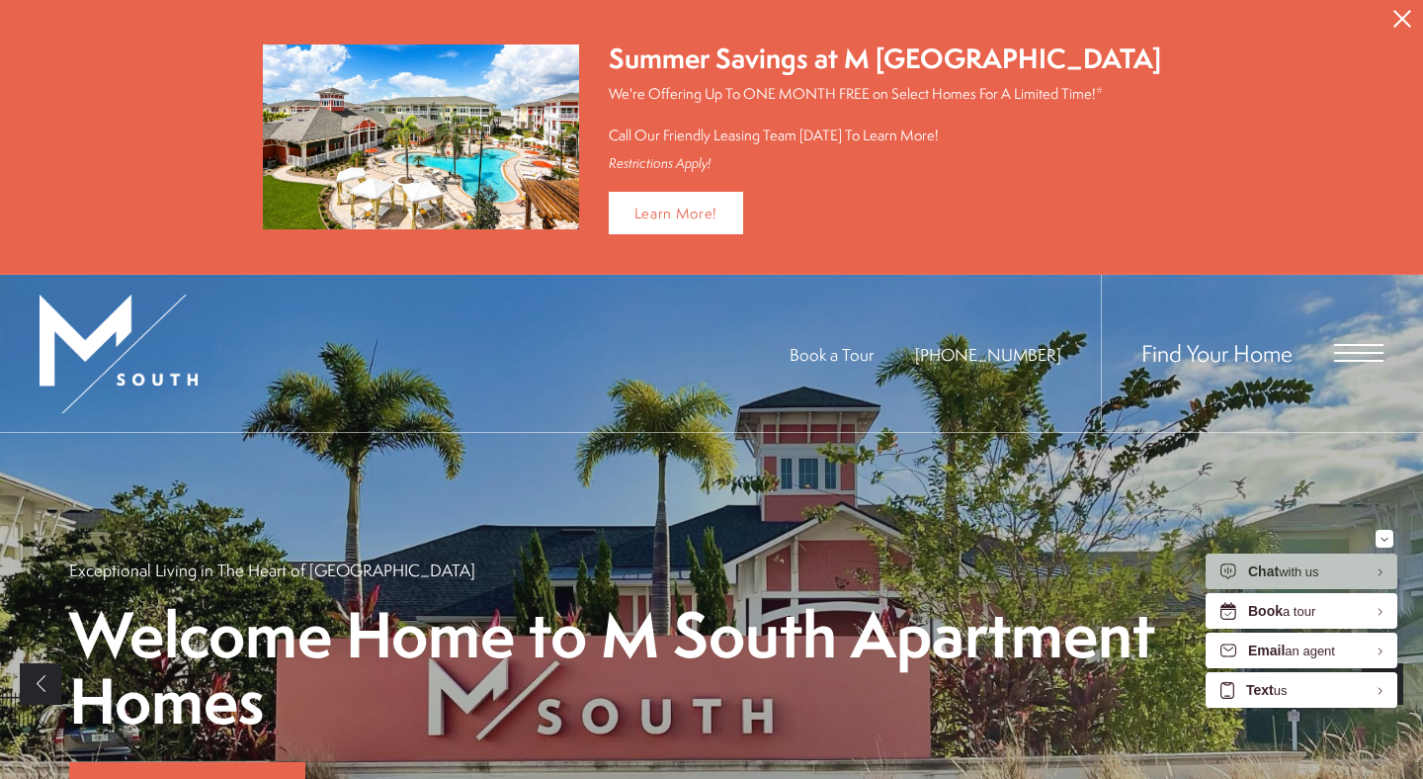
click at [1371, 352] on span "Open Menu" at bounding box center [1358, 353] width 49 height 2
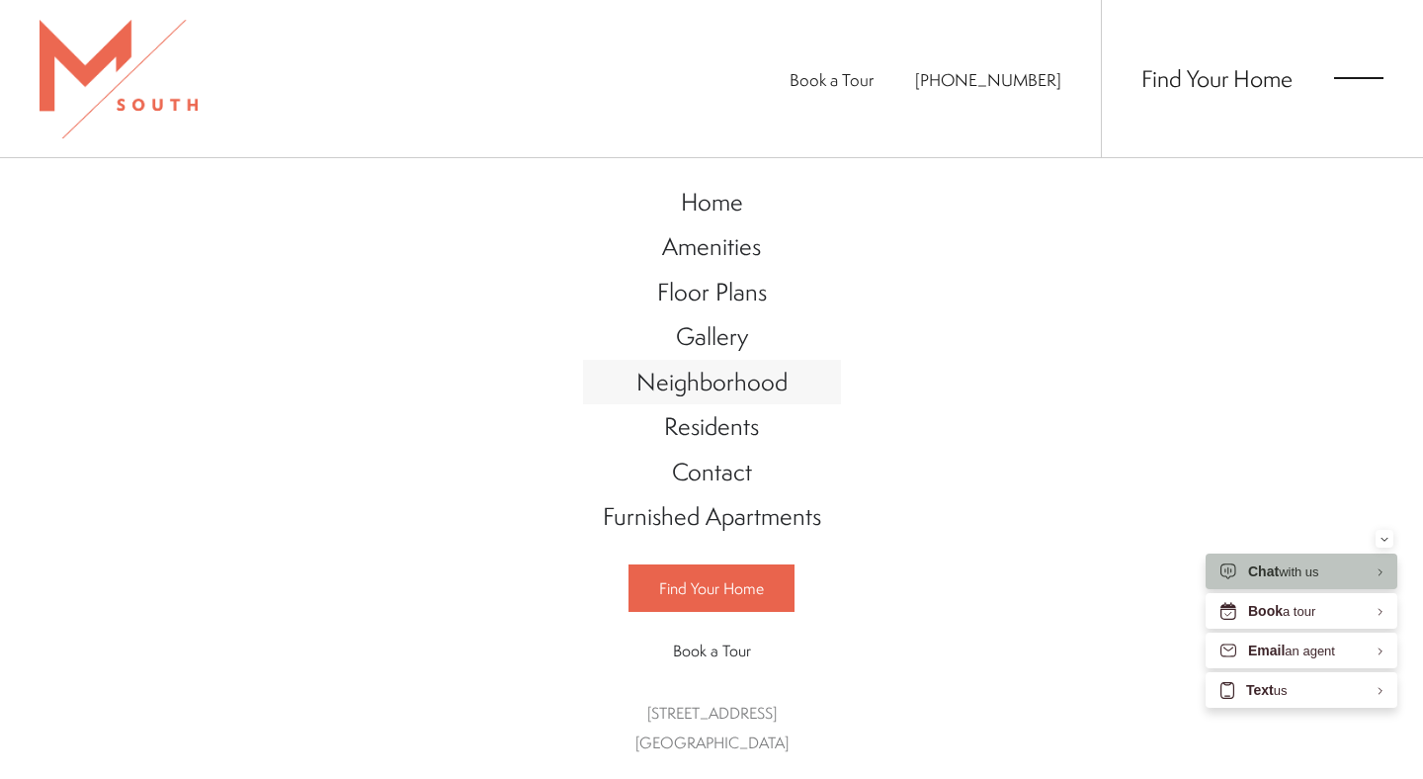
click at [743, 392] on span "Neighborhood" at bounding box center [711, 382] width 151 height 34
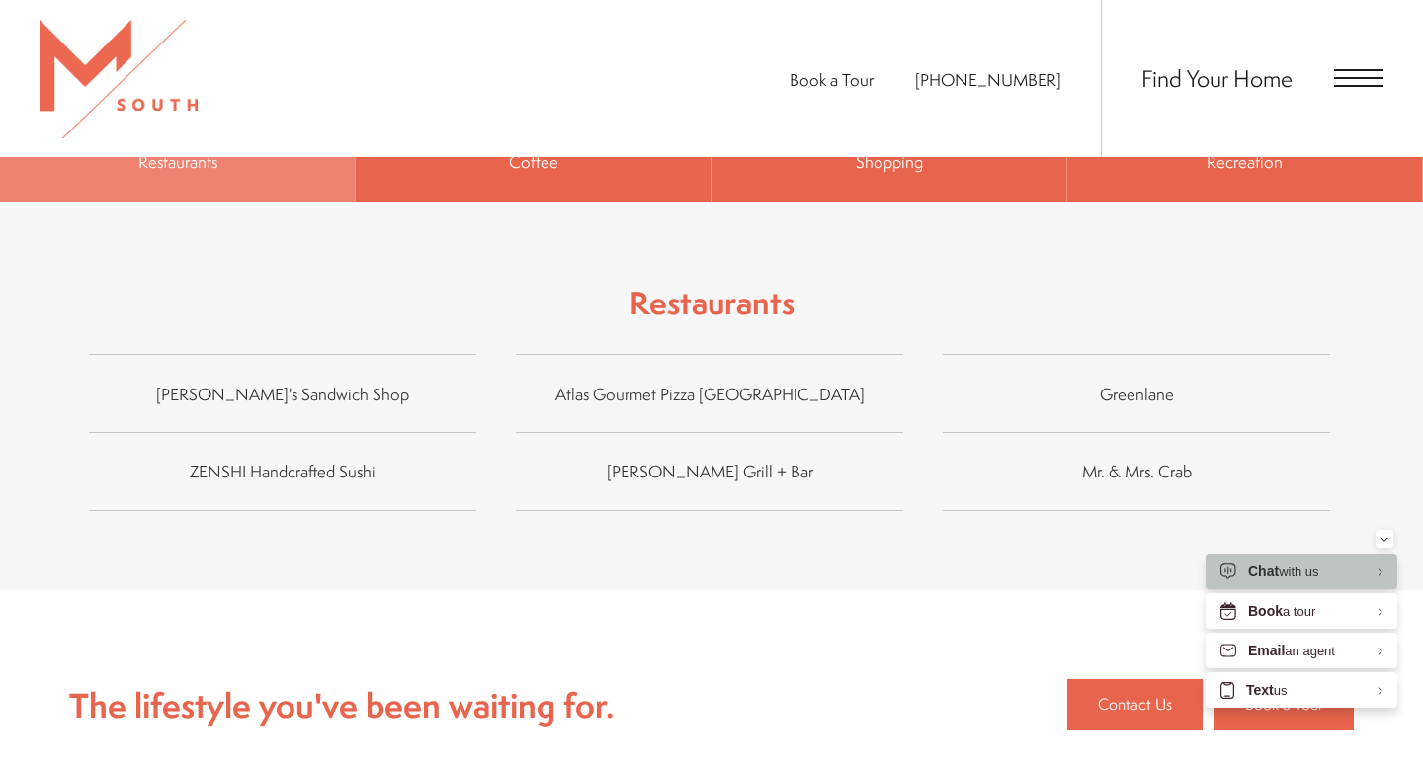
scroll to position [1322, 0]
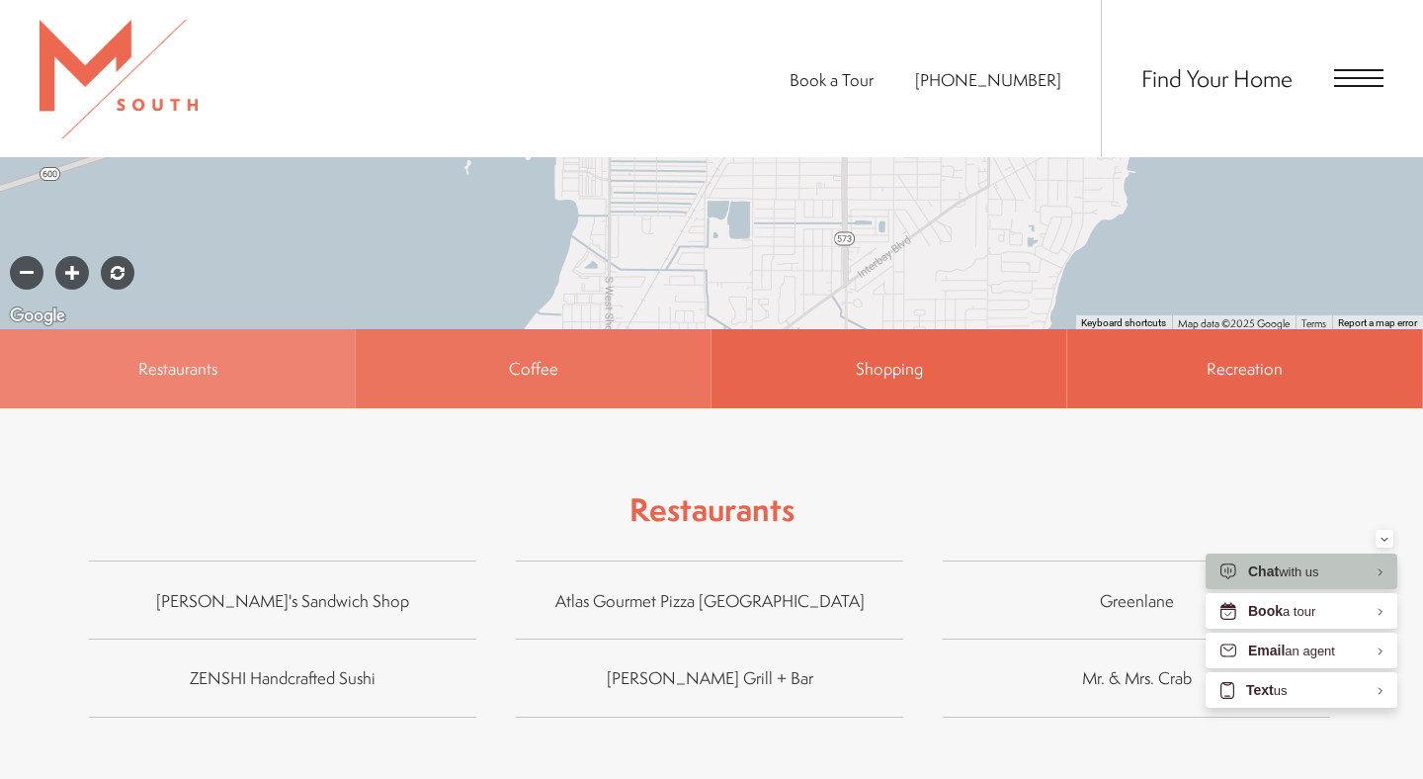
click at [625, 331] on span "Coffee" at bounding box center [533, 368] width 355 height 79
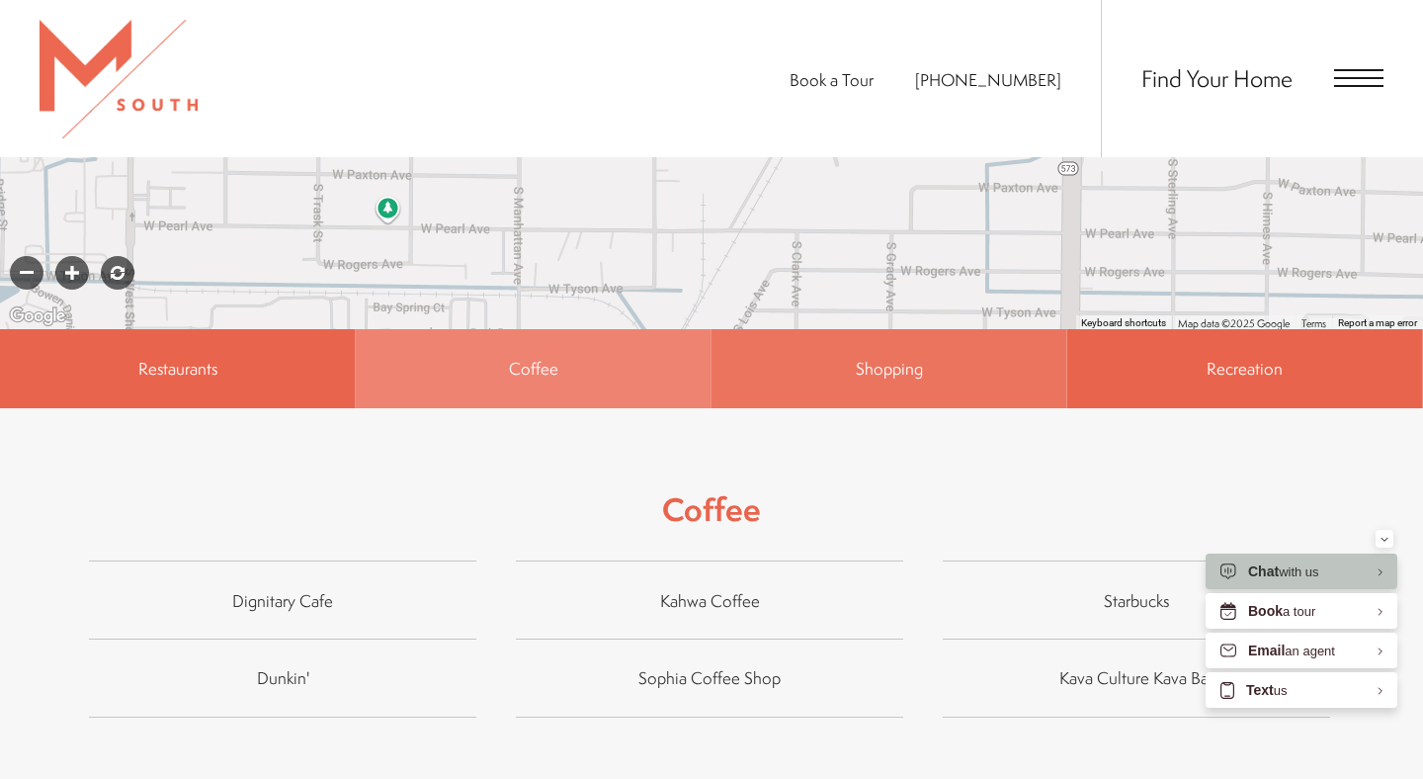
click at [991, 329] on span "Shopping" at bounding box center [889, 368] width 355 height 79
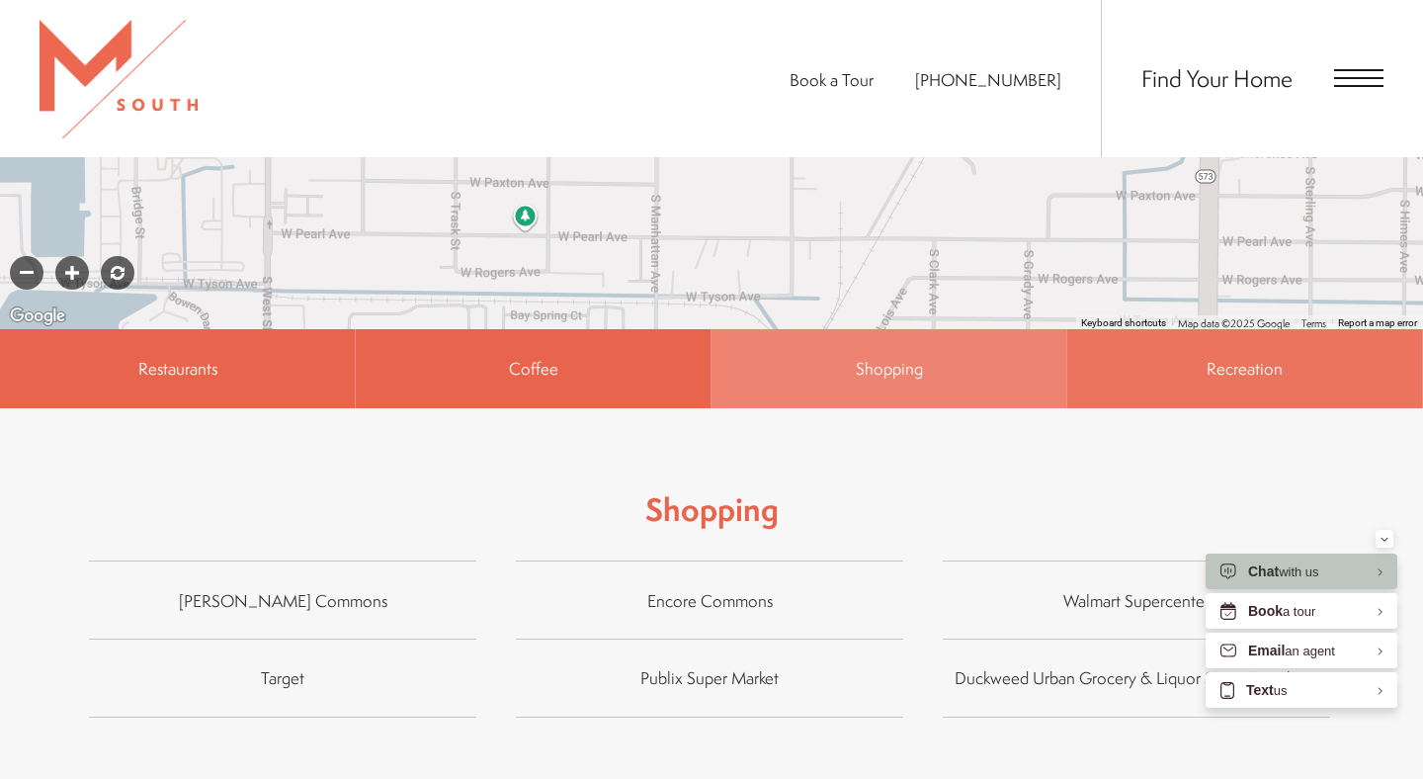
click at [1308, 356] on span "Recreation" at bounding box center [1244, 368] width 355 height 79
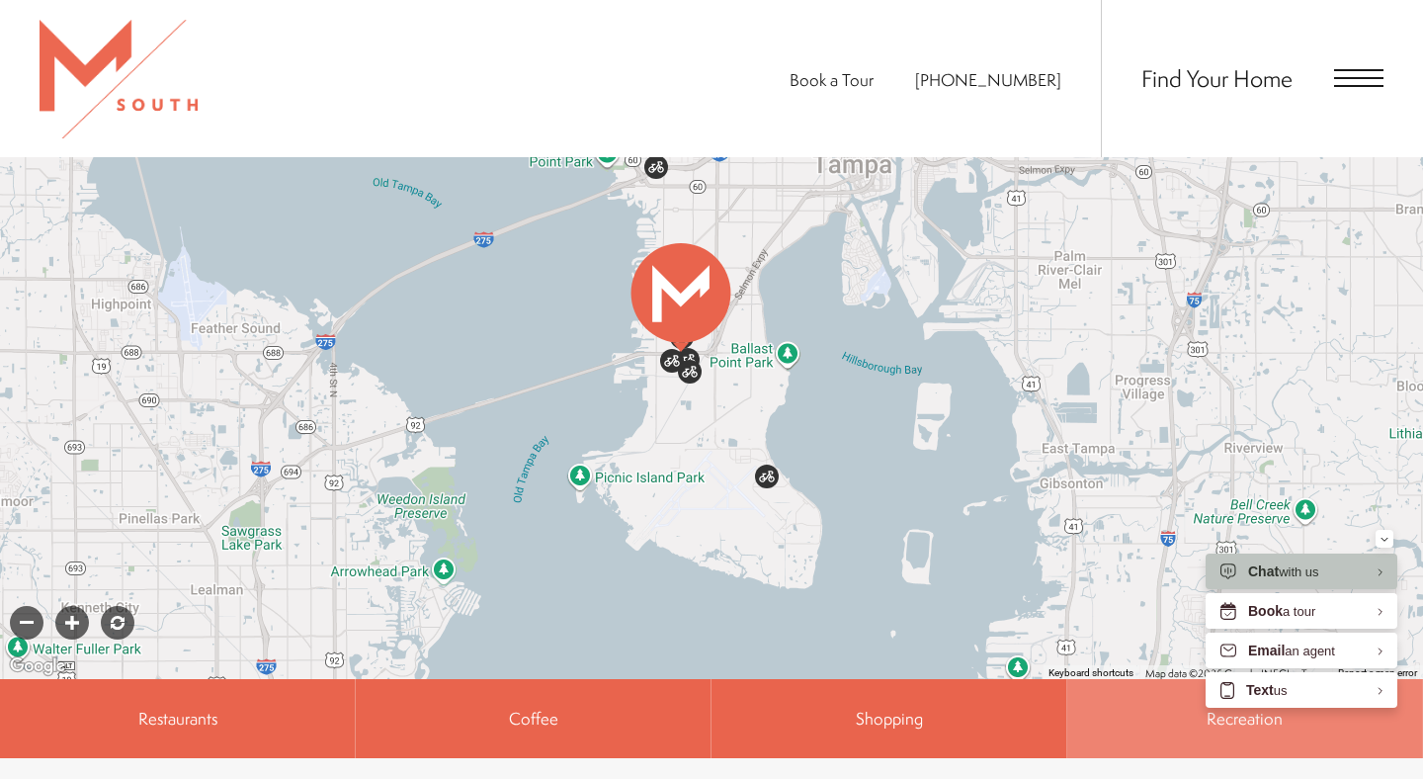
scroll to position [958, 0]
